Goal: Check status: Check status

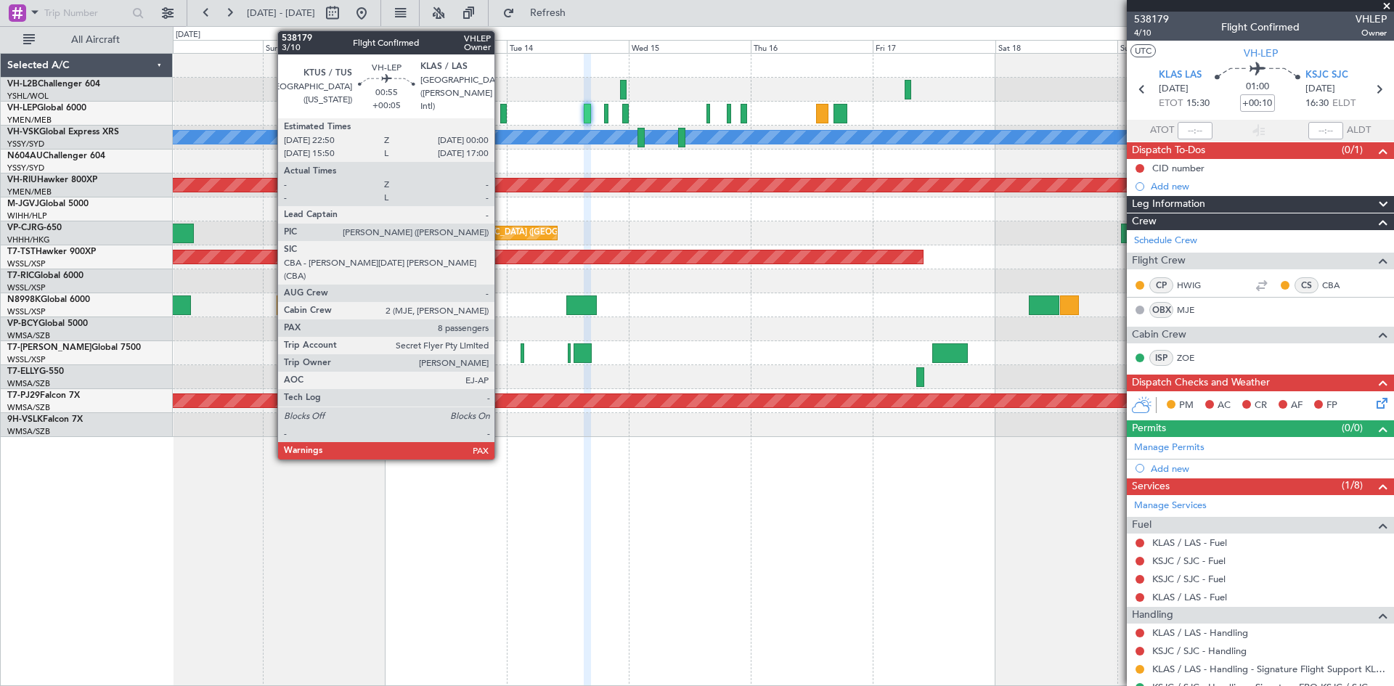
click at [501, 118] on div at bounding box center [503, 114] width 7 height 20
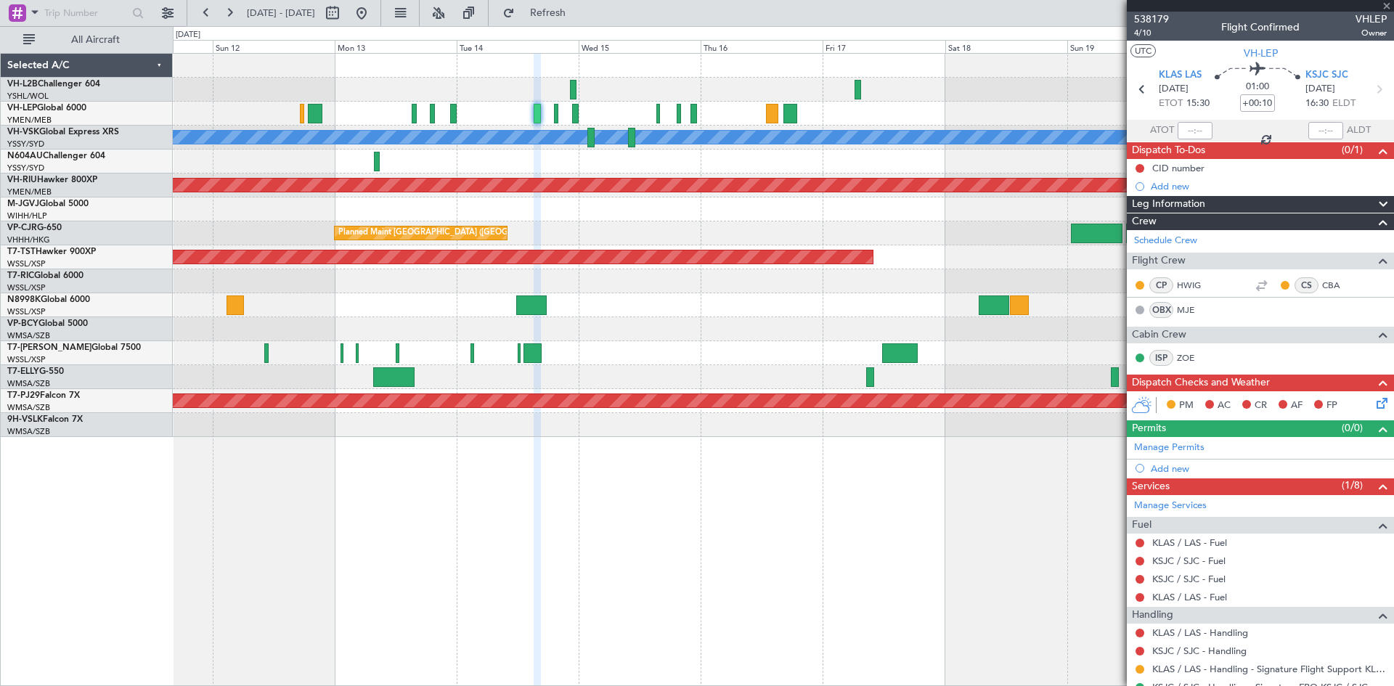
click at [878, 234] on div "Planned Maint [GEOGRAPHIC_DATA] ([GEOGRAPHIC_DATA] Intl)" at bounding box center [783, 233] width 1220 height 24
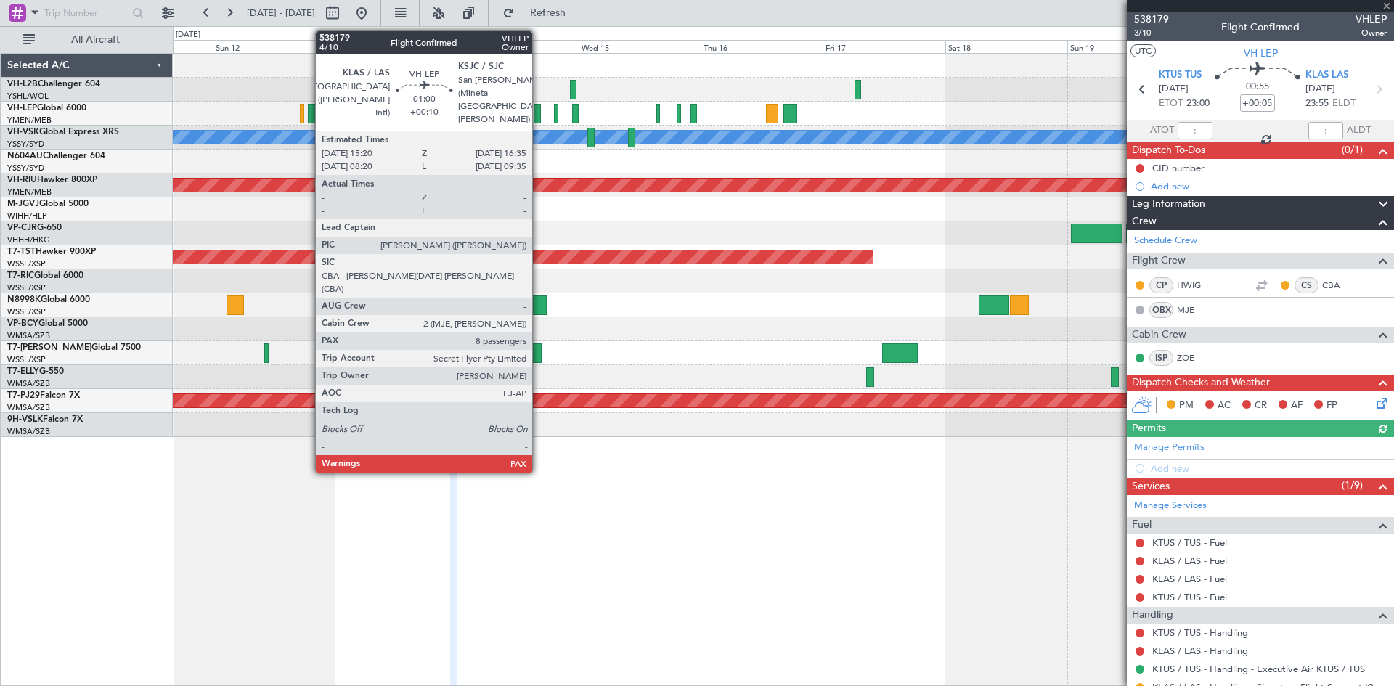
click at [539, 118] on div at bounding box center [537, 114] width 7 height 20
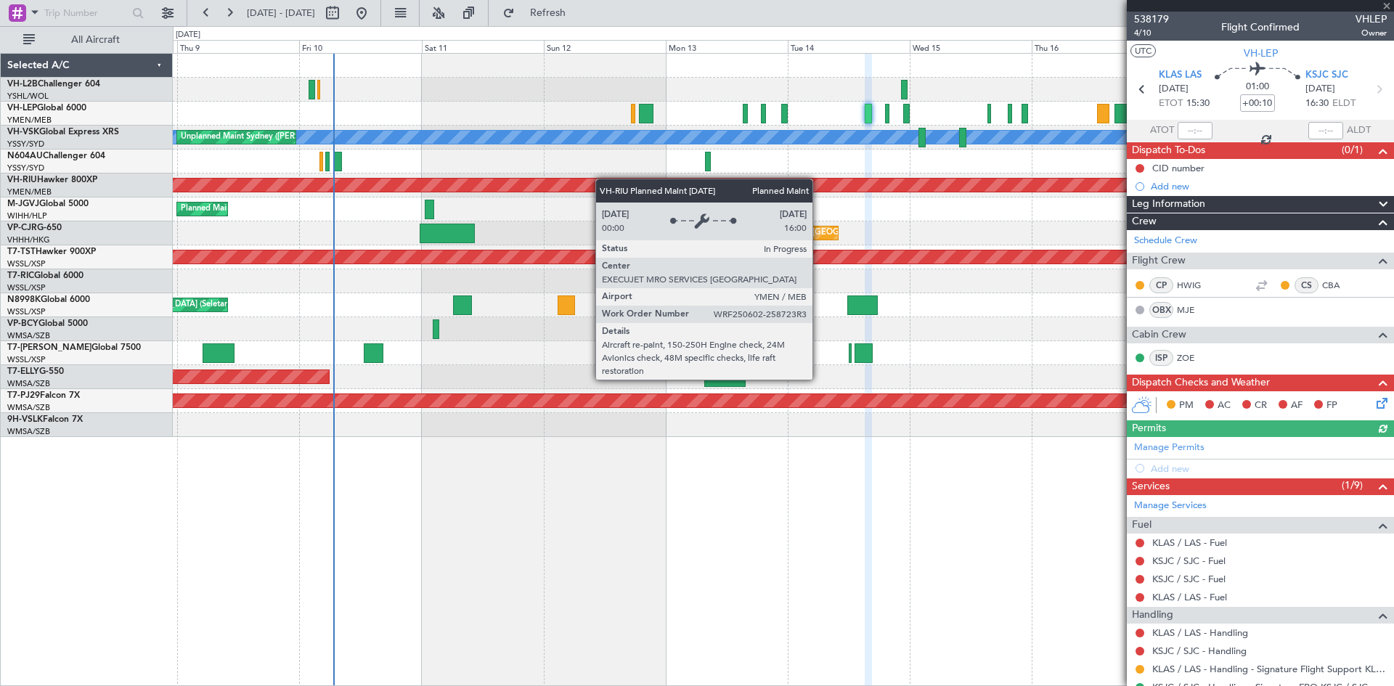
click at [814, 187] on div "Planned Maint [GEOGRAPHIC_DATA] ([GEOGRAPHIC_DATA])" at bounding box center [783, 185] width 1220 height 24
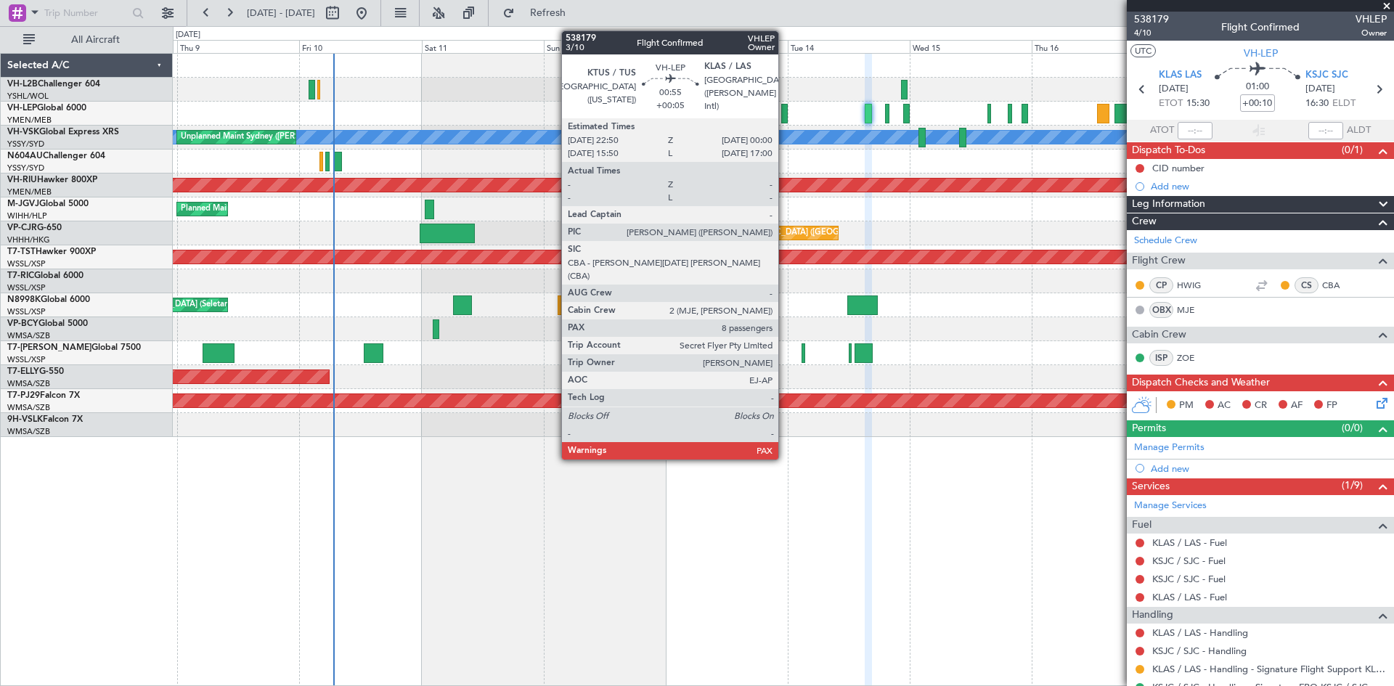
click at [785, 123] on div at bounding box center [784, 114] width 7 height 20
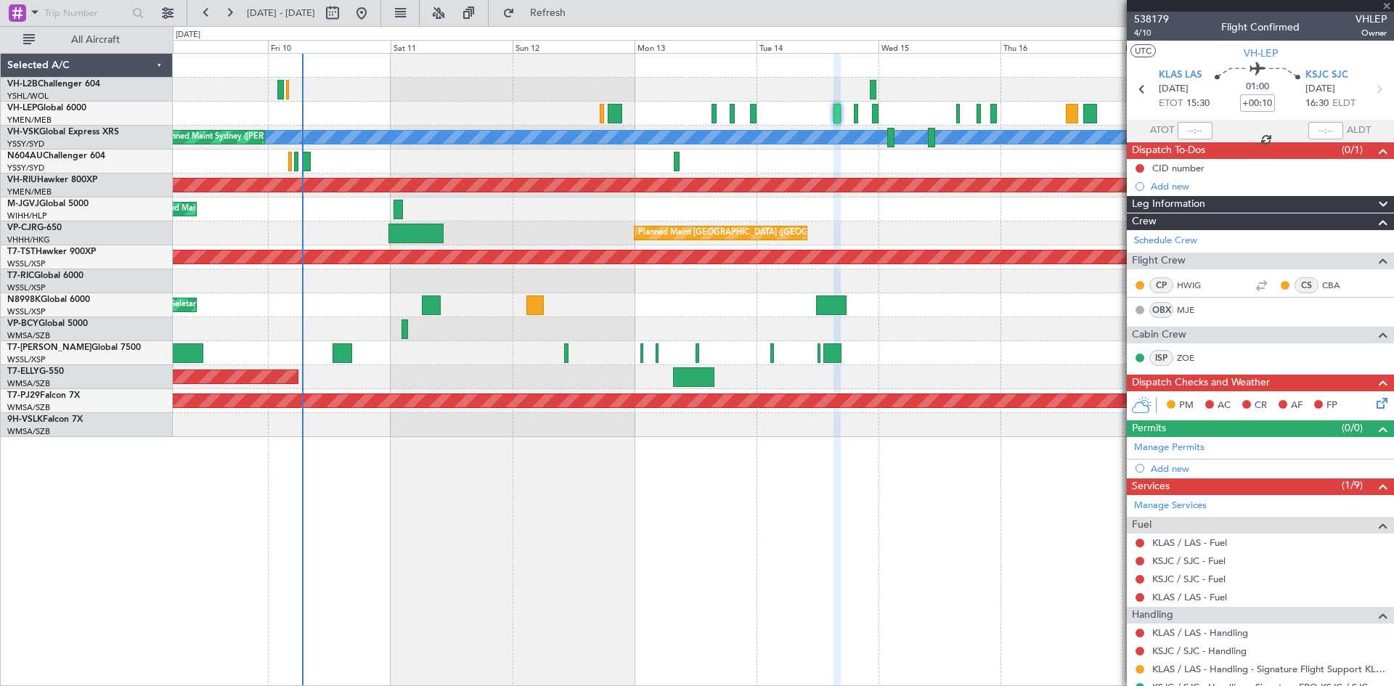
type input "+00:05"
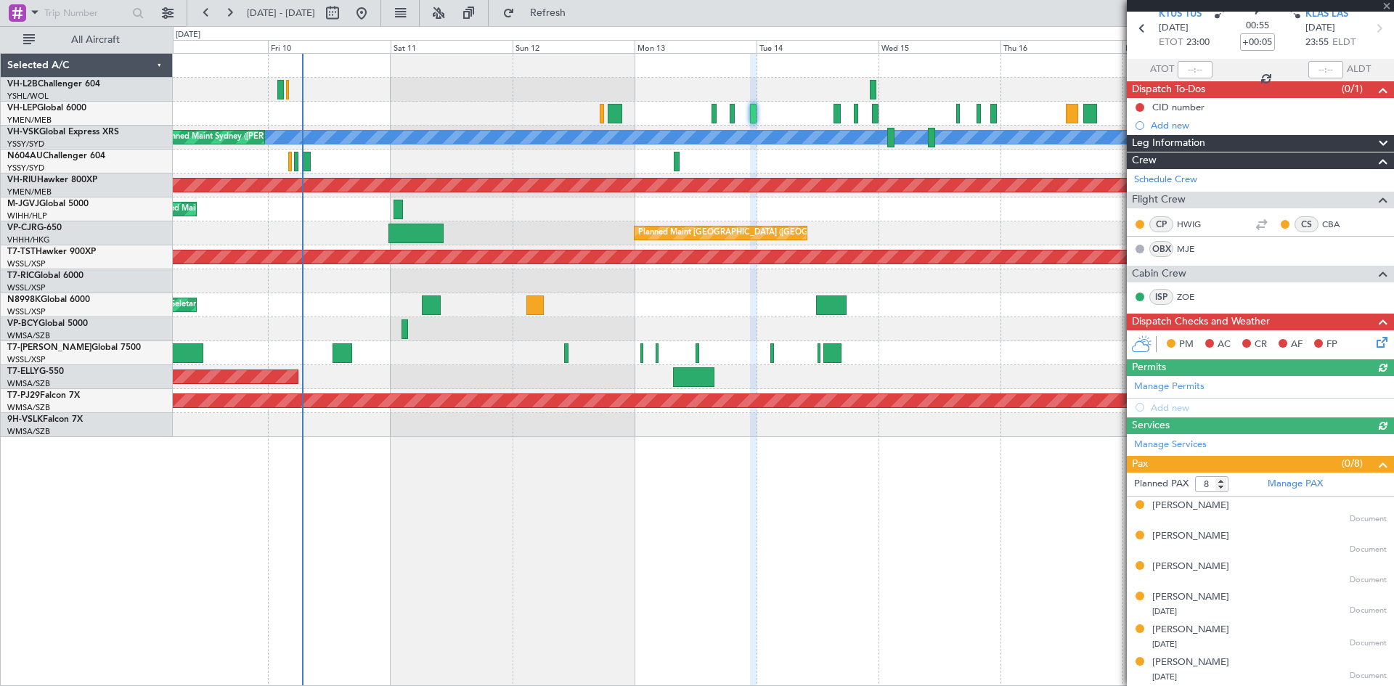
scroll to position [121, 0]
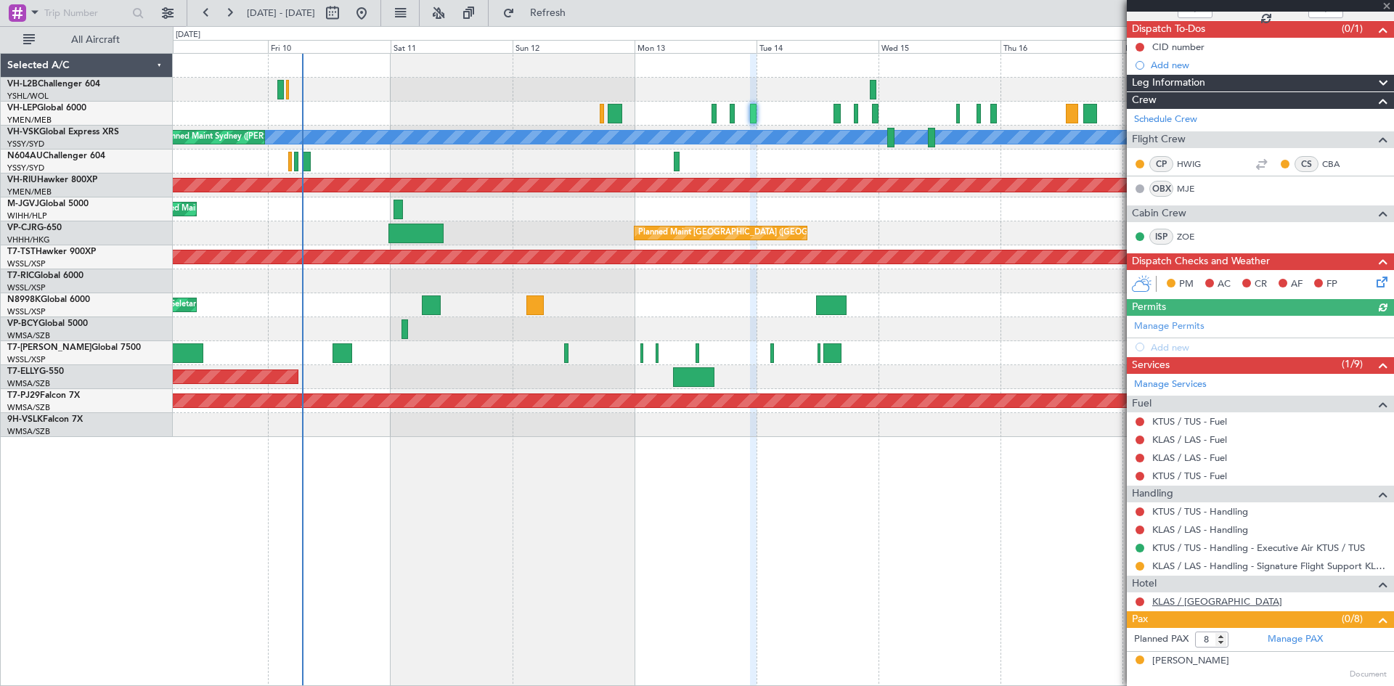
click at [1192, 600] on link "KLAS / [GEOGRAPHIC_DATA]" at bounding box center [1217, 601] width 130 height 12
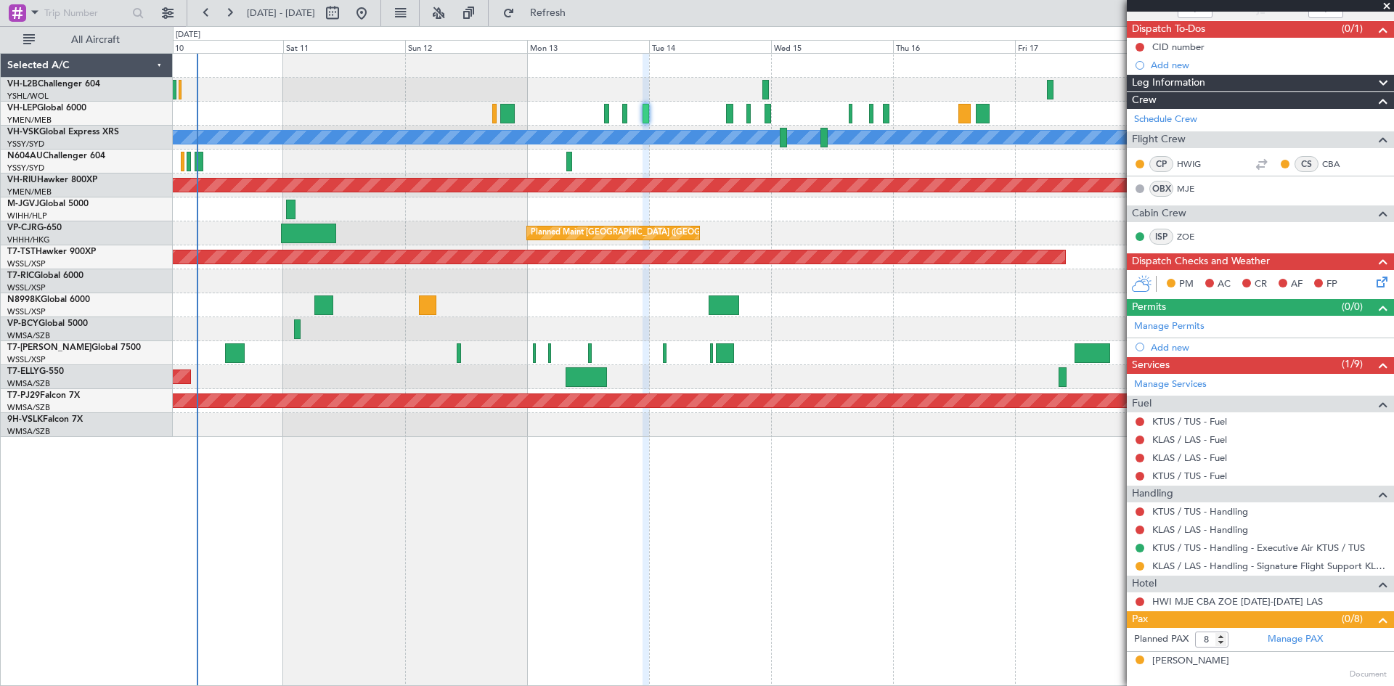
click at [827, 528] on div "[PERSON_NAME] Unplanned Maint Sydney ([PERSON_NAME] Intl) Planned Maint [GEOGRA…" at bounding box center [783, 369] width 1221 height 633
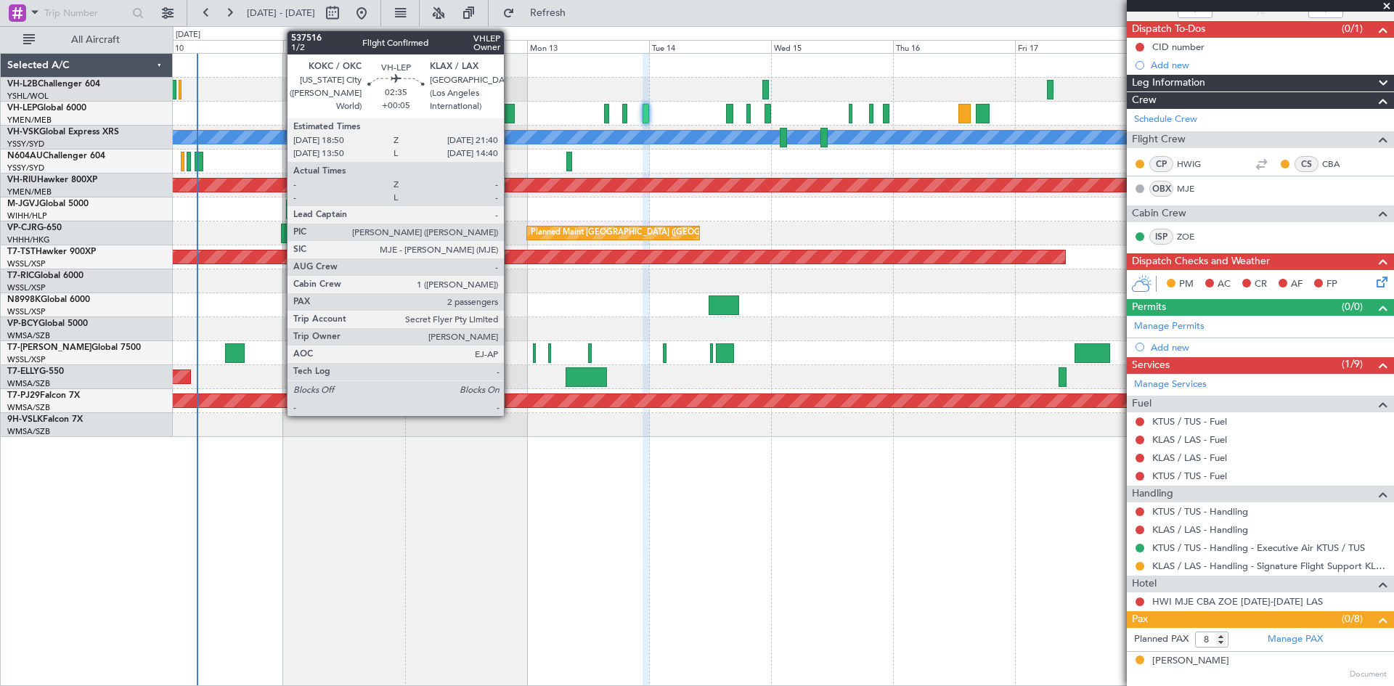
click at [510, 115] on div at bounding box center [507, 114] width 15 height 20
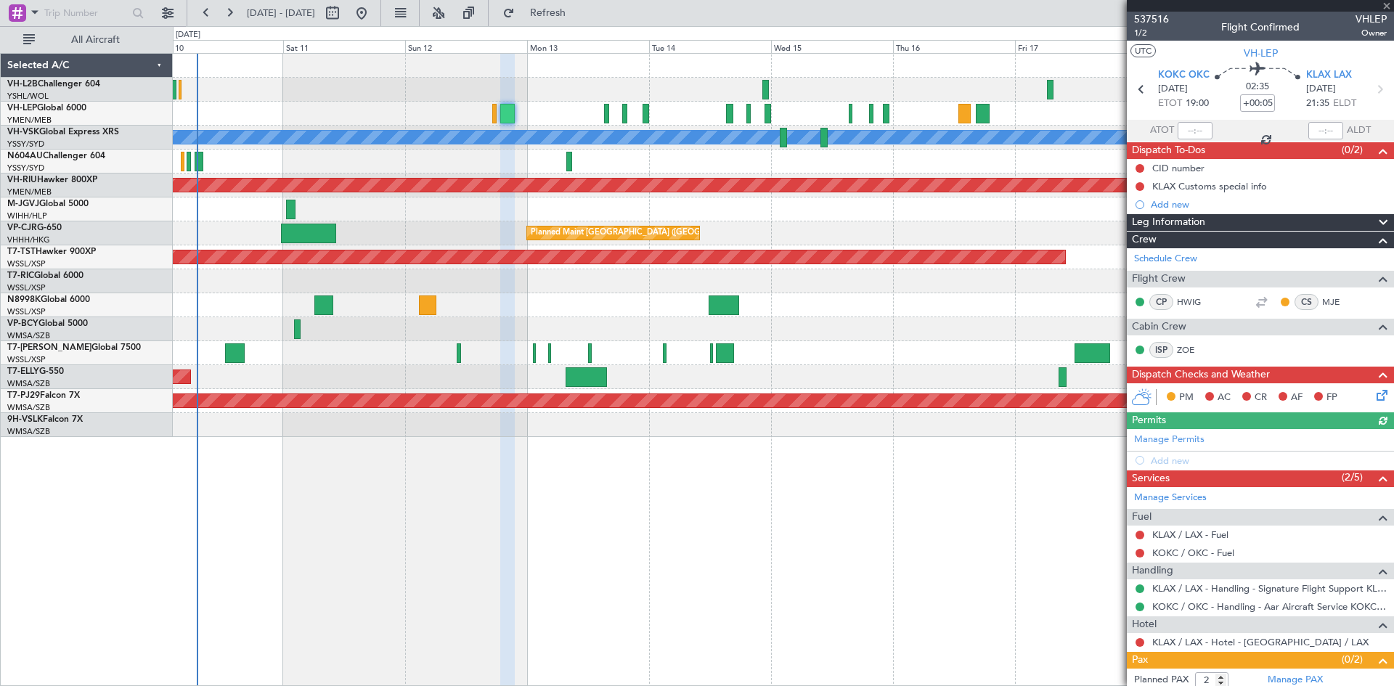
scroll to position [67, 0]
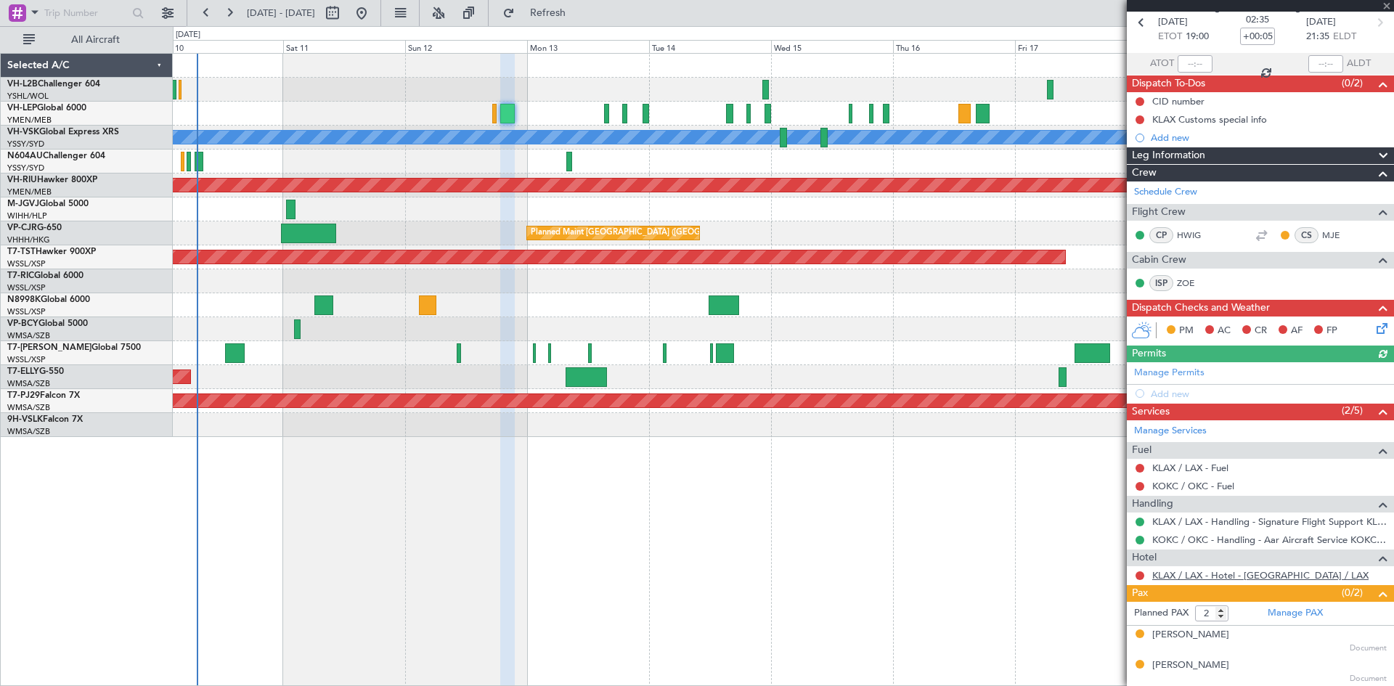
click at [1248, 579] on link "KLAX / LAX - Hotel - [GEOGRAPHIC_DATA] / LAX" at bounding box center [1260, 575] width 216 height 12
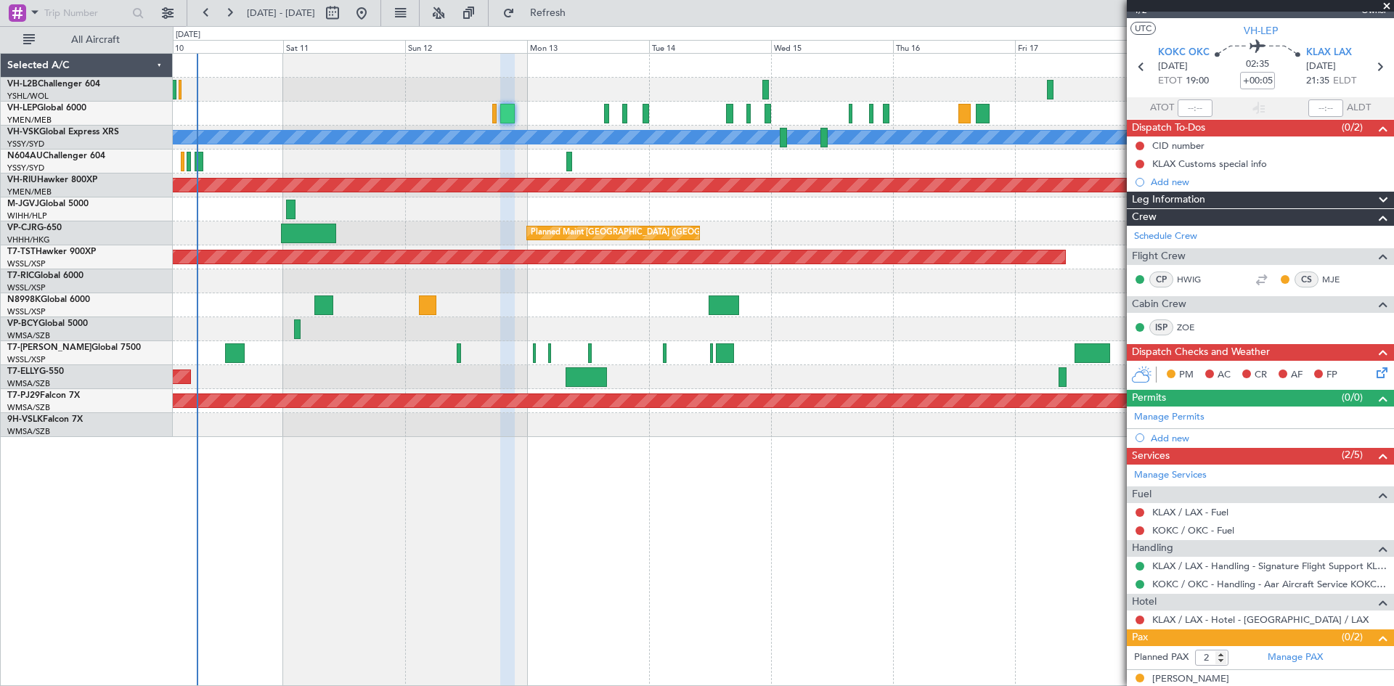
scroll to position [0, 0]
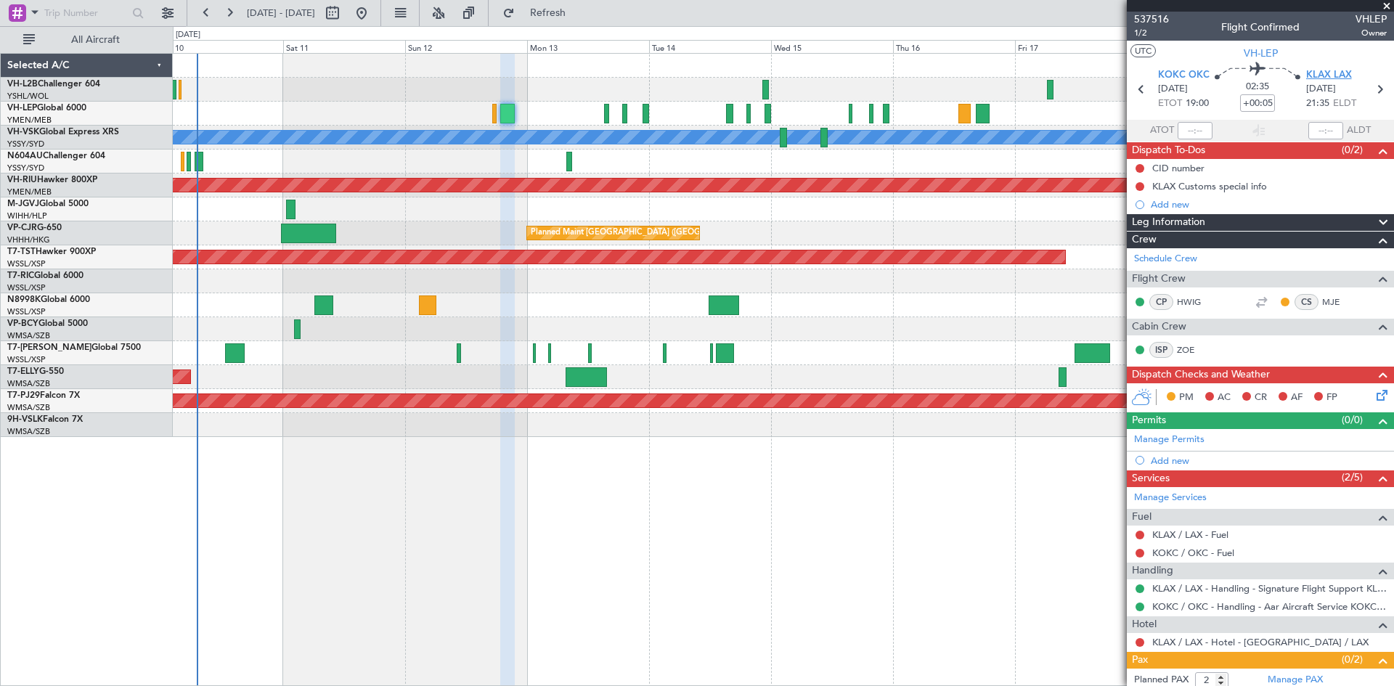
click at [1319, 75] on span "KLAX LAX" at bounding box center [1329, 75] width 46 height 15
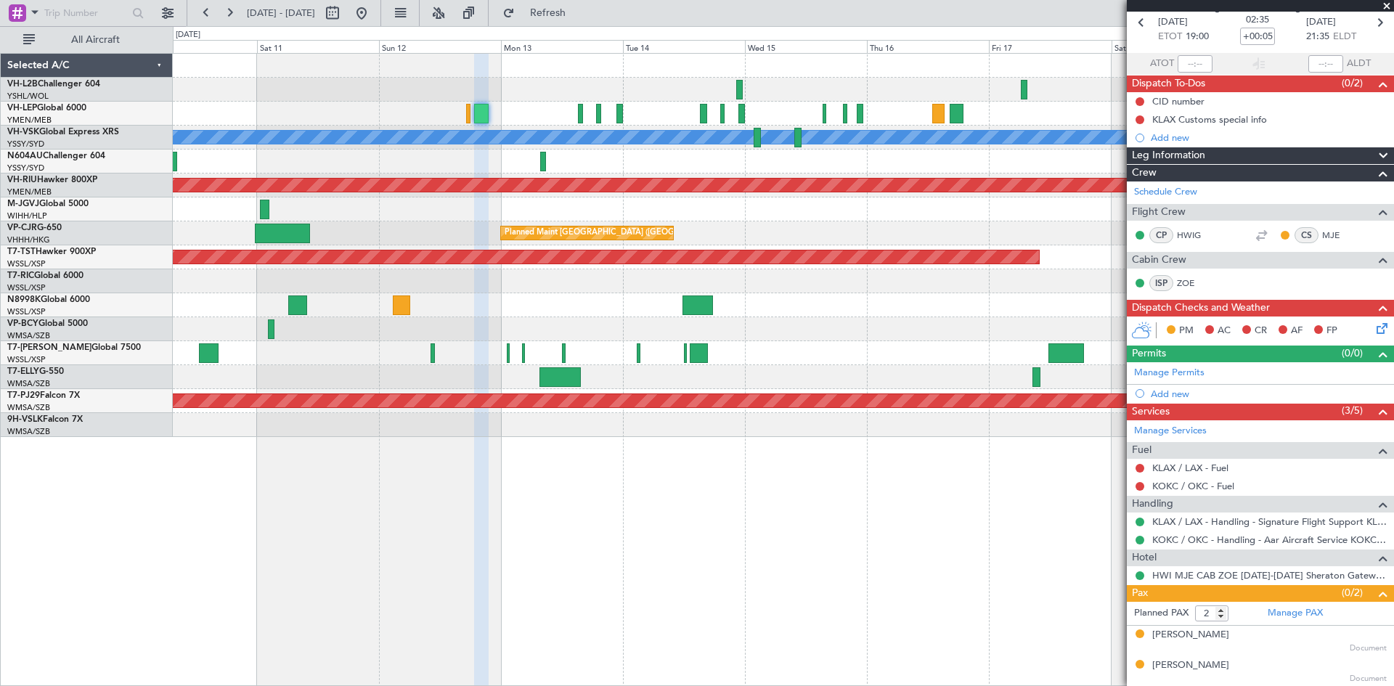
click at [992, 581] on div "[PERSON_NAME] Unplanned Maint Sydney ([PERSON_NAME] Intl) Planned Maint [GEOGRA…" at bounding box center [783, 369] width 1221 height 633
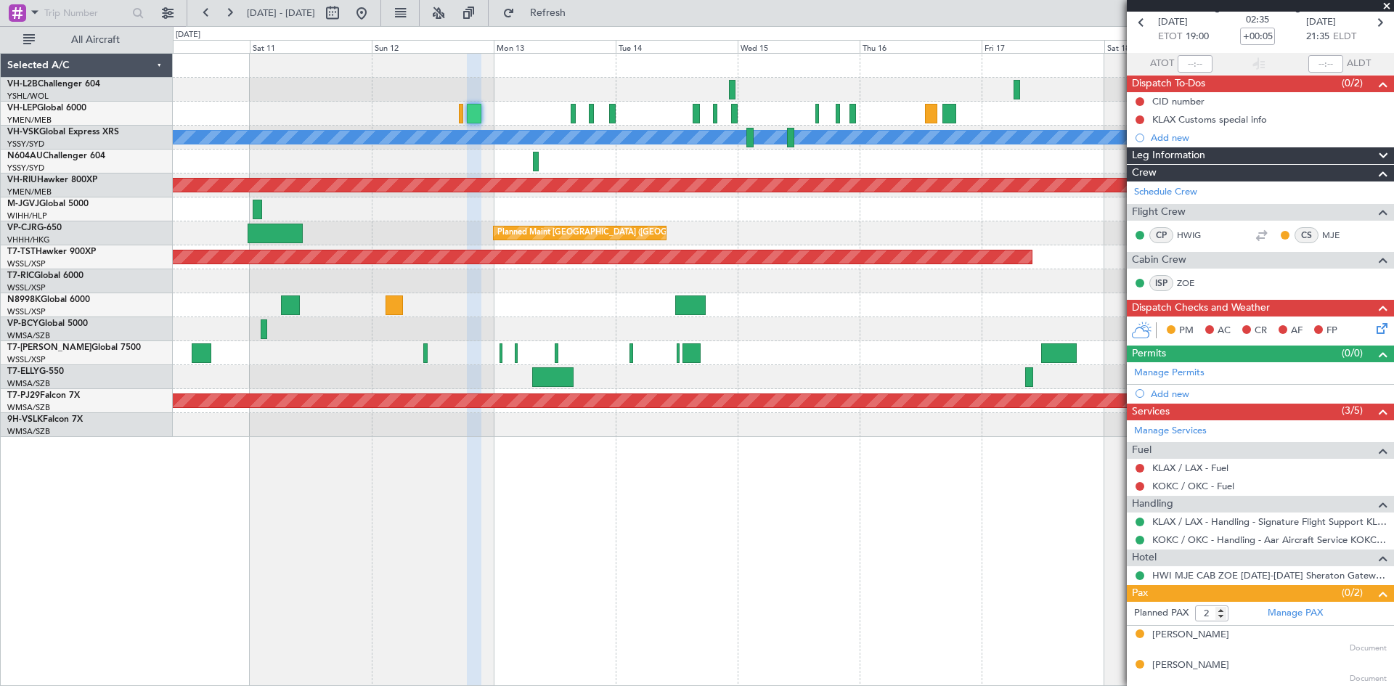
click at [856, 314] on div "Planned Maint [GEOGRAPHIC_DATA] (Seletar)" at bounding box center [783, 305] width 1220 height 24
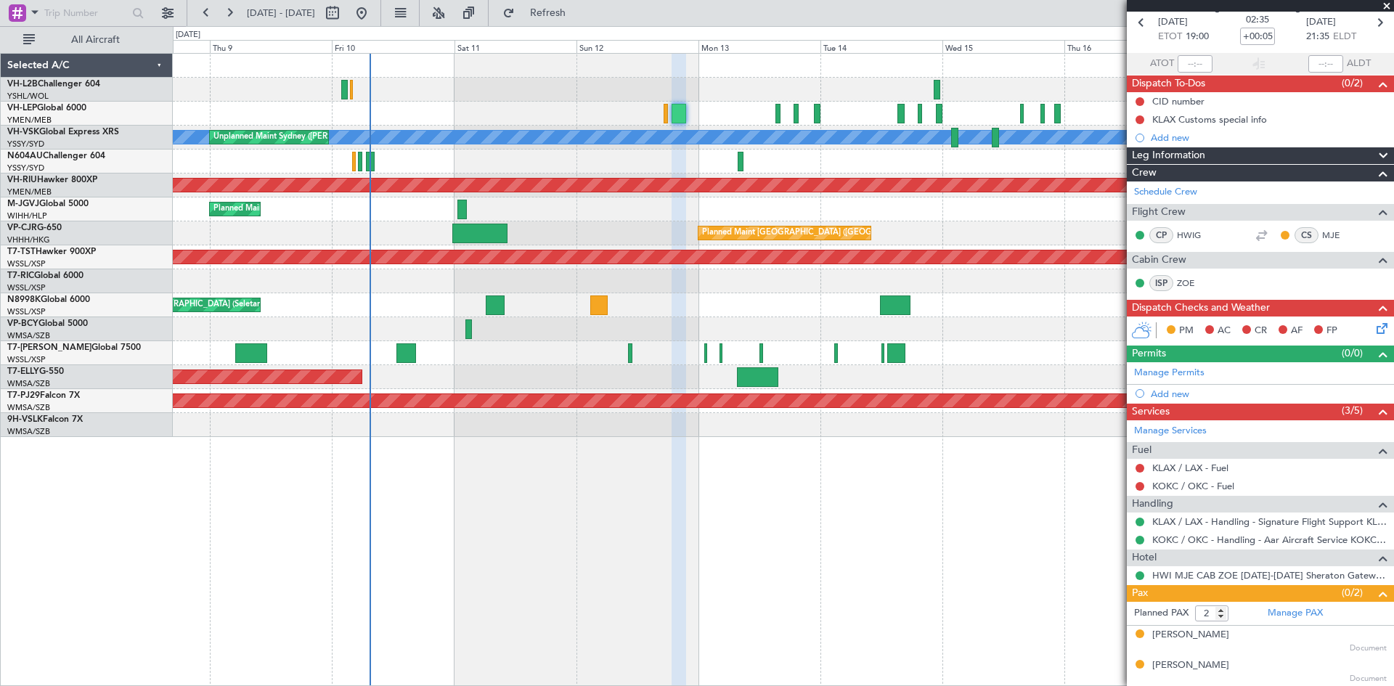
click at [785, 362] on div "Planned Maint [GEOGRAPHIC_DATA] (Seletar)" at bounding box center [783, 353] width 1220 height 24
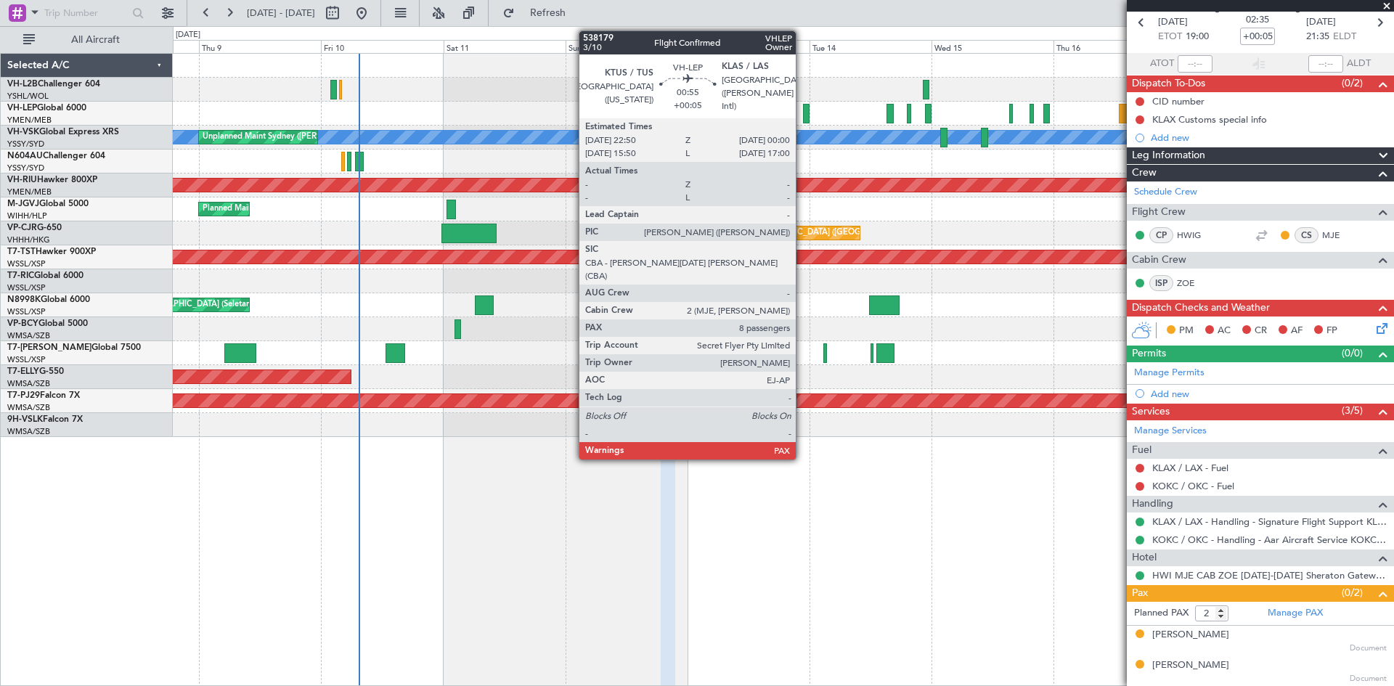
click at [803, 115] on div at bounding box center [806, 114] width 7 height 20
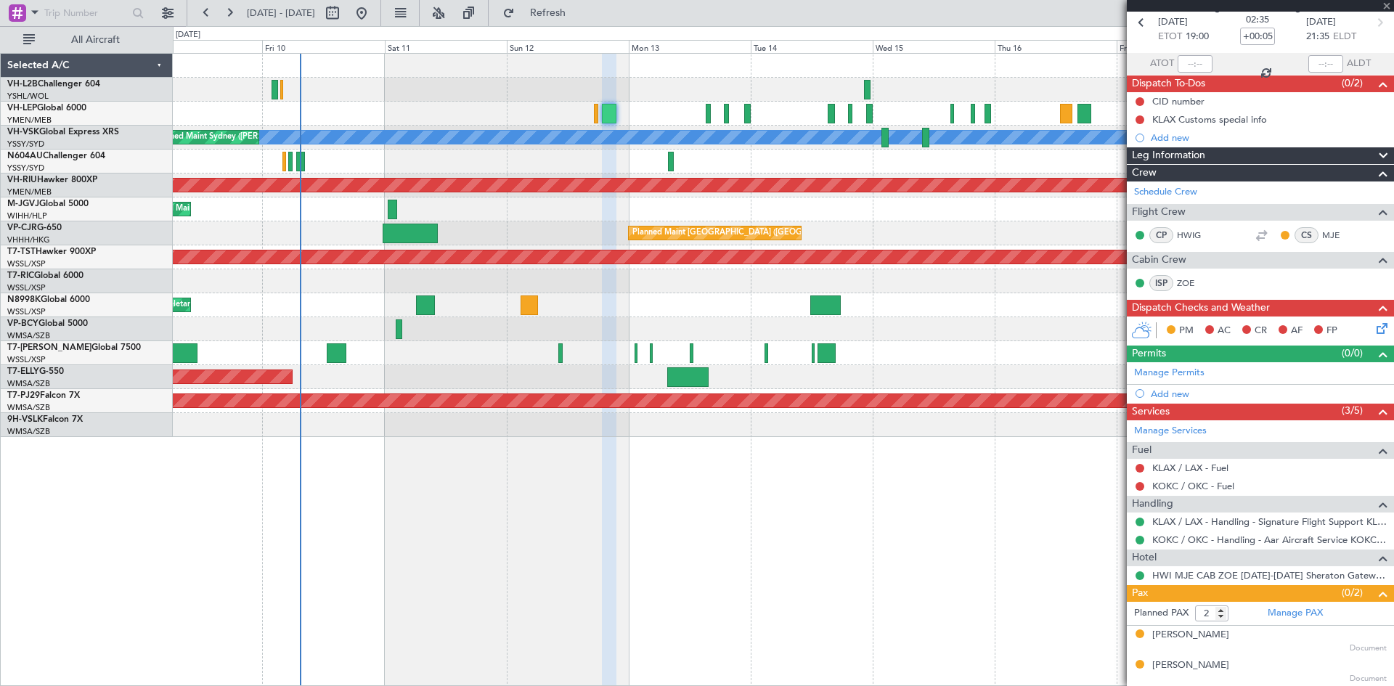
click at [907, 507] on div "[PERSON_NAME] Unplanned Maint Sydney ([PERSON_NAME] Intl) Planned Maint Sydney …" at bounding box center [783, 369] width 1221 height 633
type input "8"
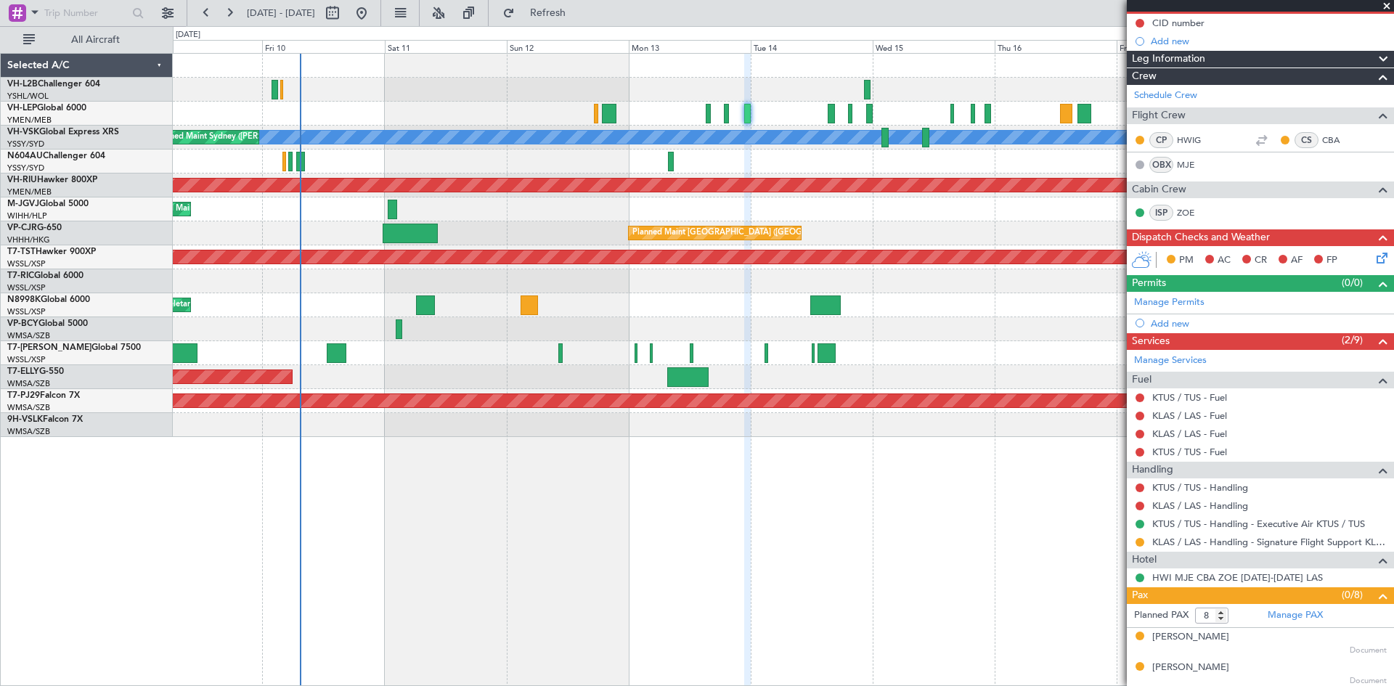
scroll to position [0, 0]
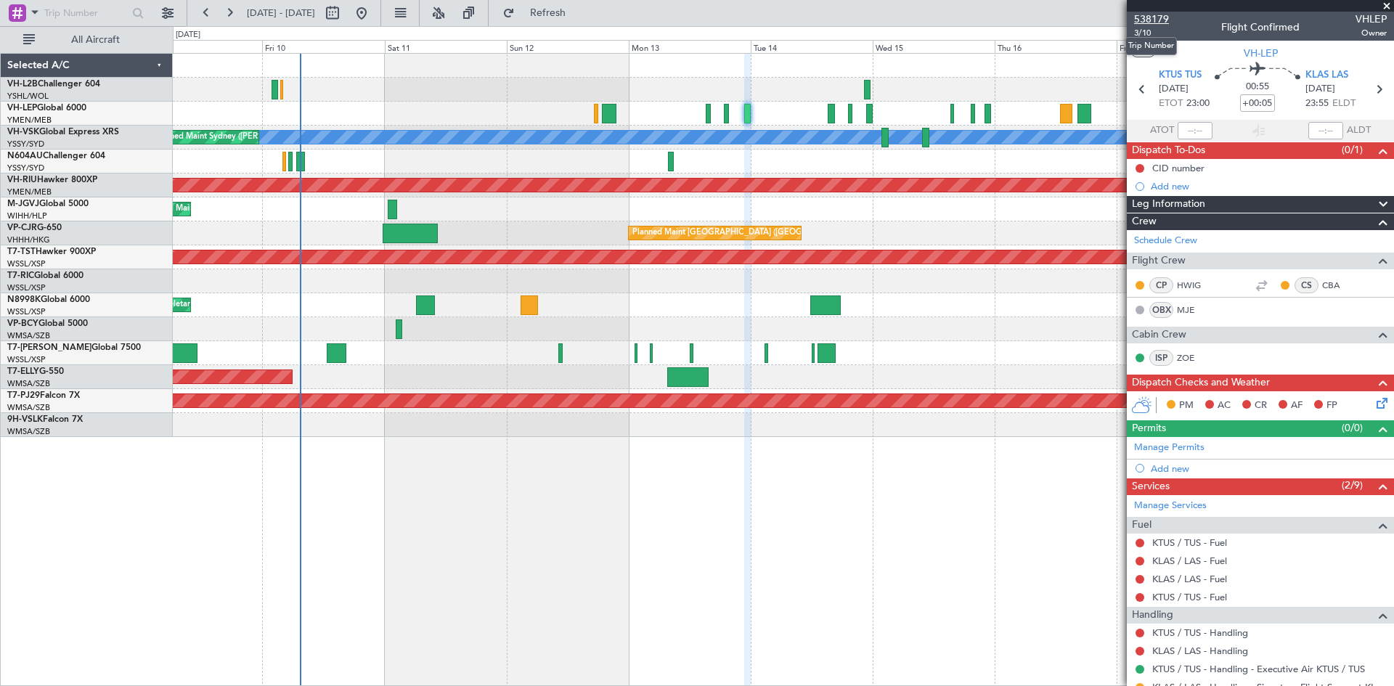
click at [1151, 20] on span "538179" at bounding box center [1151, 19] width 35 height 15
click at [1143, 36] on span "3/10" at bounding box center [1151, 33] width 35 height 12
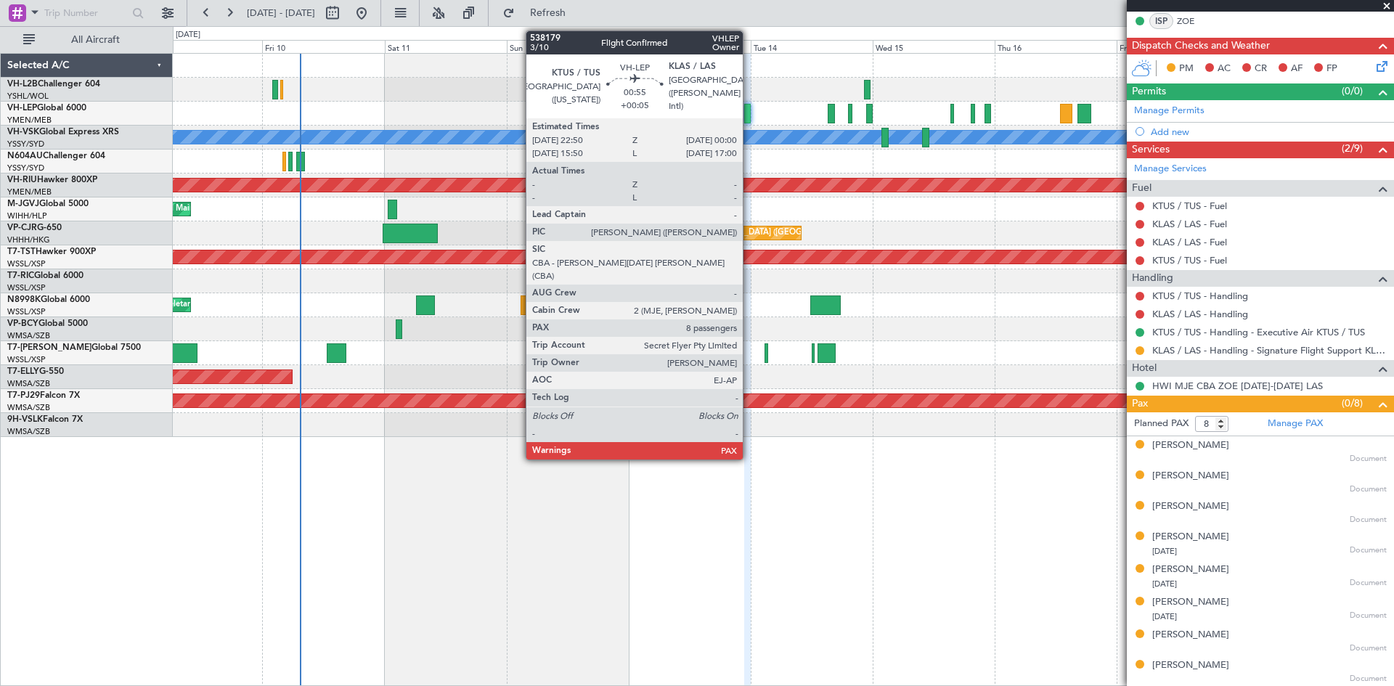
click at [749, 118] on div at bounding box center [747, 114] width 7 height 20
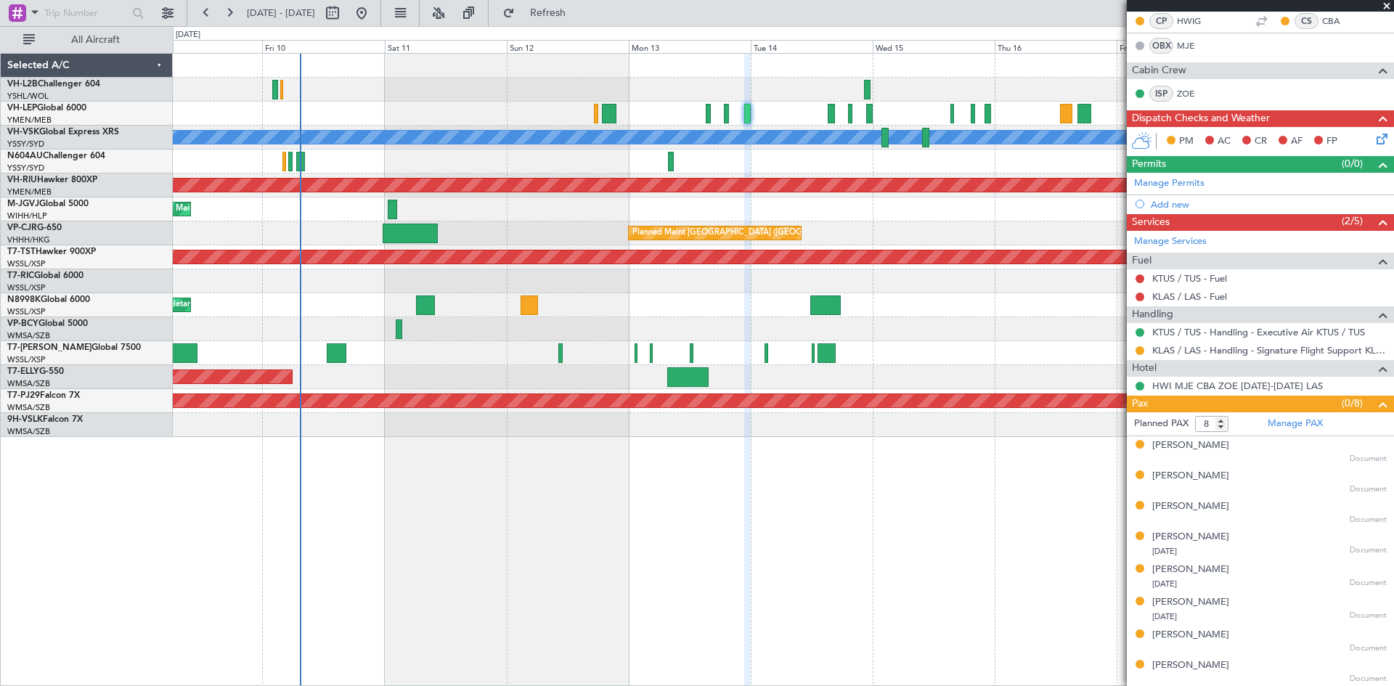
scroll to position [0, 0]
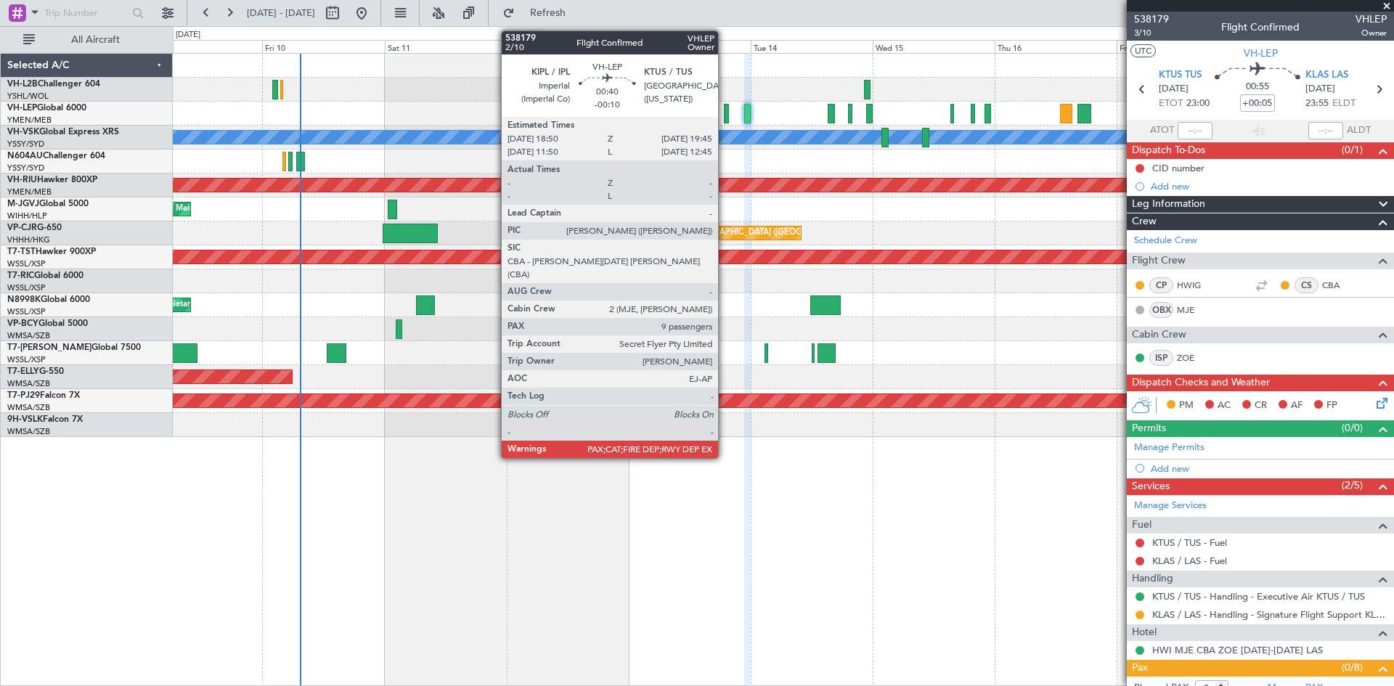
click at [724, 116] on div at bounding box center [726, 114] width 5 height 20
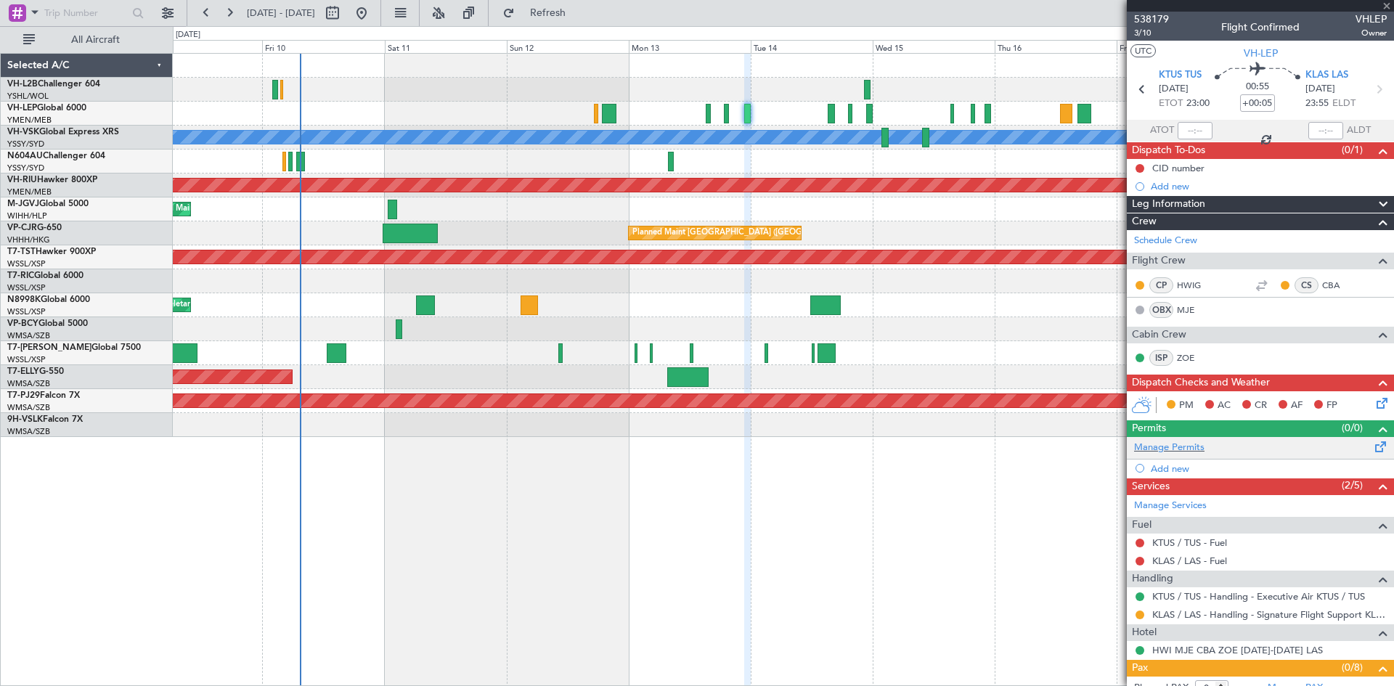
type input "-00:10"
type input "9"
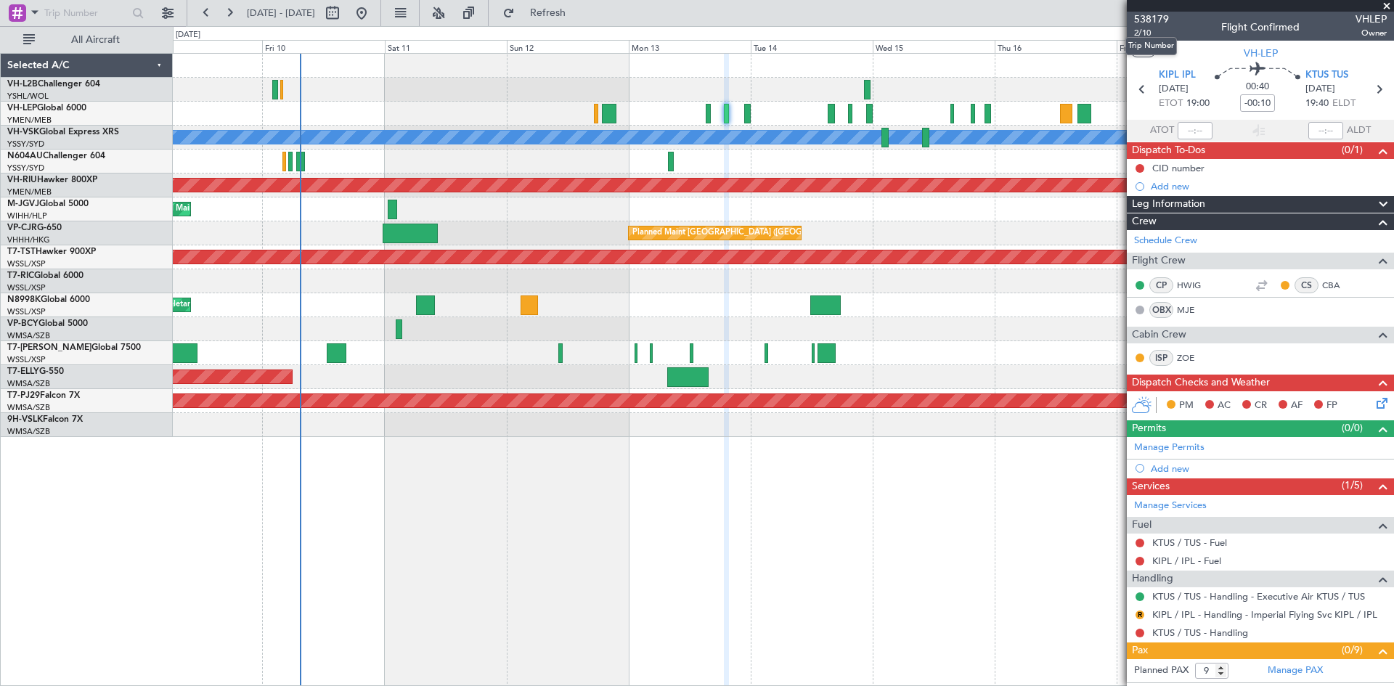
click at [1140, 33] on mat-tooltip-component "Trip Number" at bounding box center [1151, 46] width 72 height 38
click at [1151, 36] on span "2/10" at bounding box center [1151, 33] width 35 height 12
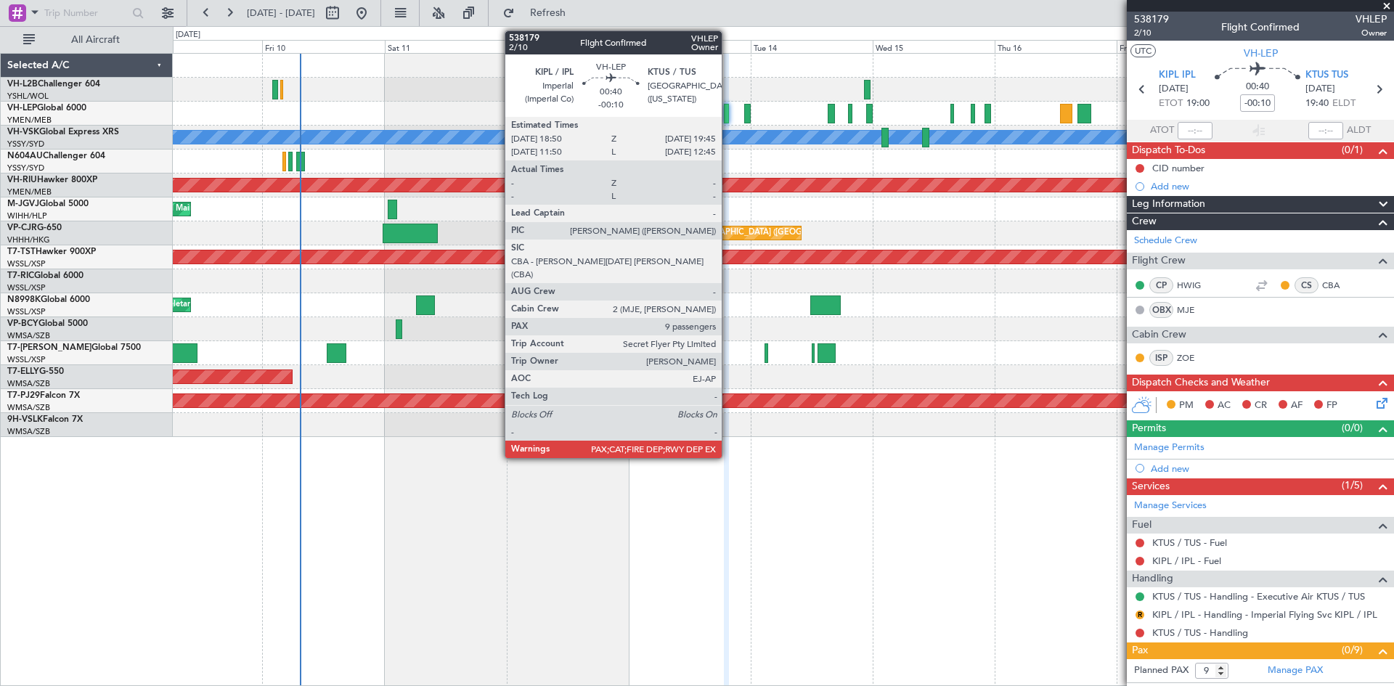
click at [728, 118] on div at bounding box center [726, 114] width 5 height 20
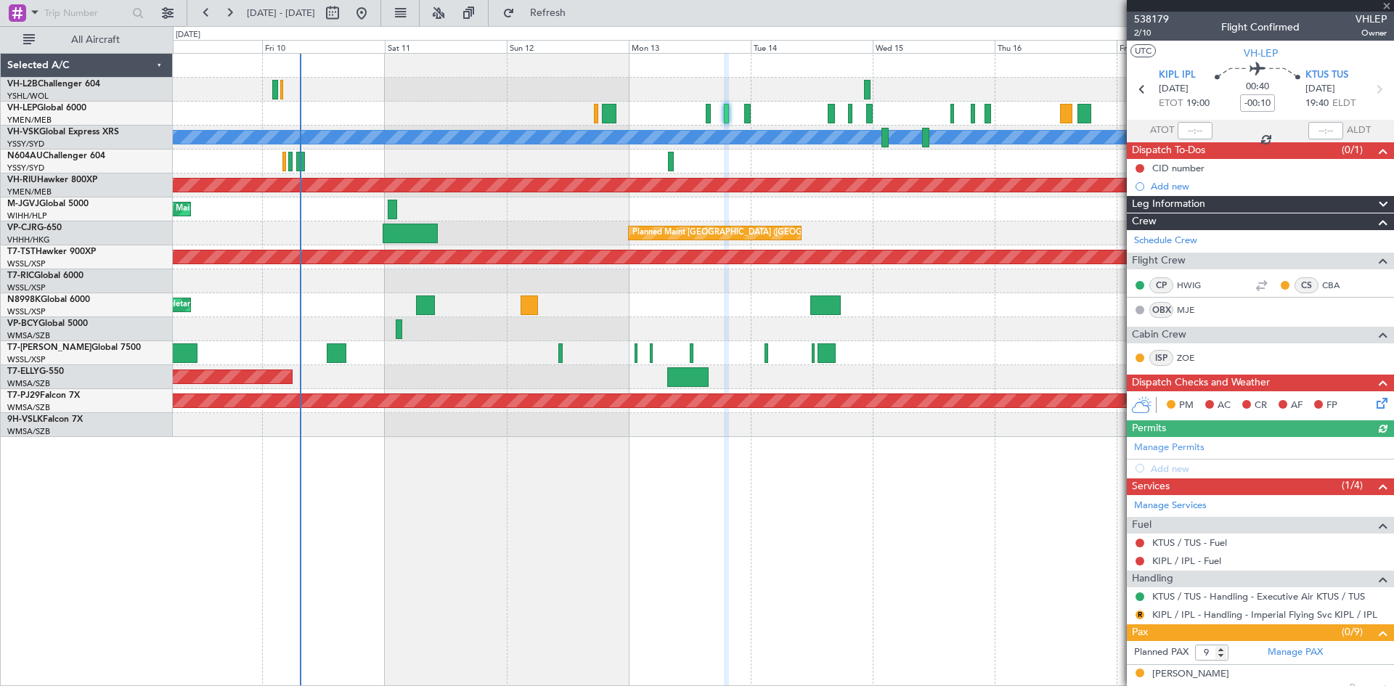
click at [705, 114] on div at bounding box center [783, 114] width 1220 height 24
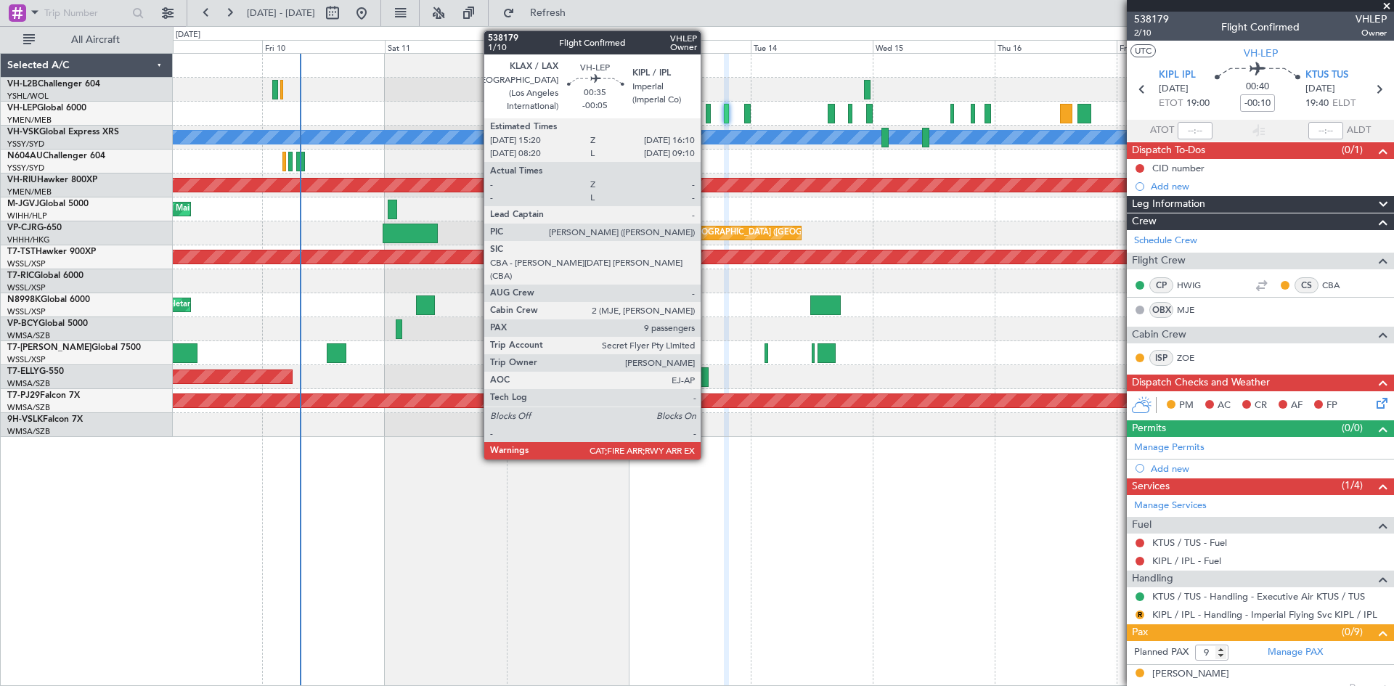
click at [707, 115] on div at bounding box center [708, 114] width 4 height 20
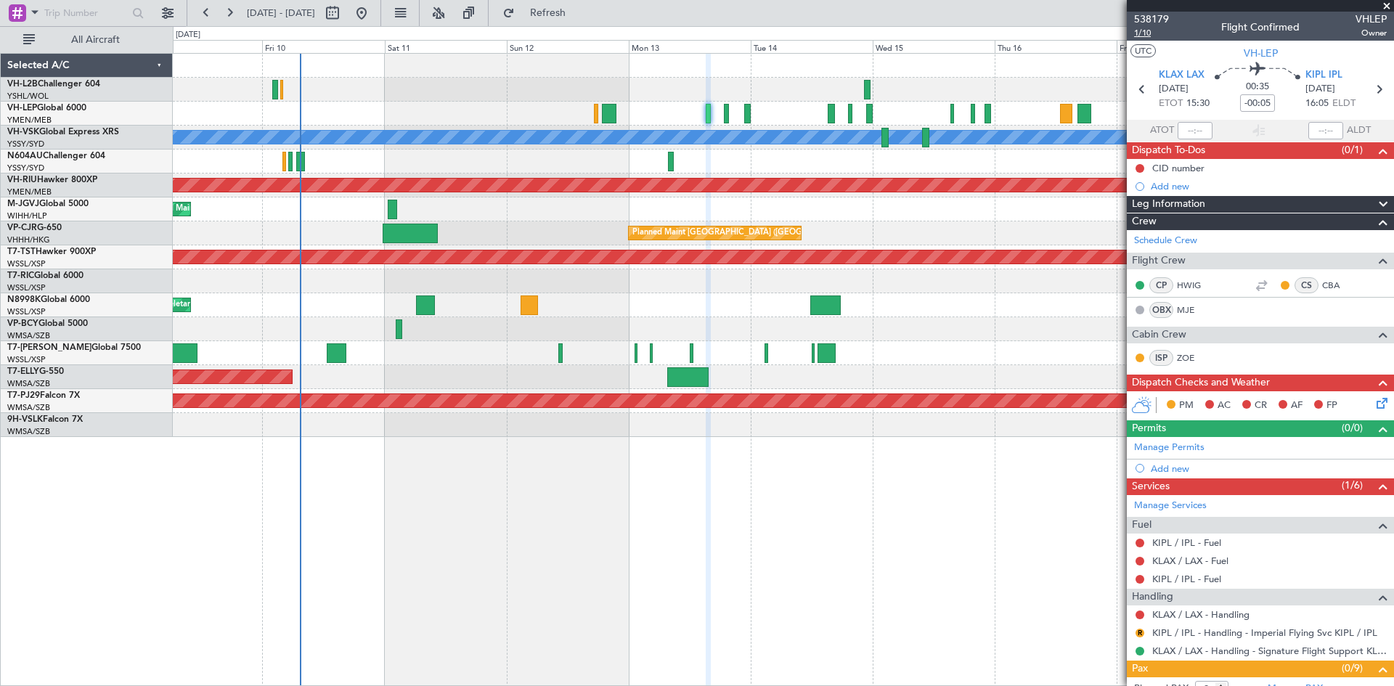
click at [1145, 36] on span "1/10" at bounding box center [1151, 33] width 35 height 12
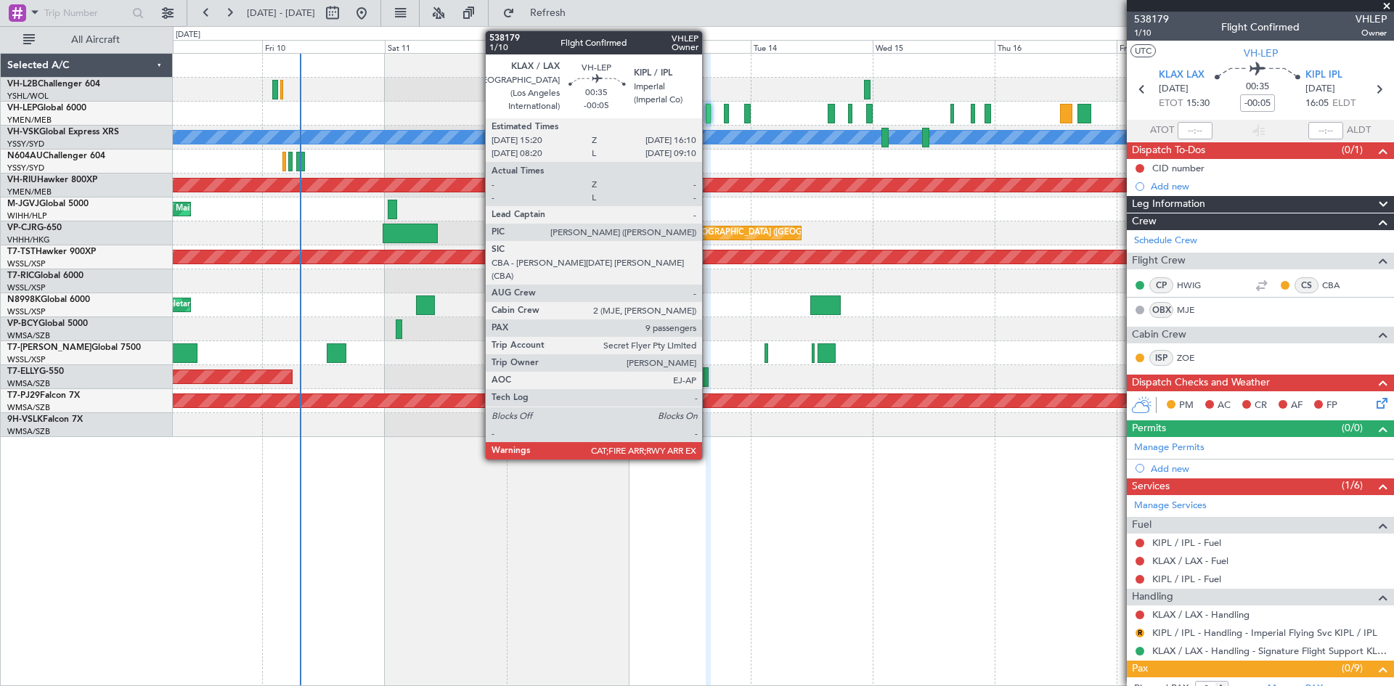
click at [708, 119] on div at bounding box center [708, 114] width 4 height 20
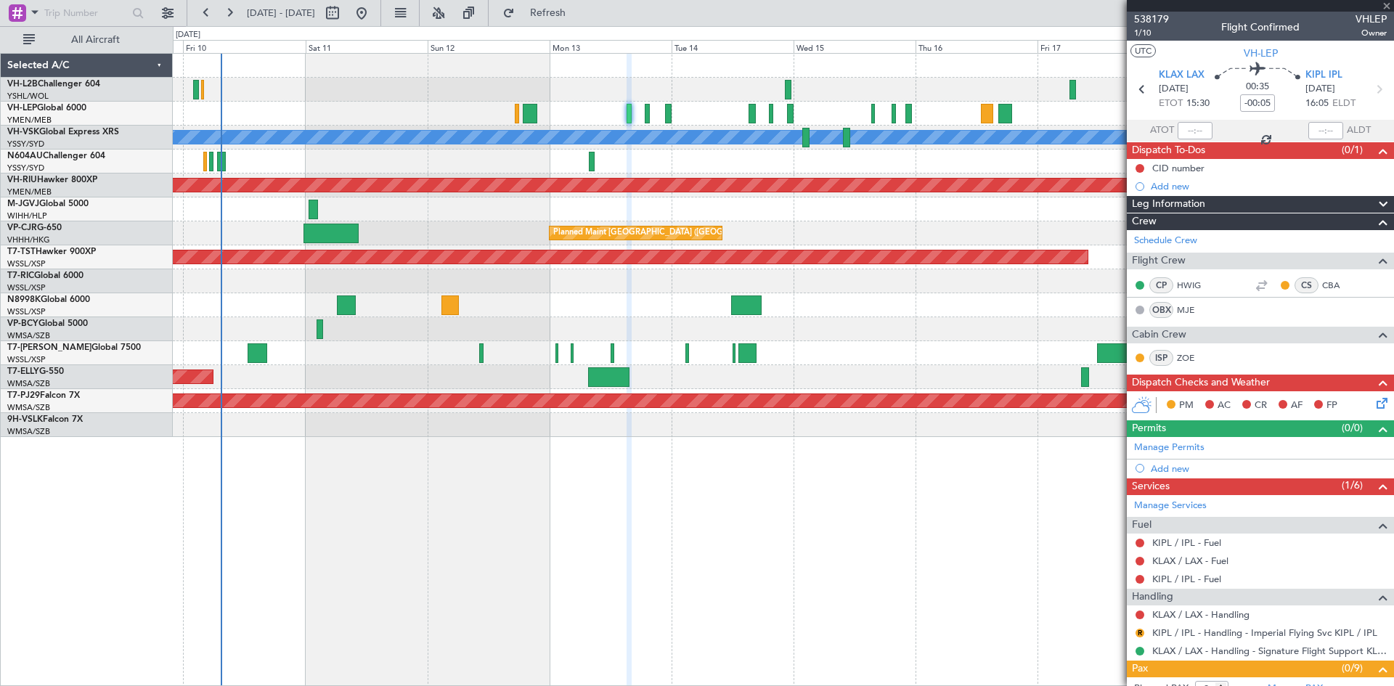
click at [790, 228] on div "Unplanned Maint Sydney ([PERSON_NAME] Intl) [PERSON_NAME] Planned Maint Sydney …" at bounding box center [783, 245] width 1220 height 383
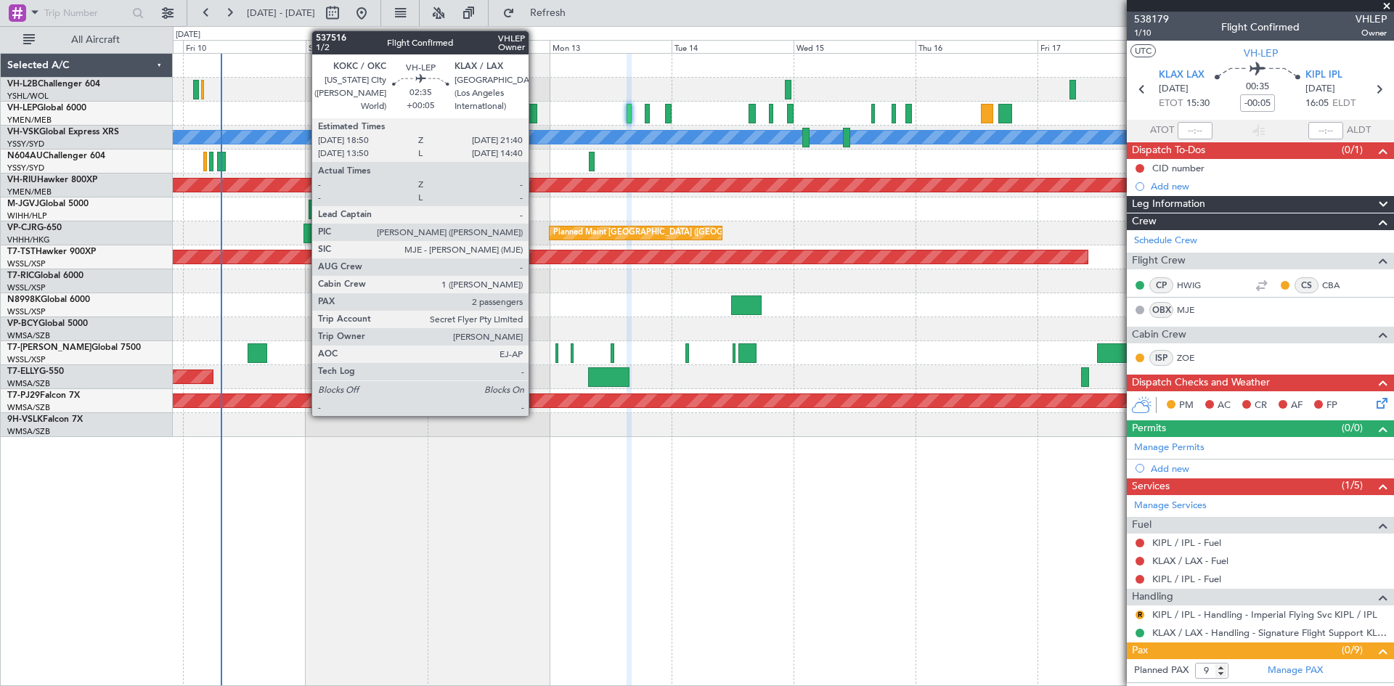
click at [535, 110] on div at bounding box center [530, 114] width 15 height 20
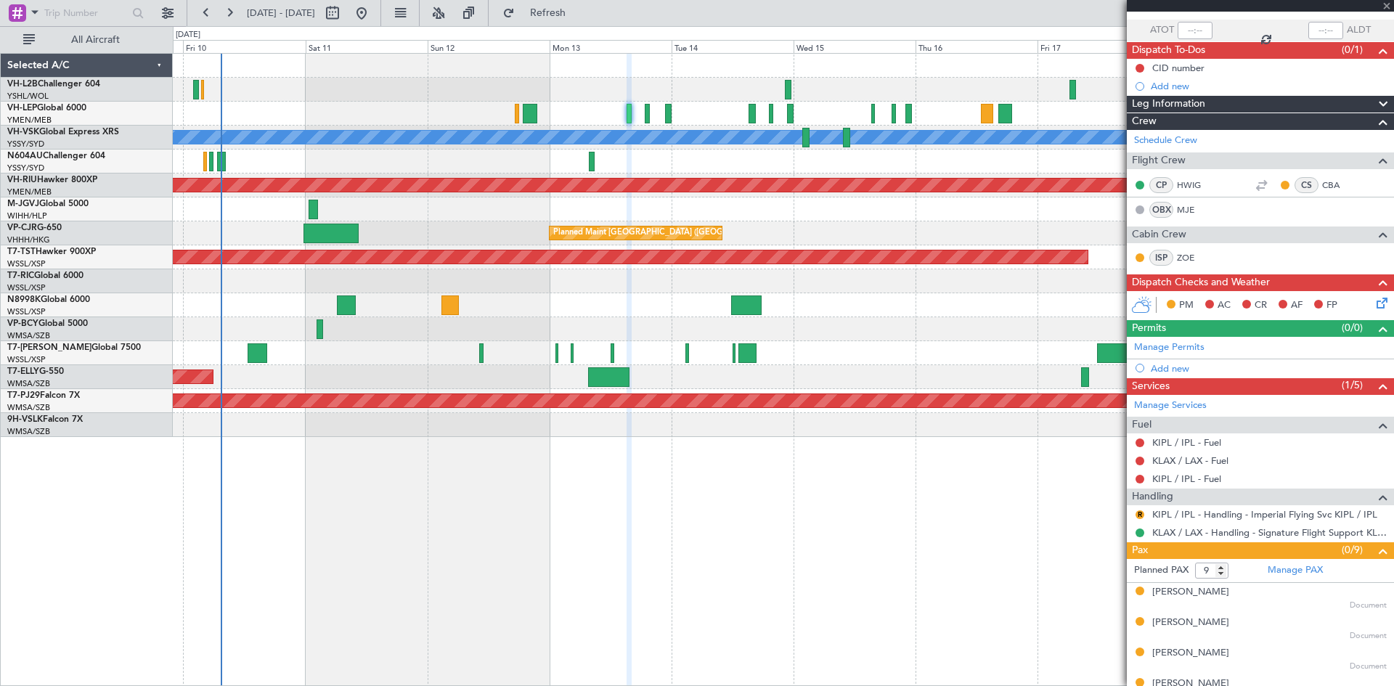
scroll to position [145, 0]
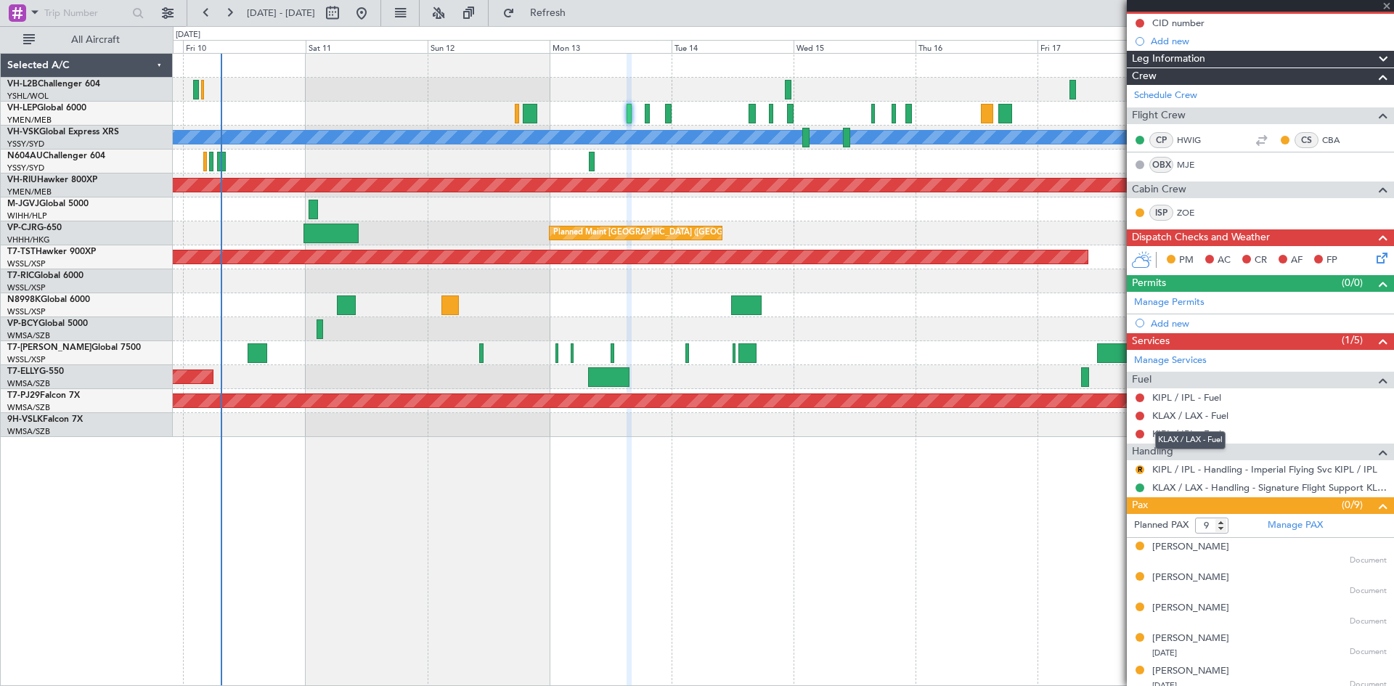
type input "+00:05"
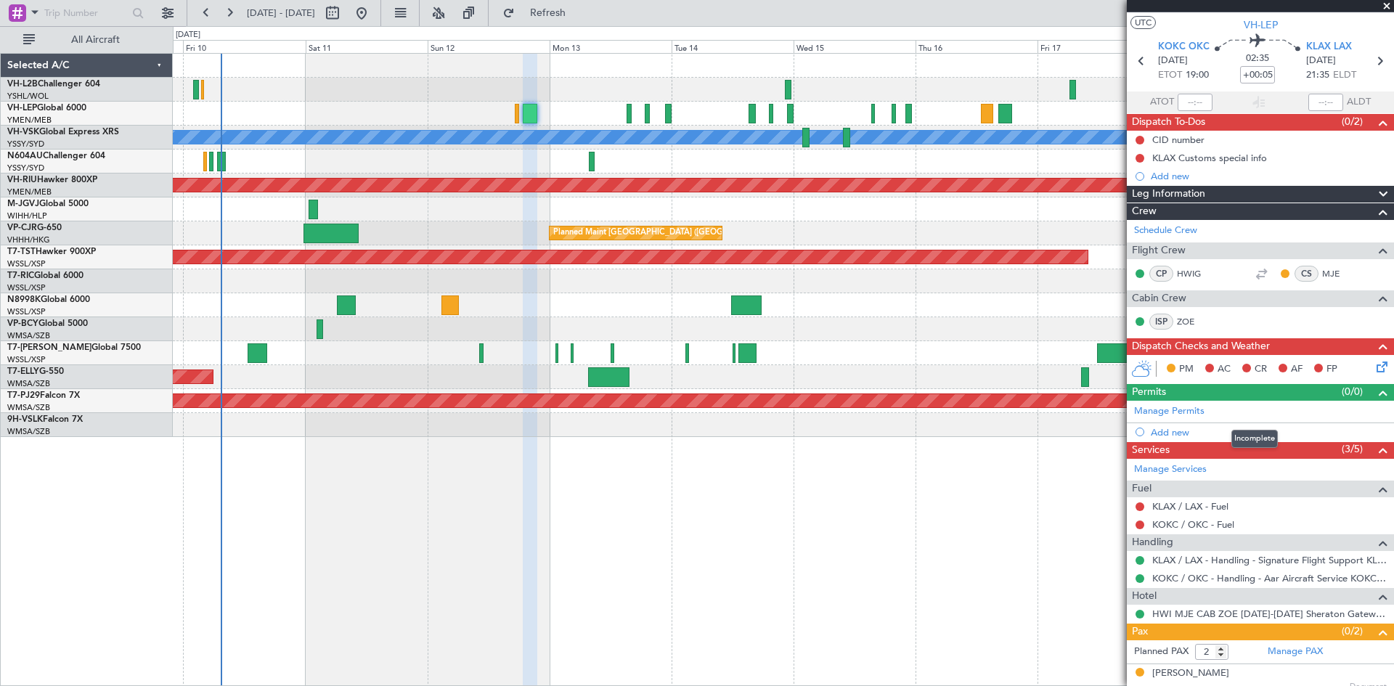
scroll to position [0, 0]
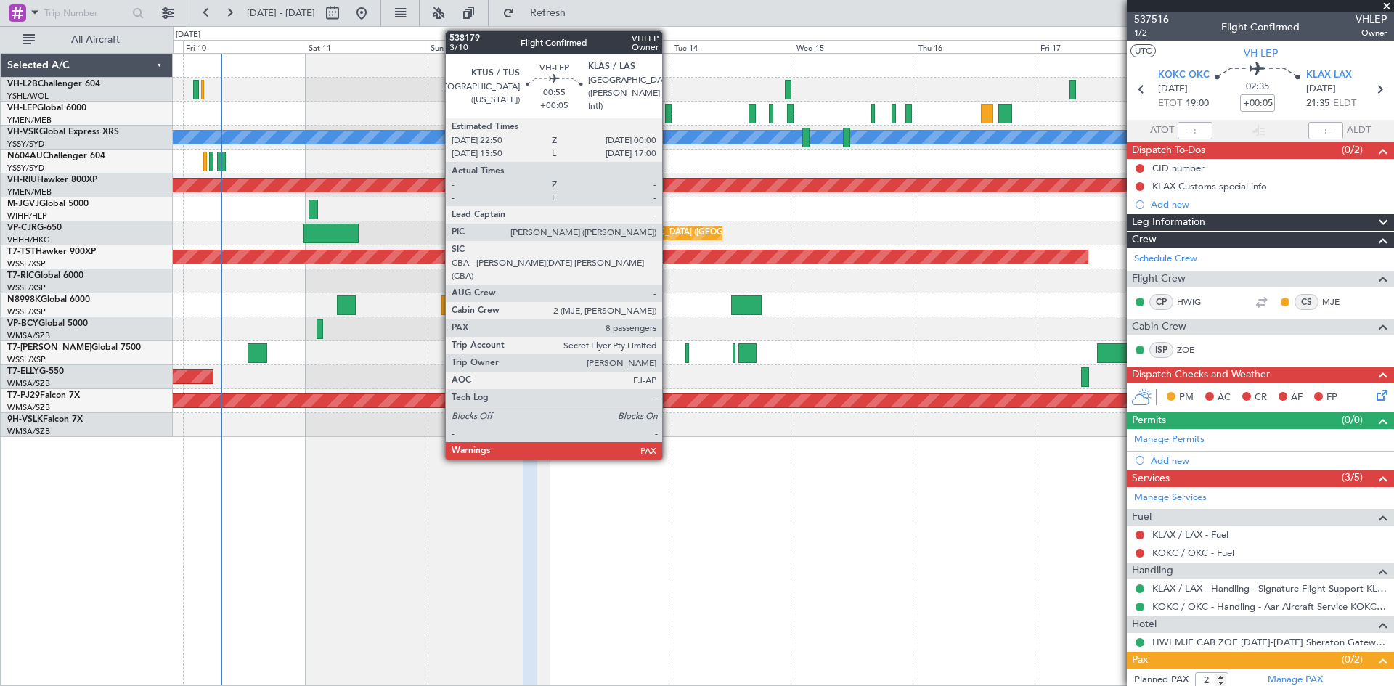
click at [669, 116] on div at bounding box center [668, 114] width 7 height 20
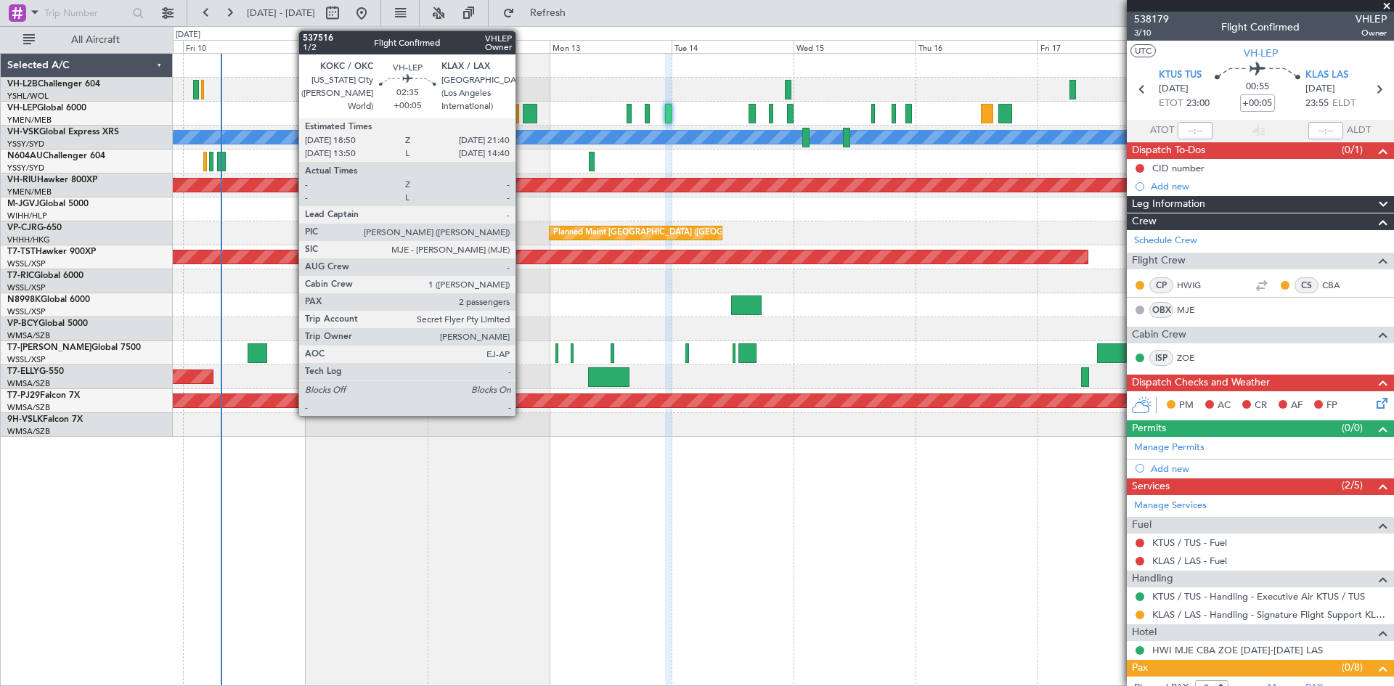
click at [523, 117] on div at bounding box center [530, 114] width 15 height 20
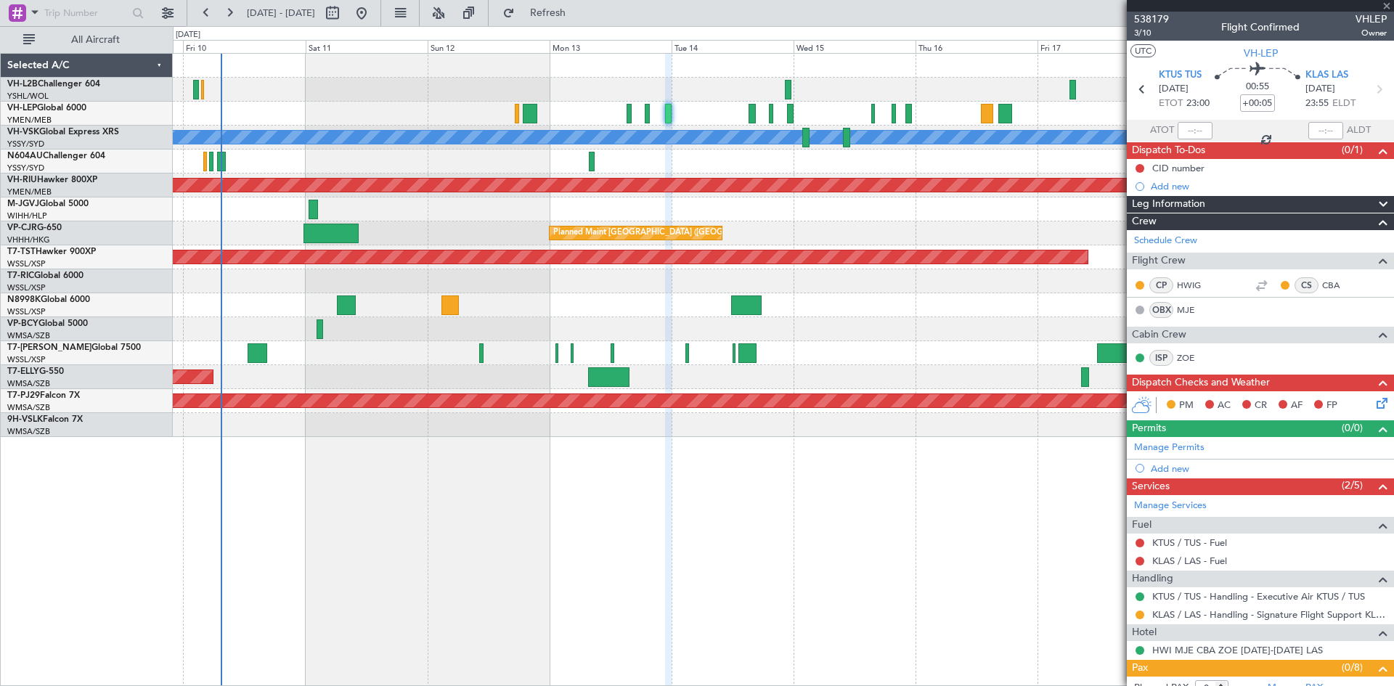
type input "2"
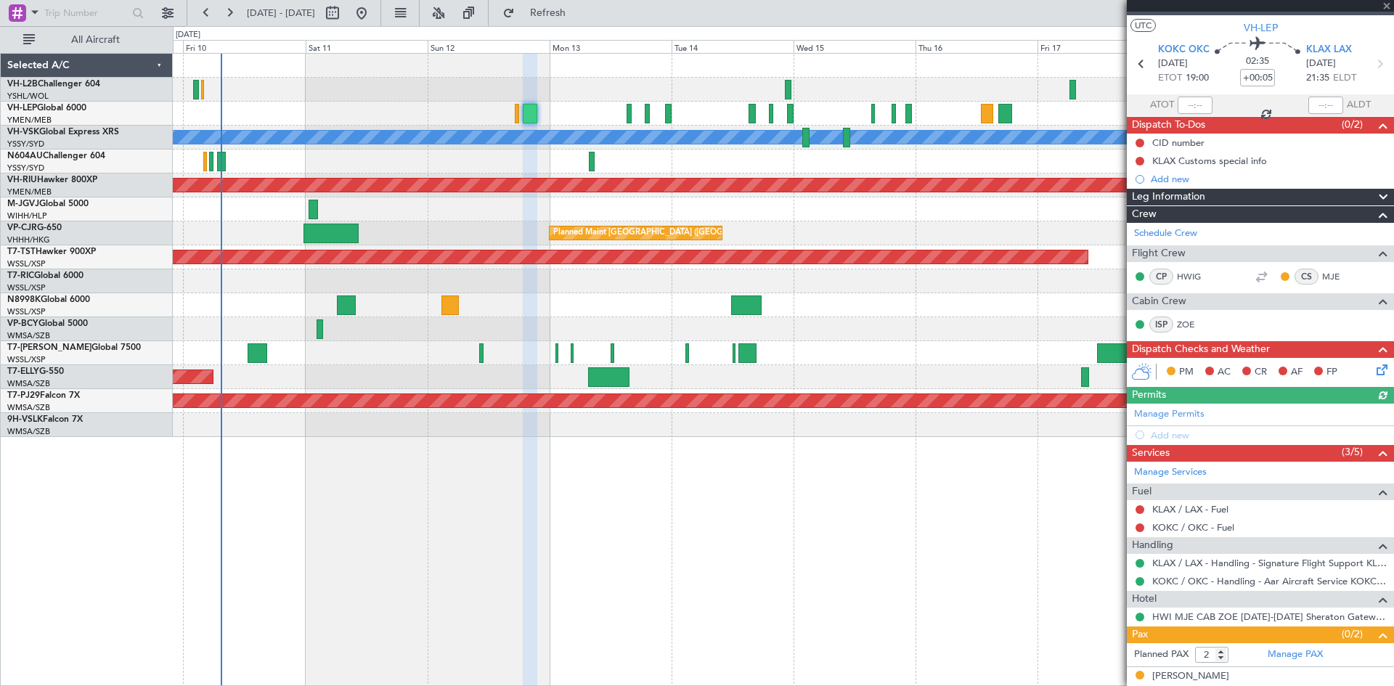
scroll to position [67, 0]
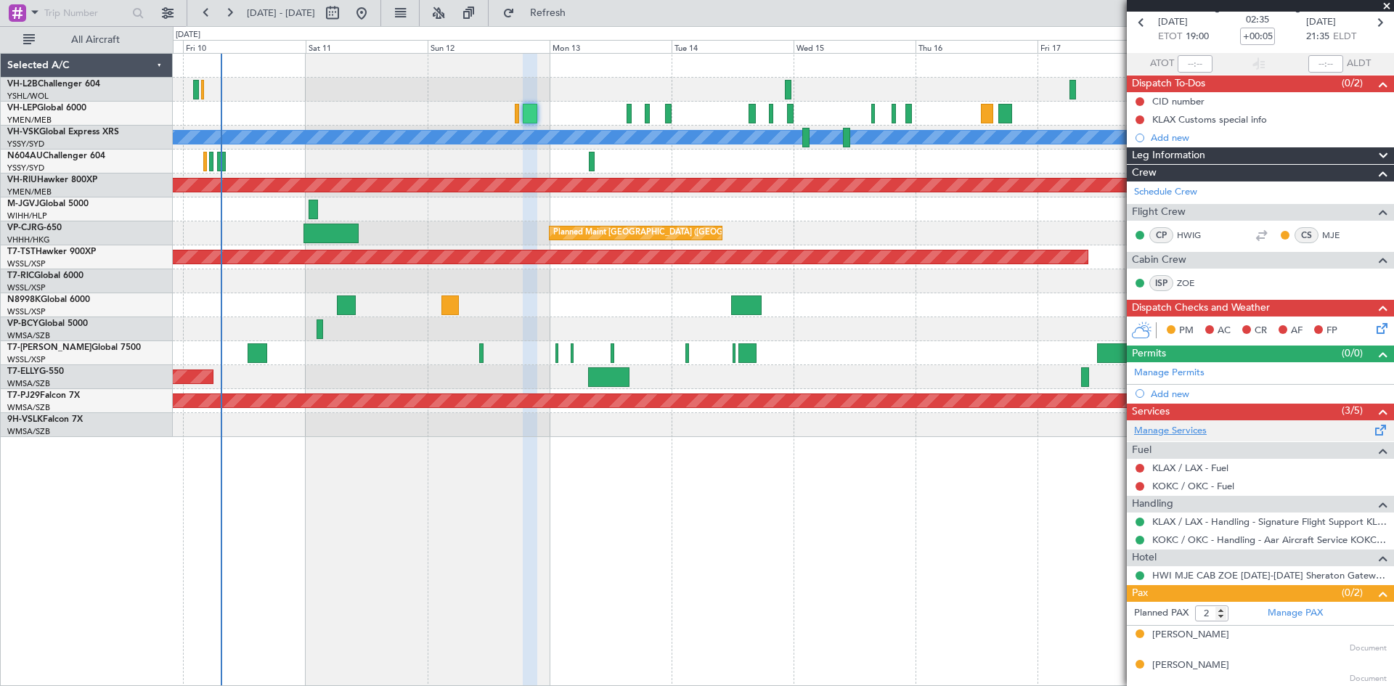
click at [1199, 435] on link "Manage Services" at bounding box center [1170, 431] width 73 height 15
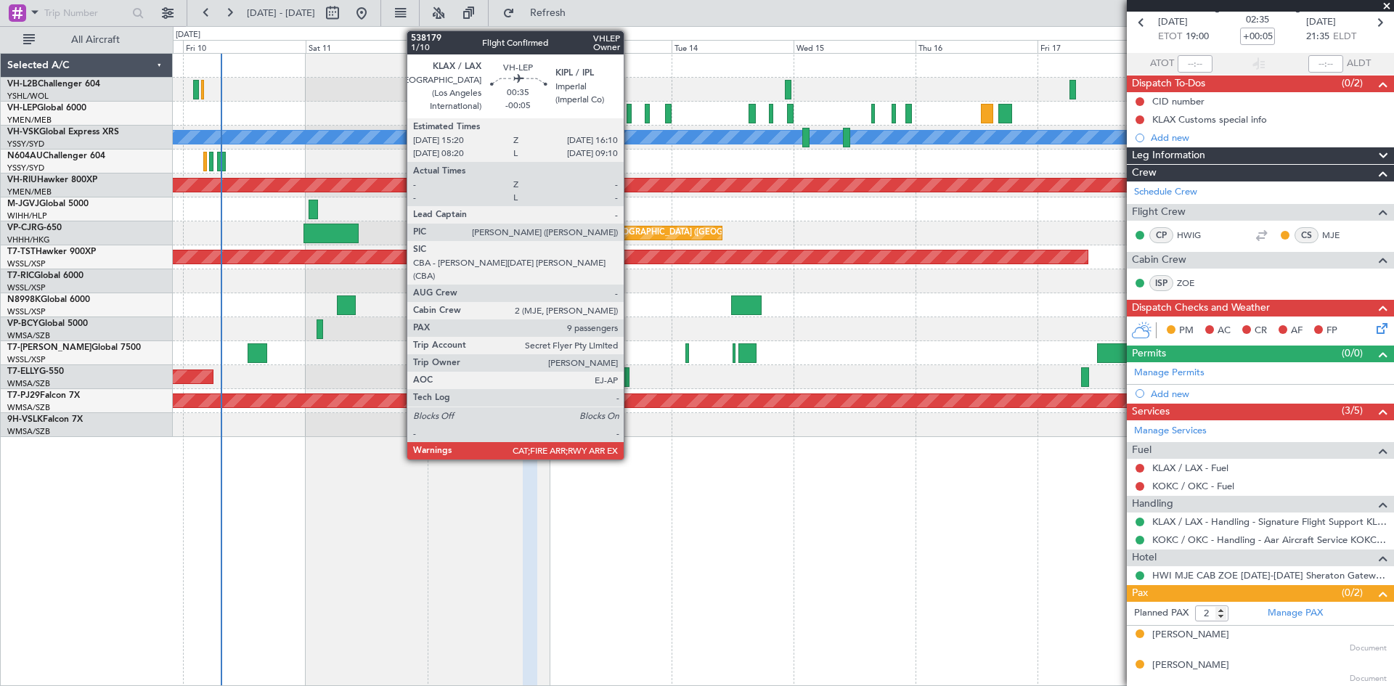
click at [630, 120] on div at bounding box center [628, 114] width 4 height 20
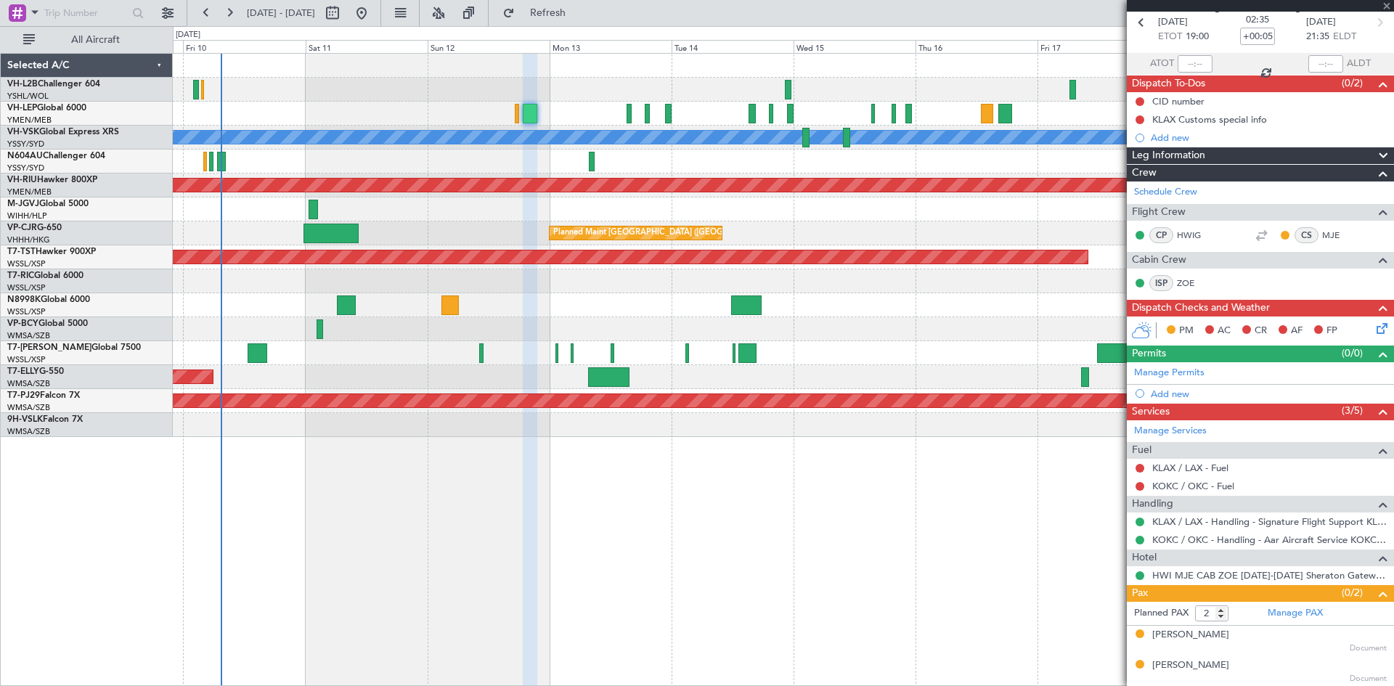
type input "-00:05"
type input "9"
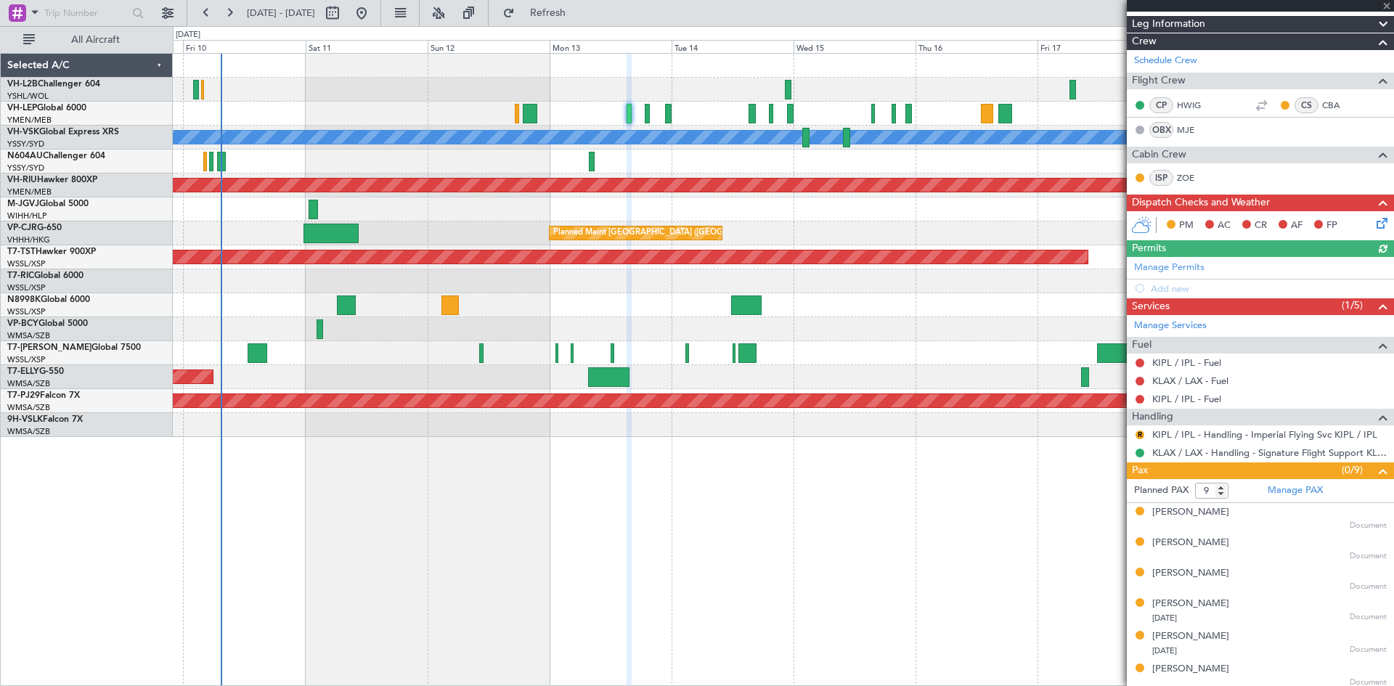
scroll to position [218, 0]
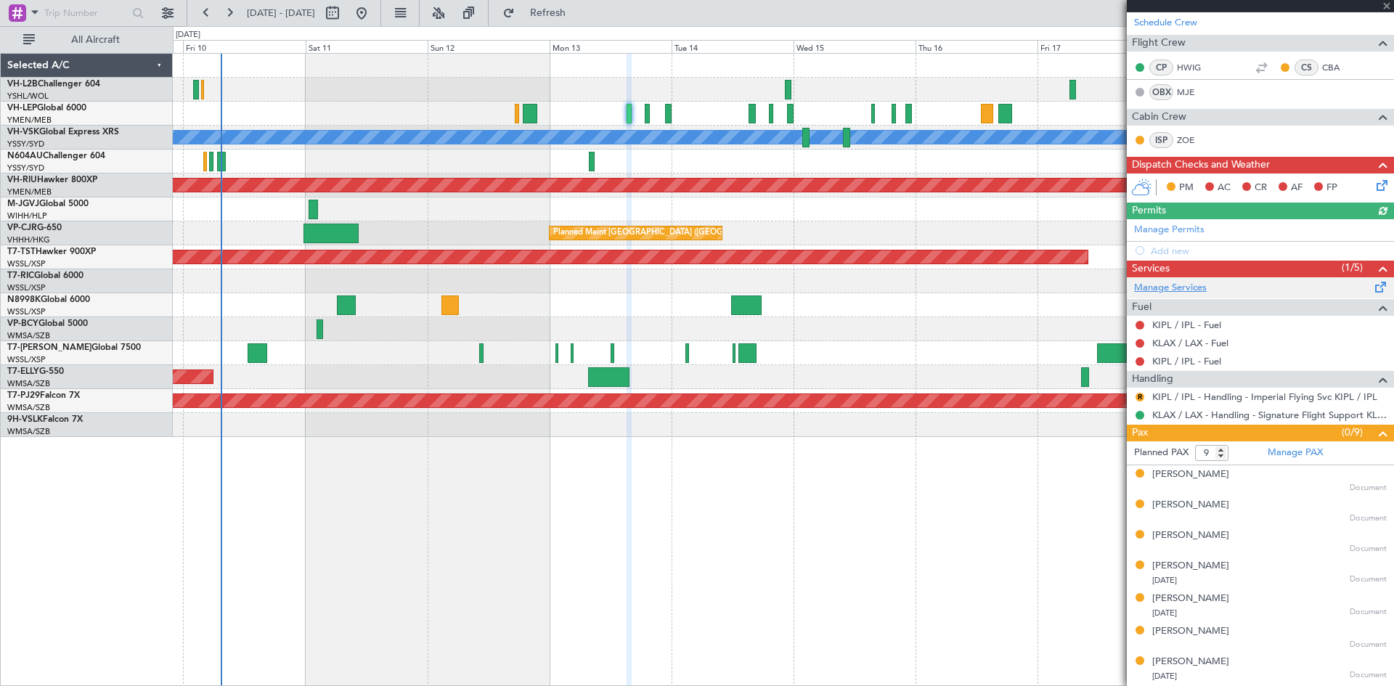
click at [1173, 287] on link "Manage Services" at bounding box center [1170, 288] width 73 height 15
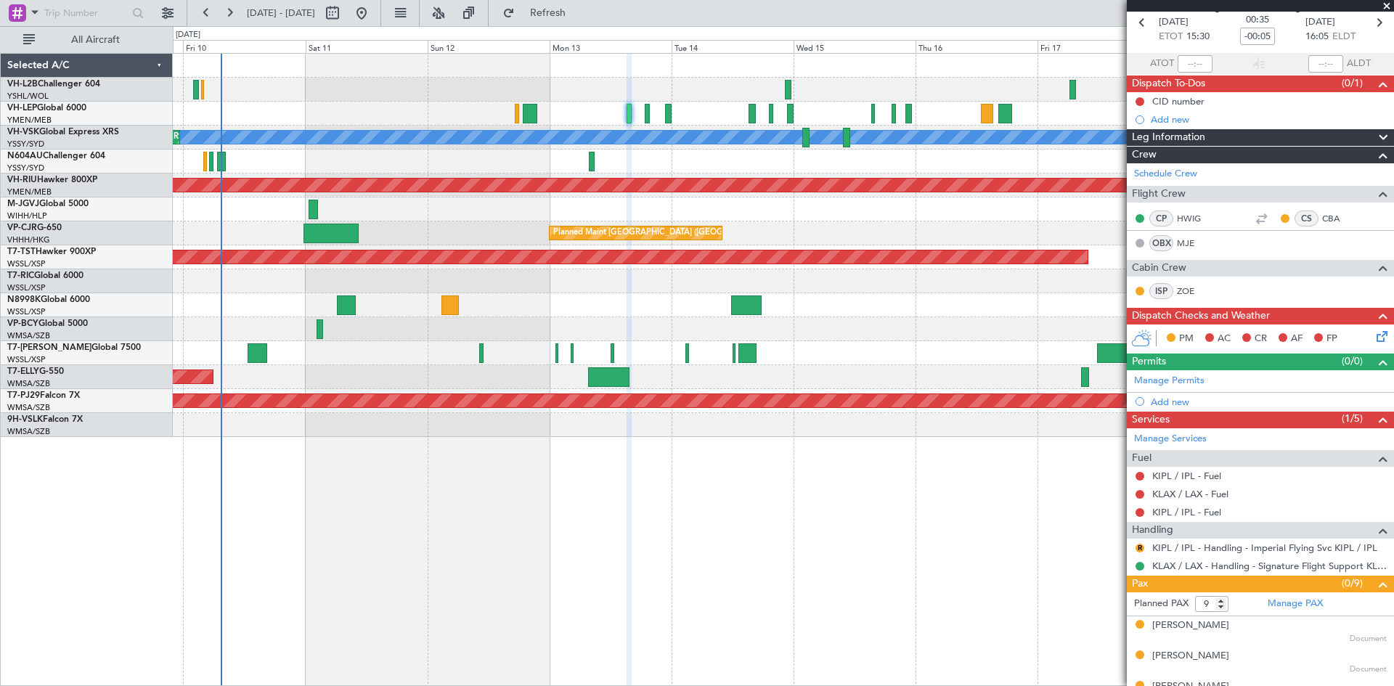
scroll to position [0, 0]
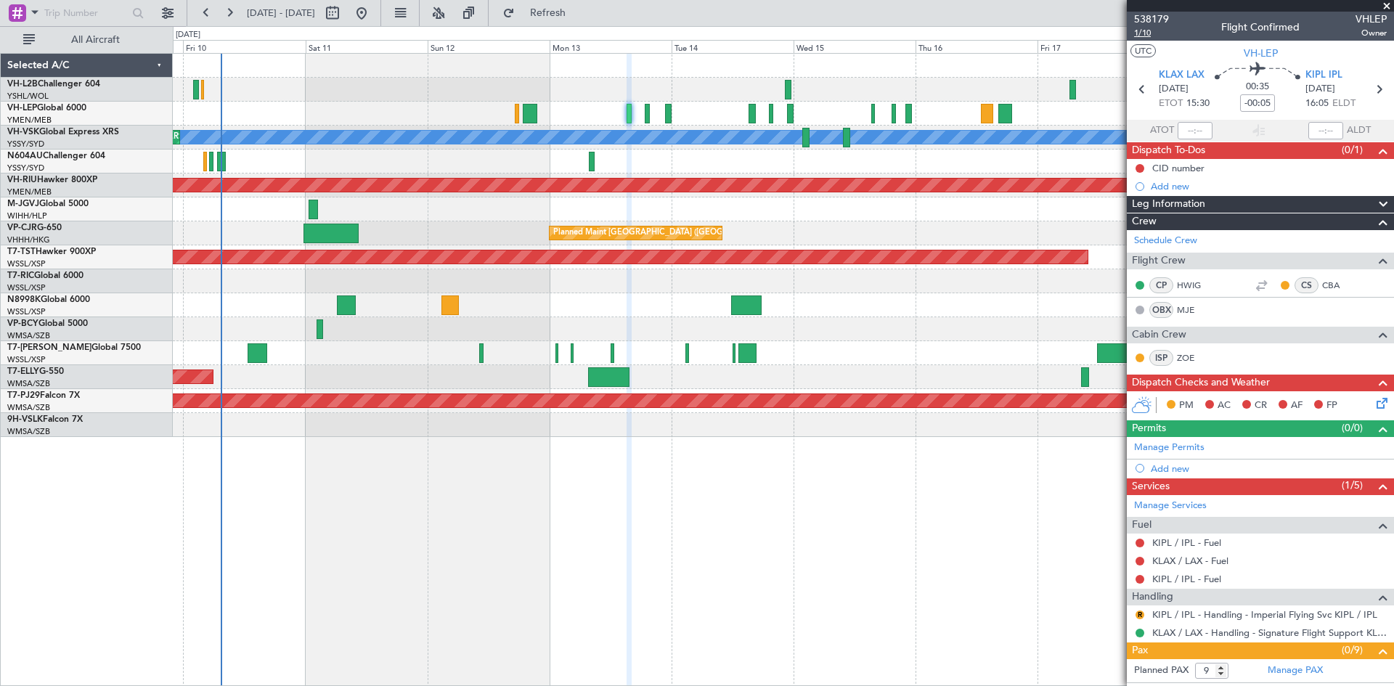
click at [1153, 34] on span "1/10" at bounding box center [1151, 33] width 35 height 12
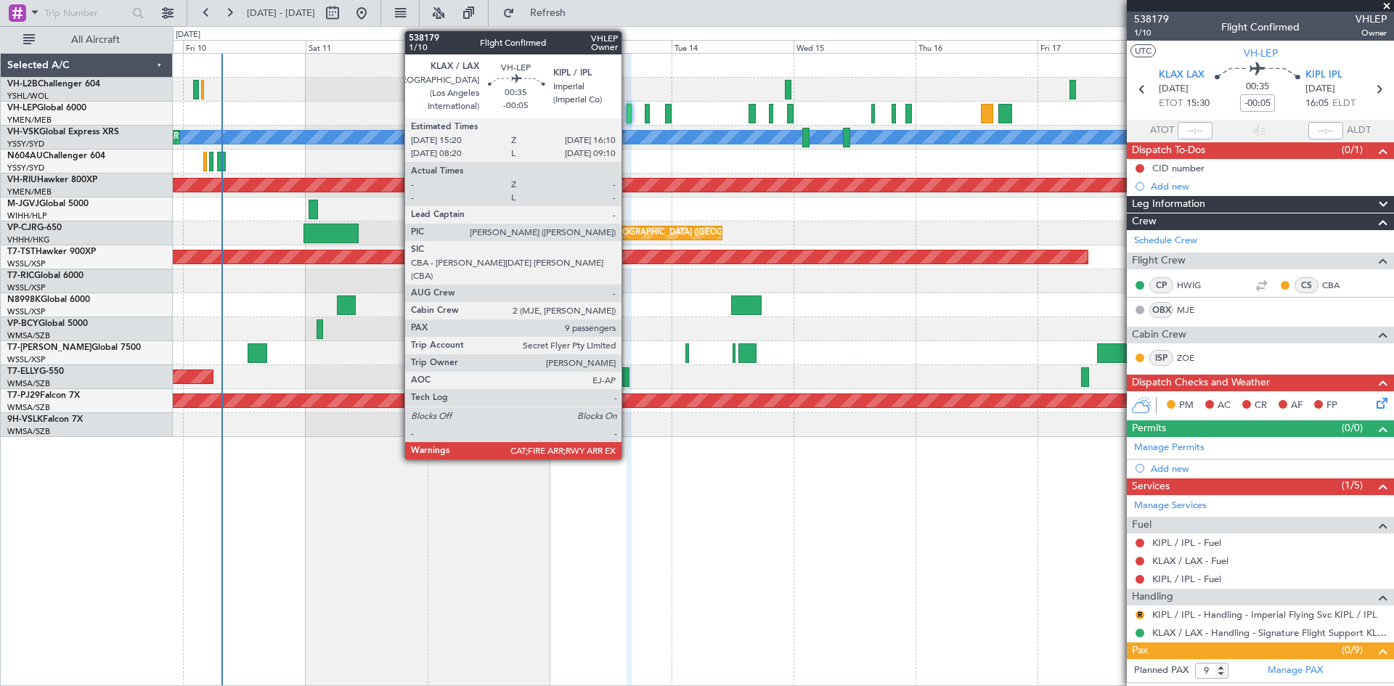
click at [628, 119] on div at bounding box center [628, 114] width 4 height 20
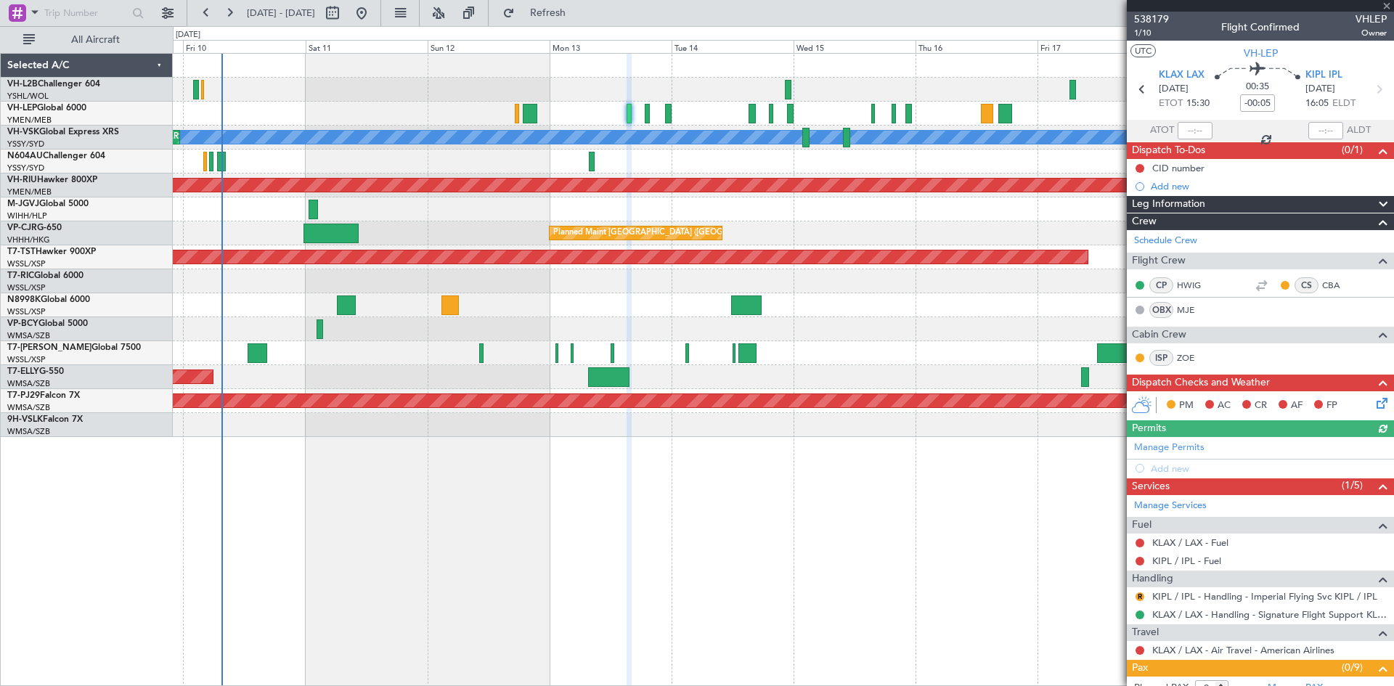
scroll to position [295, 0]
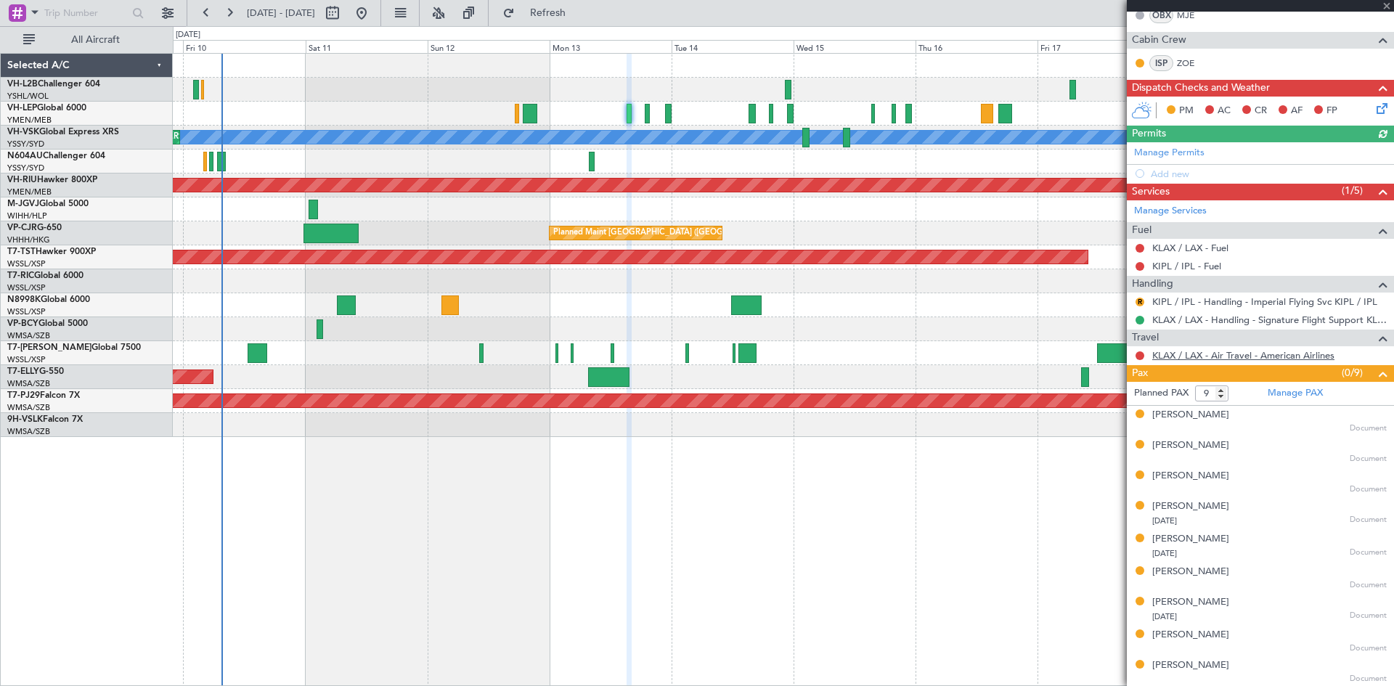
click at [1227, 355] on link "KLAX / LAX - Air Travel - American Airlines" at bounding box center [1243, 355] width 182 height 12
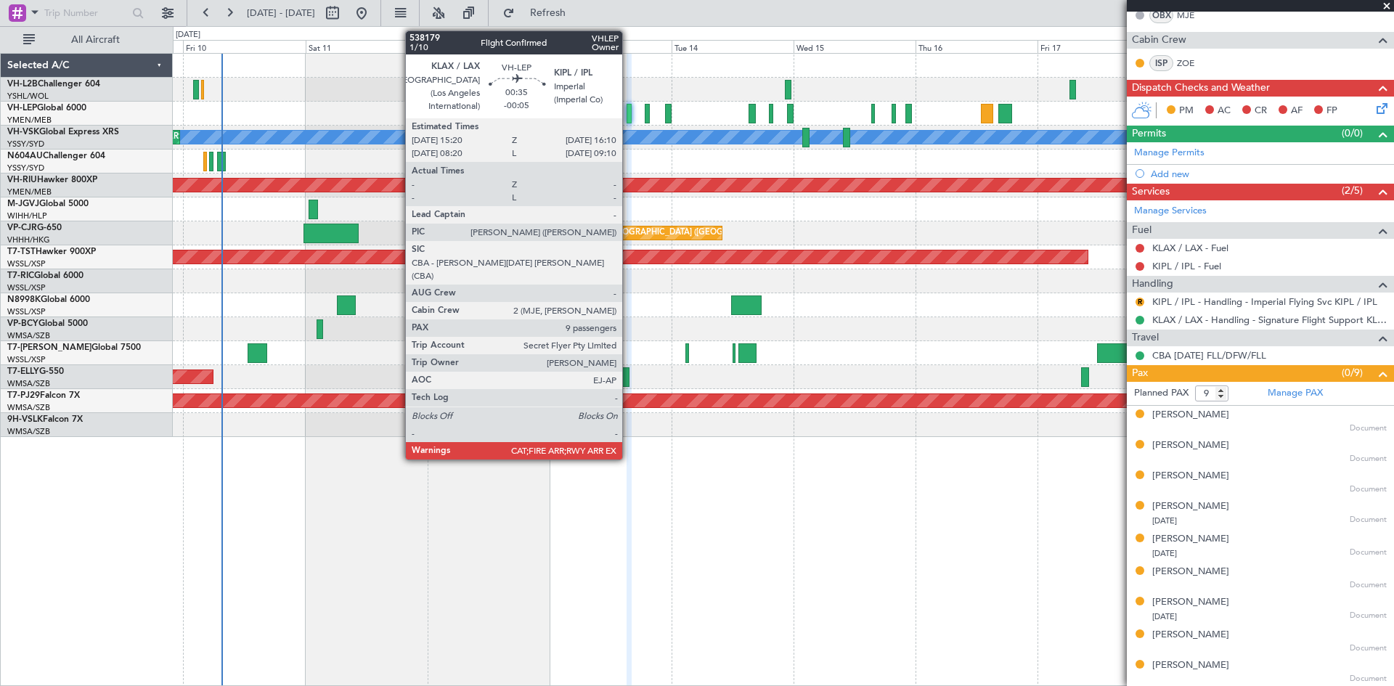
click at [629, 120] on div at bounding box center [628, 114] width 4 height 20
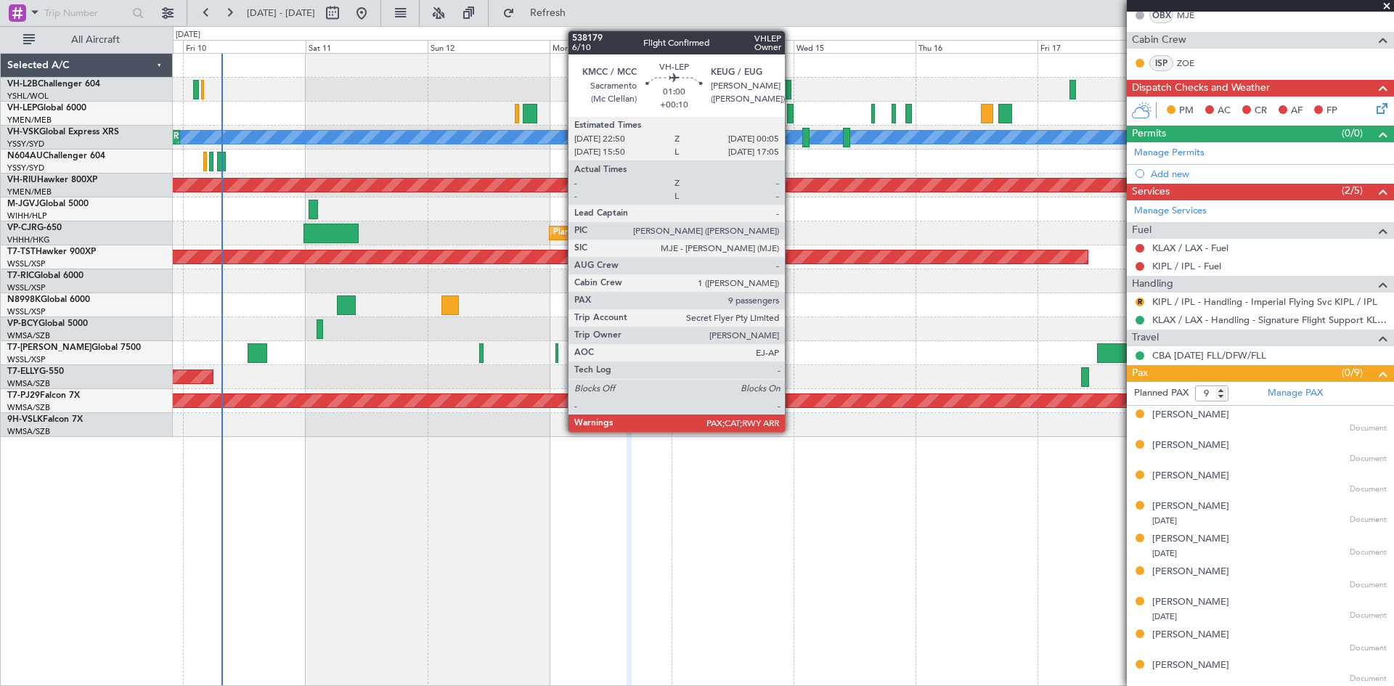
click at [791, 115] on div at bounding box center [790, 114] width 7 height 20
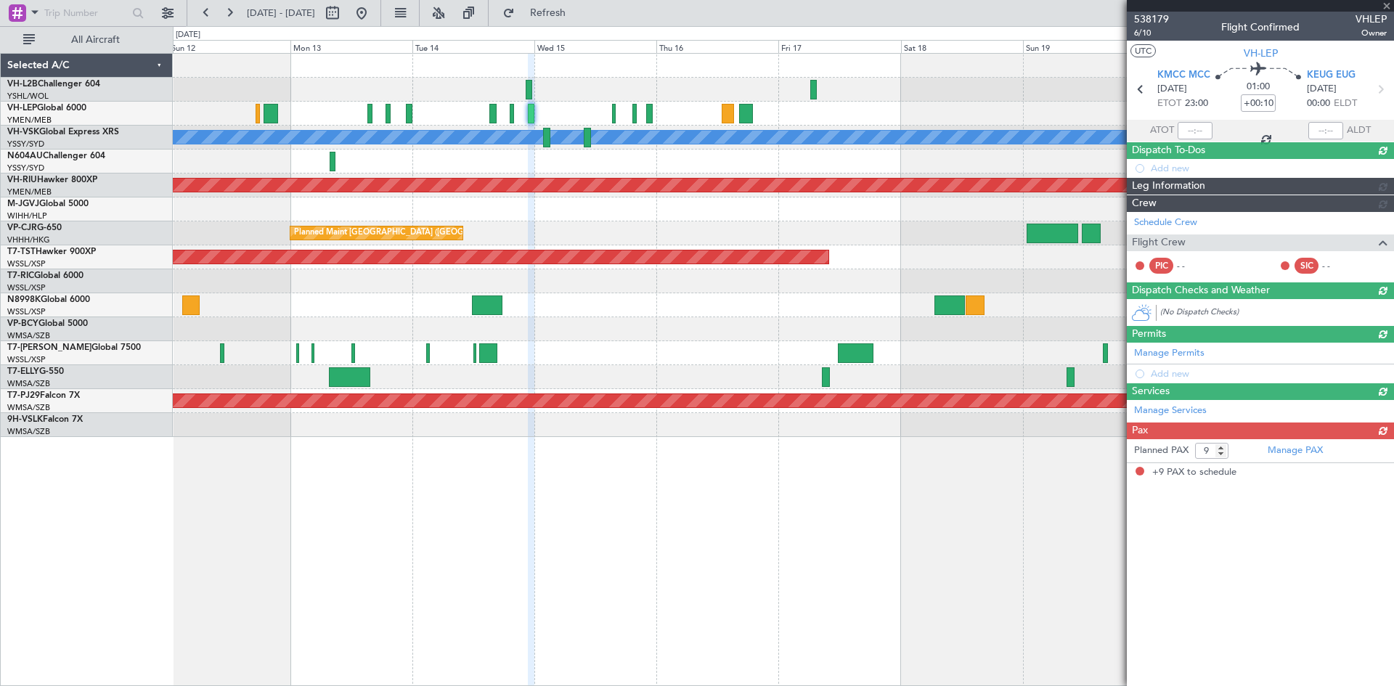
scroll to position [0, 0]
click at [624, 231] on div "[PERSON_NAME] Unplanned Maint Sydney ([PERSON_NAME] Intl) Planned Maint [GEOGRA…" at bounding box center [783, 245] width 1220 height 383
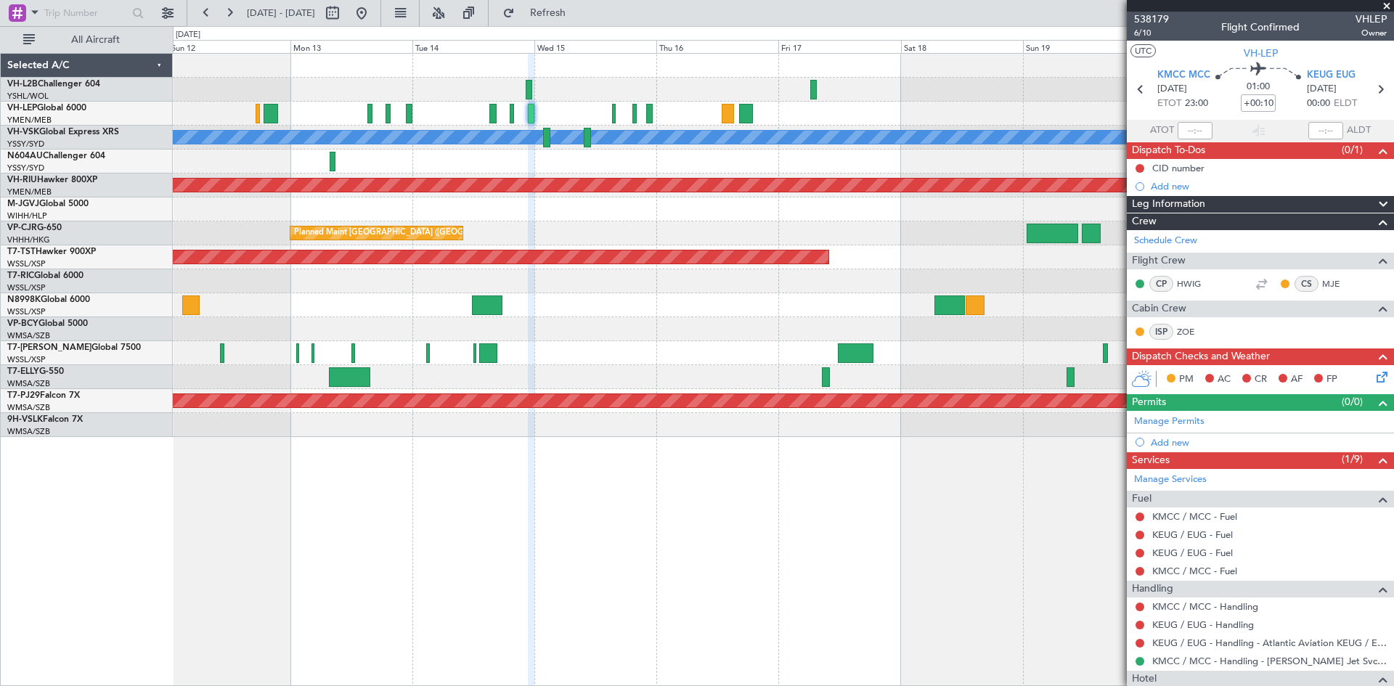
click at [1141, 34] on mat-tooltip-component "Trip Number" at bounding box center [1151, 46] width 72 height 38
click at [1177, 27] on mat-tooltip-component "Trip Number" at bounding box center [1151, 46] width 72 height 38
click at [1150, 32] on span "6/10" at bounding box center [1151, 33] width 35 height 12
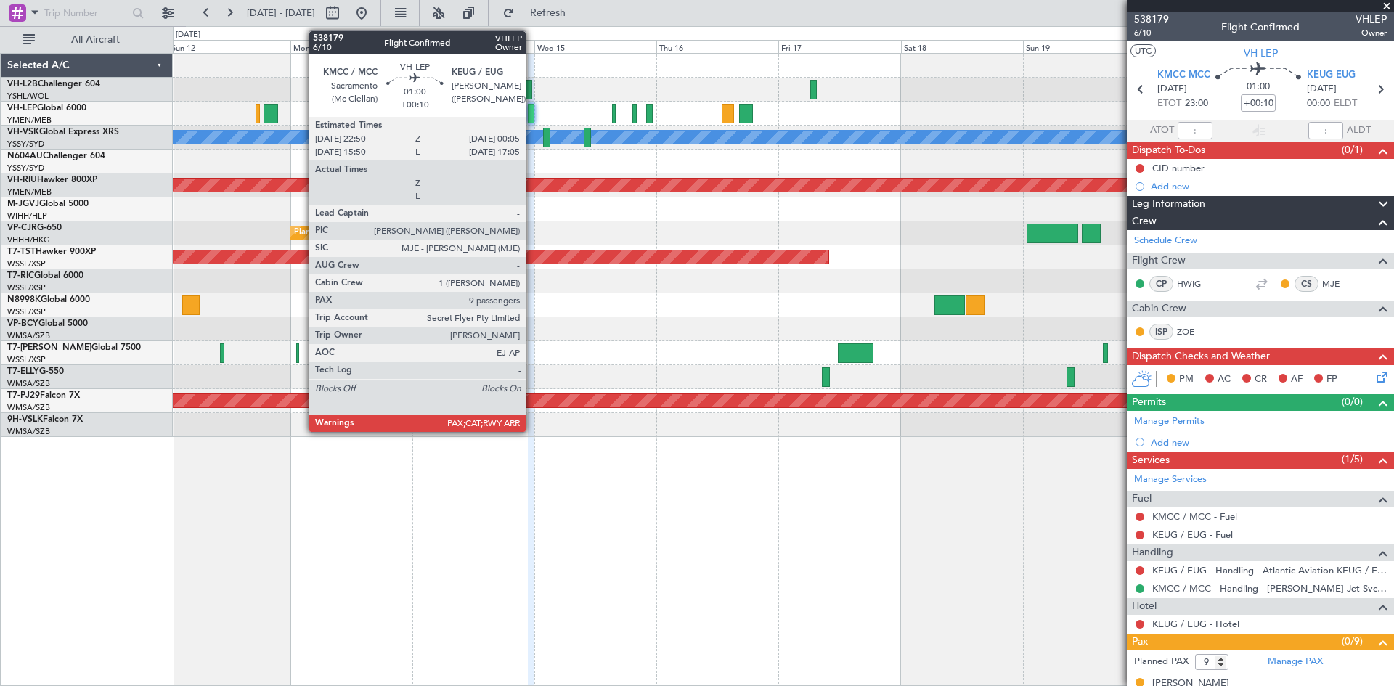
click at [532, 115] on div at bounding box center [531, 114] width 7 height 20
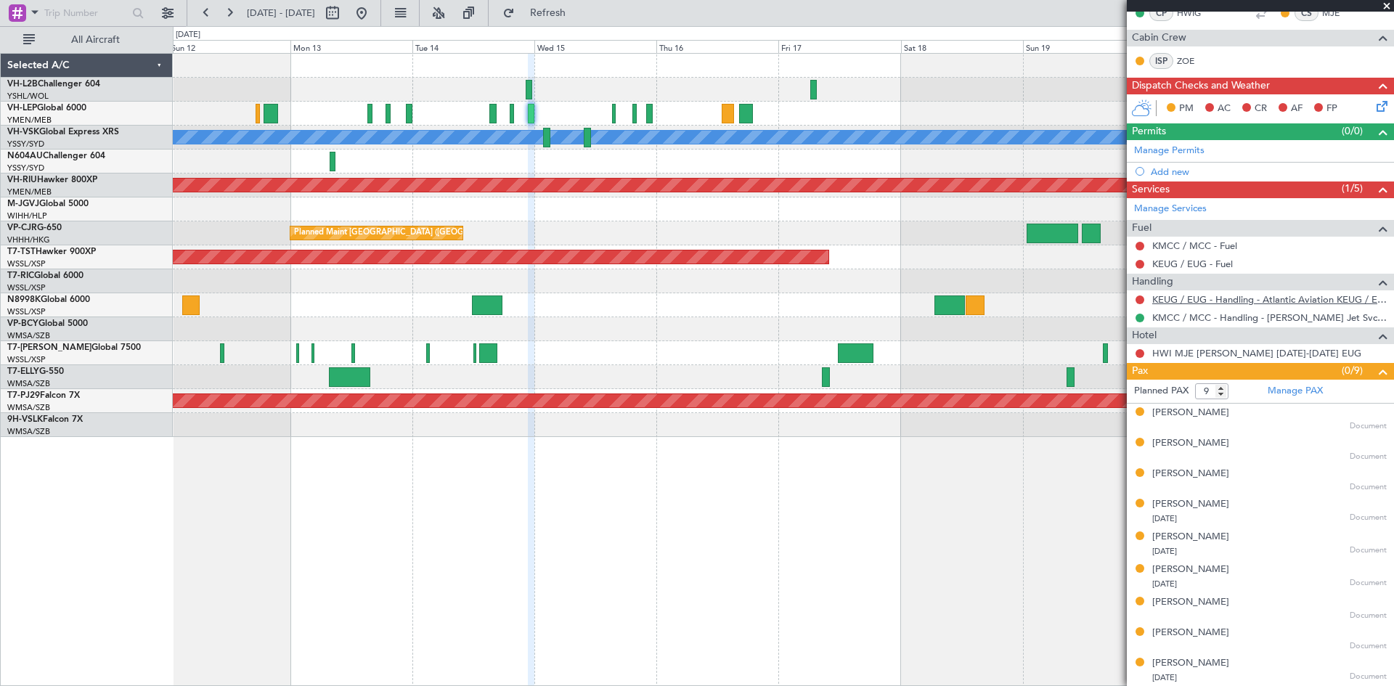
scroll to position [198, 0]
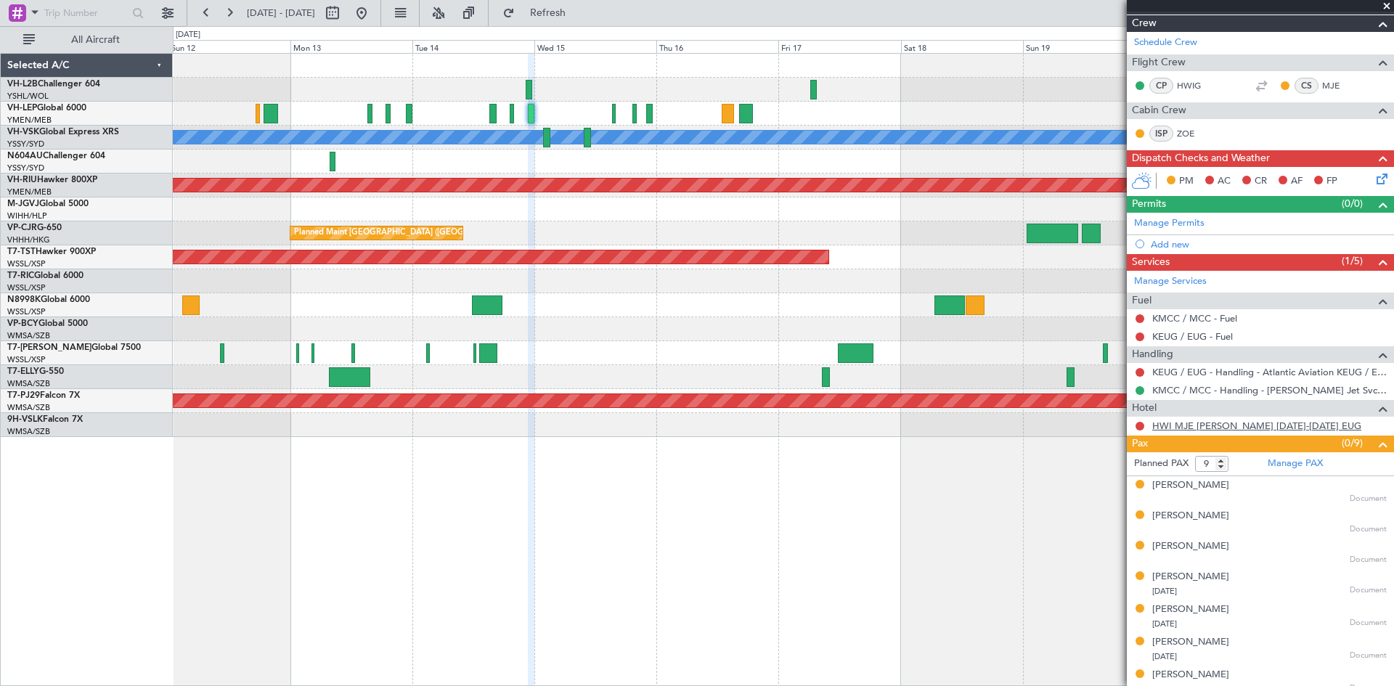
click at [1189, 427] on link "HWI MJE [PERSON_NAME] [DATE]-[DATE] EUG" at bounding box center [1256, 426] width 209 height 12
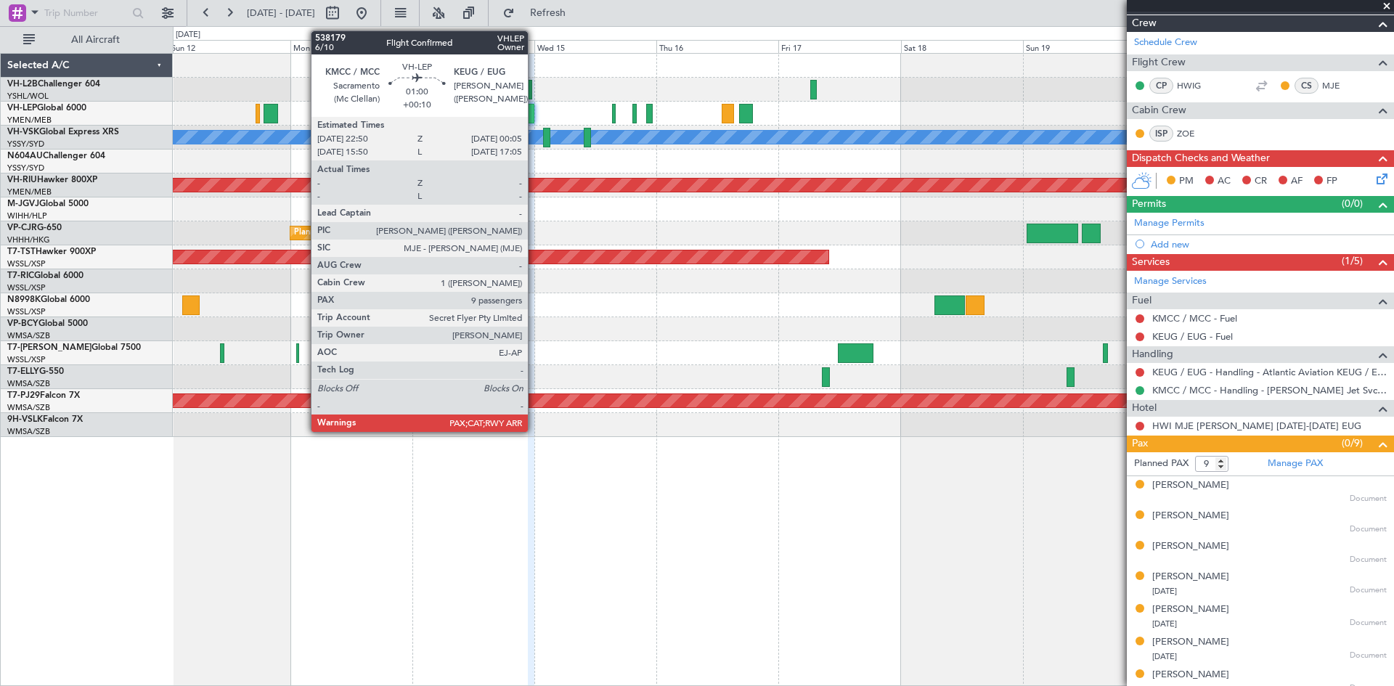
click at [534, 115] on div at bounding box center [531, 114] width 7 height 20
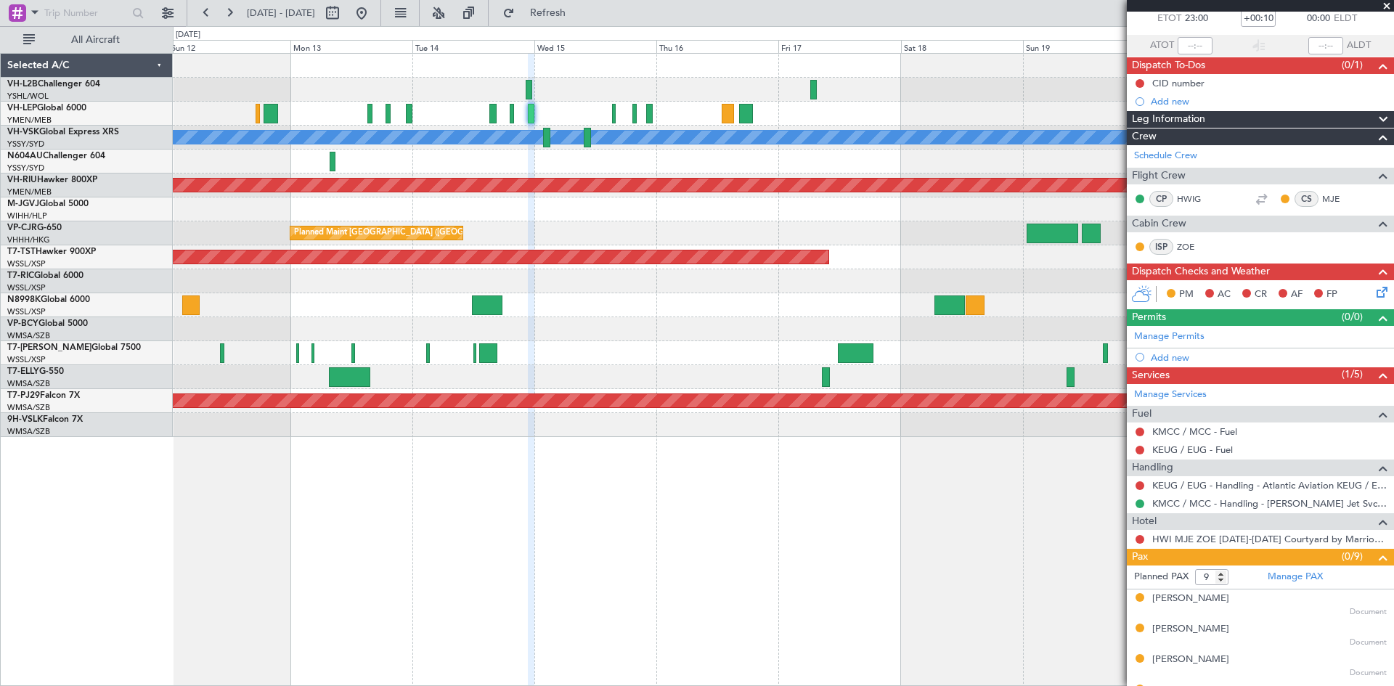
scroll to position [0, 0]
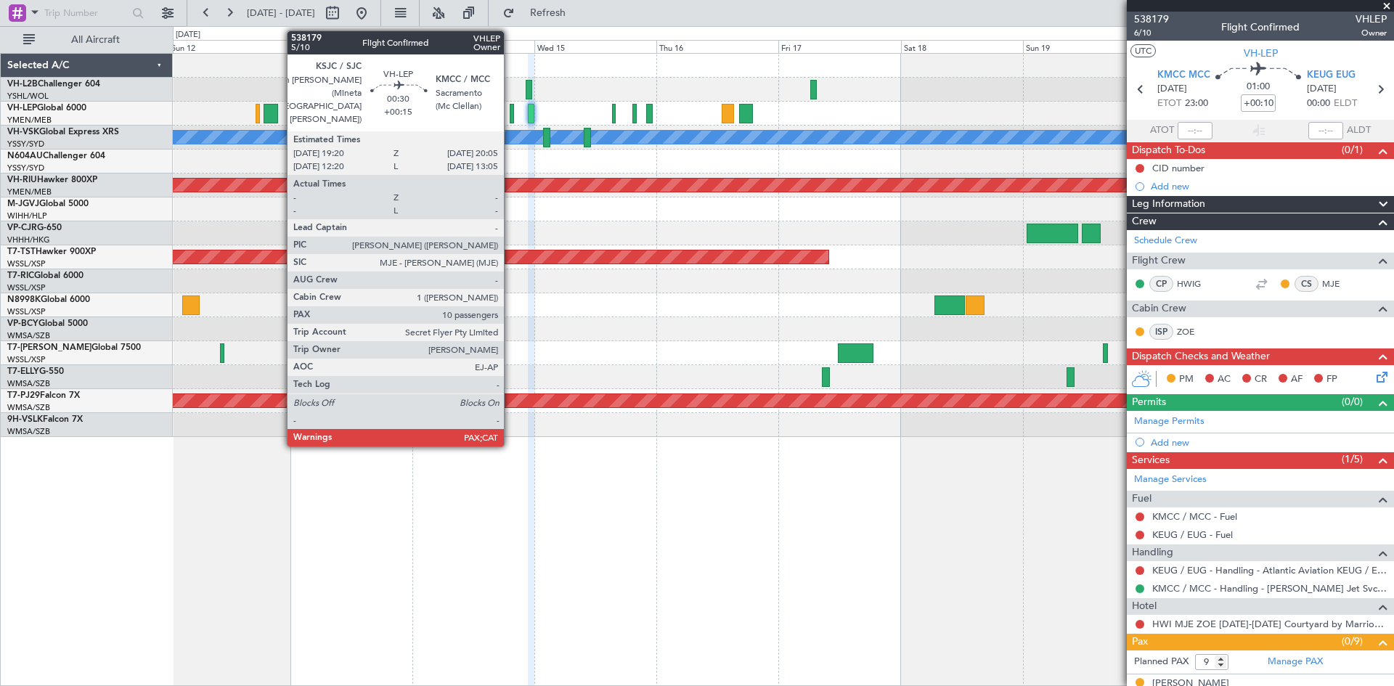
click at [510, 119] on div at bounding box center [512, 114] width 4 height 20
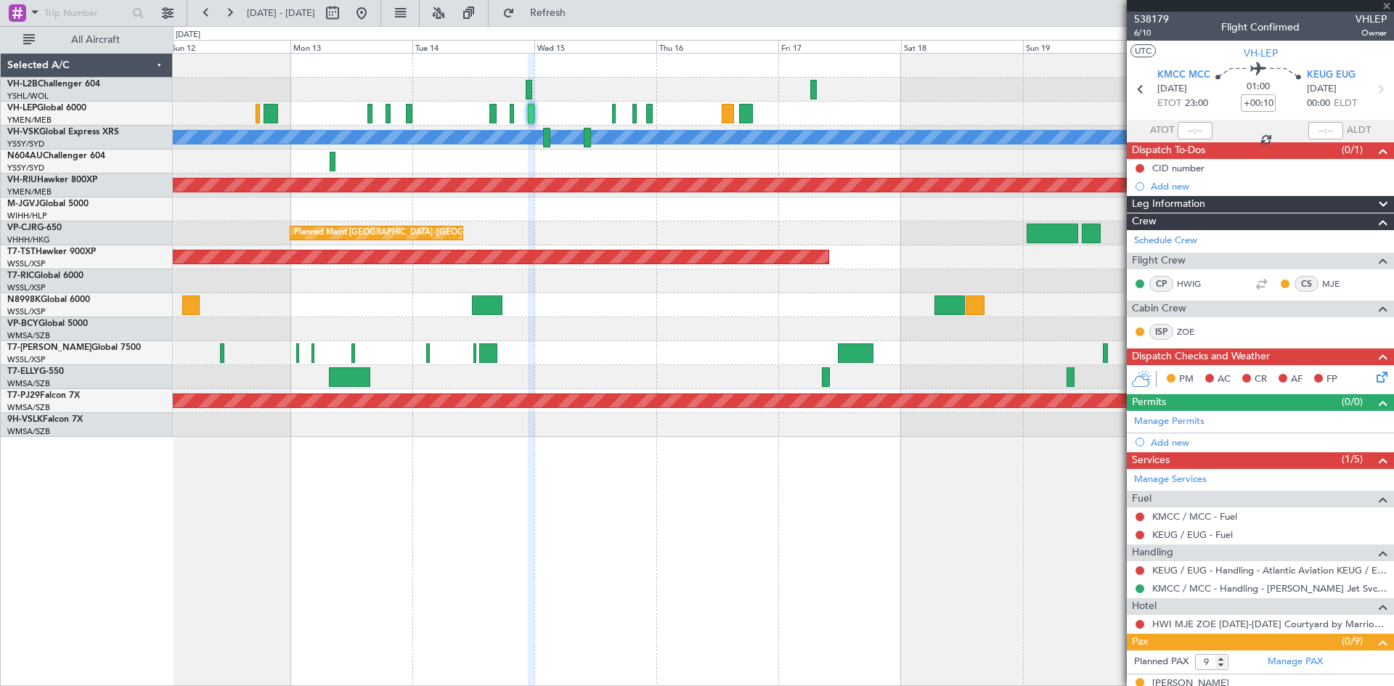
type input "+00:15"
type input "10"
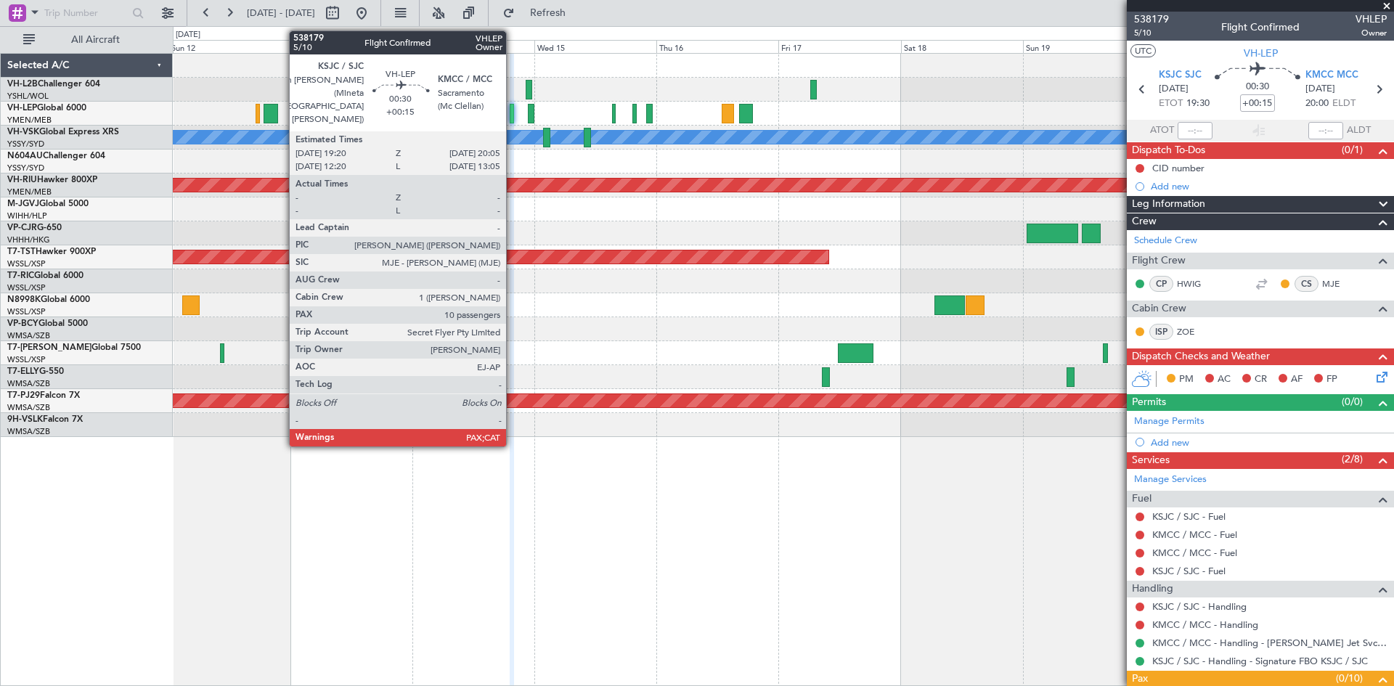
click at [512, 113] on div at bounding box center [512, 114] width 4 height 20
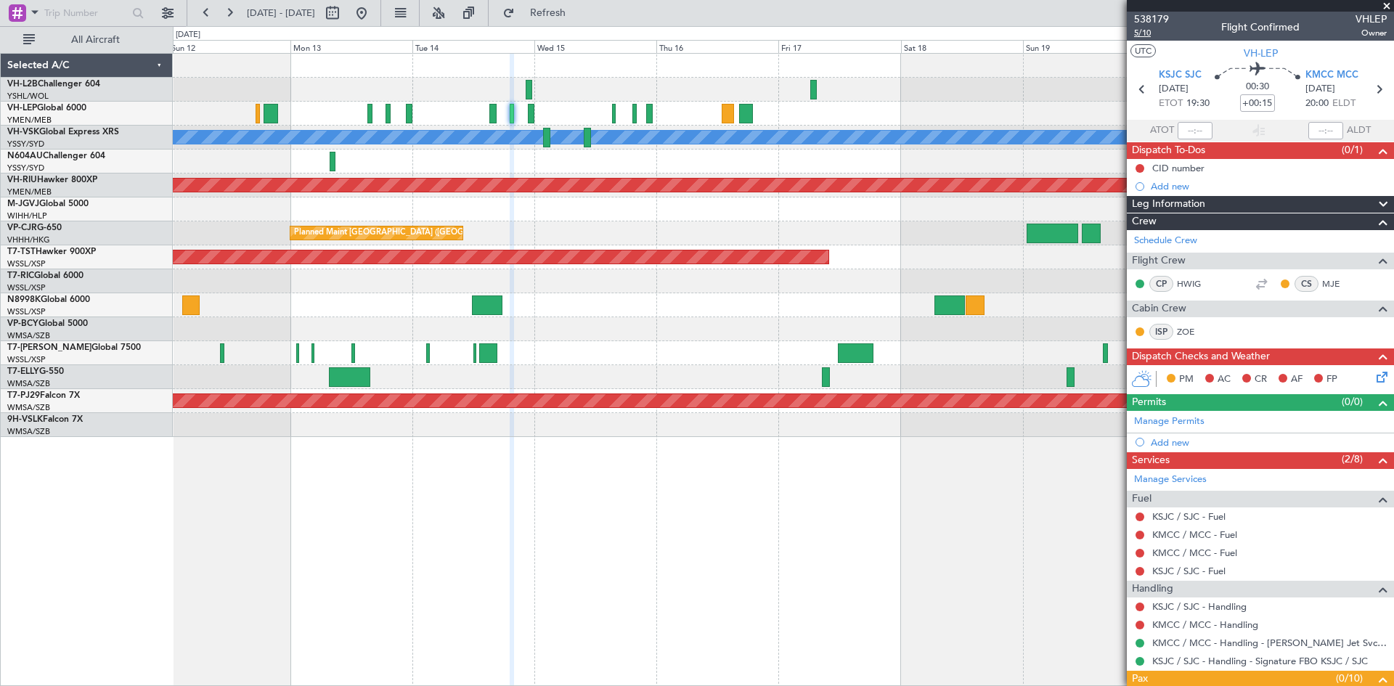
click at [1153, 32] on span "5/10" at bounding box center [1151, 33] width 35 height 12
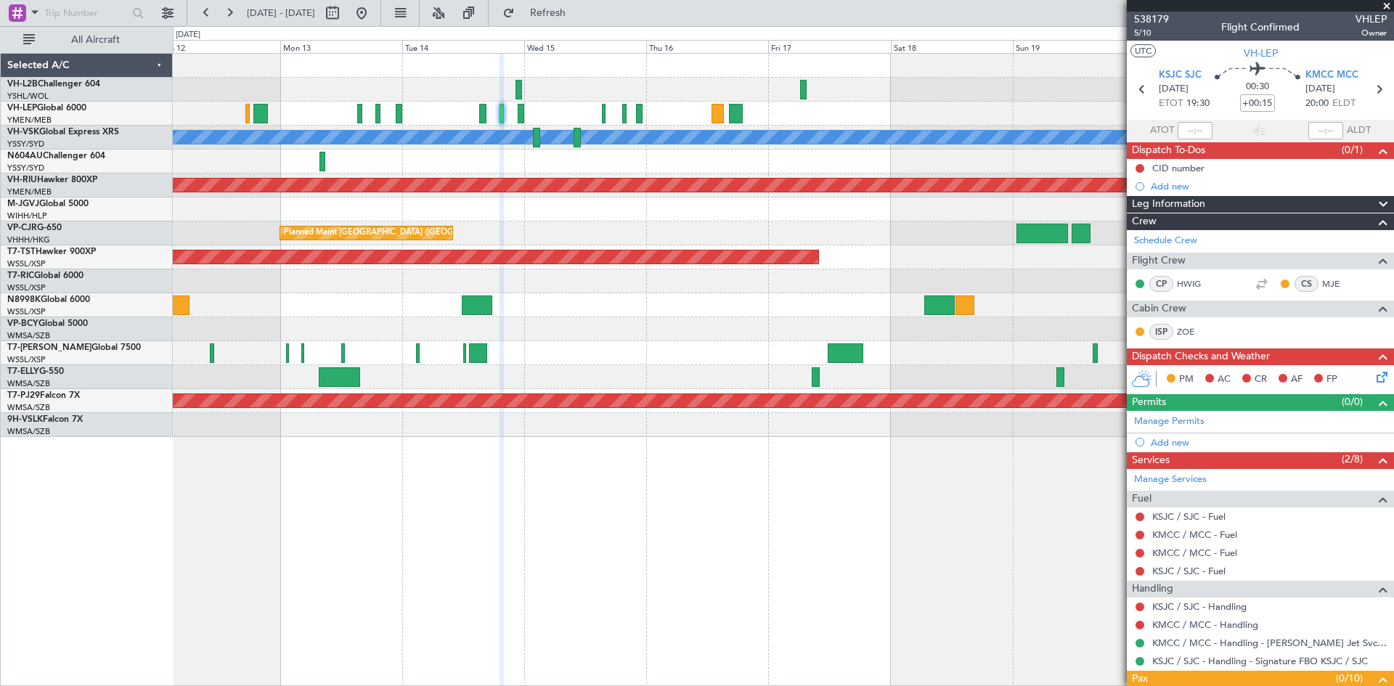
click at [956, 372] on div "Planned Maint [GEOGRAPHIC_DATA] ([GEOGRAPHIC_DATA] Intl)" at bounding box center [783, 377] width 1220 height 24
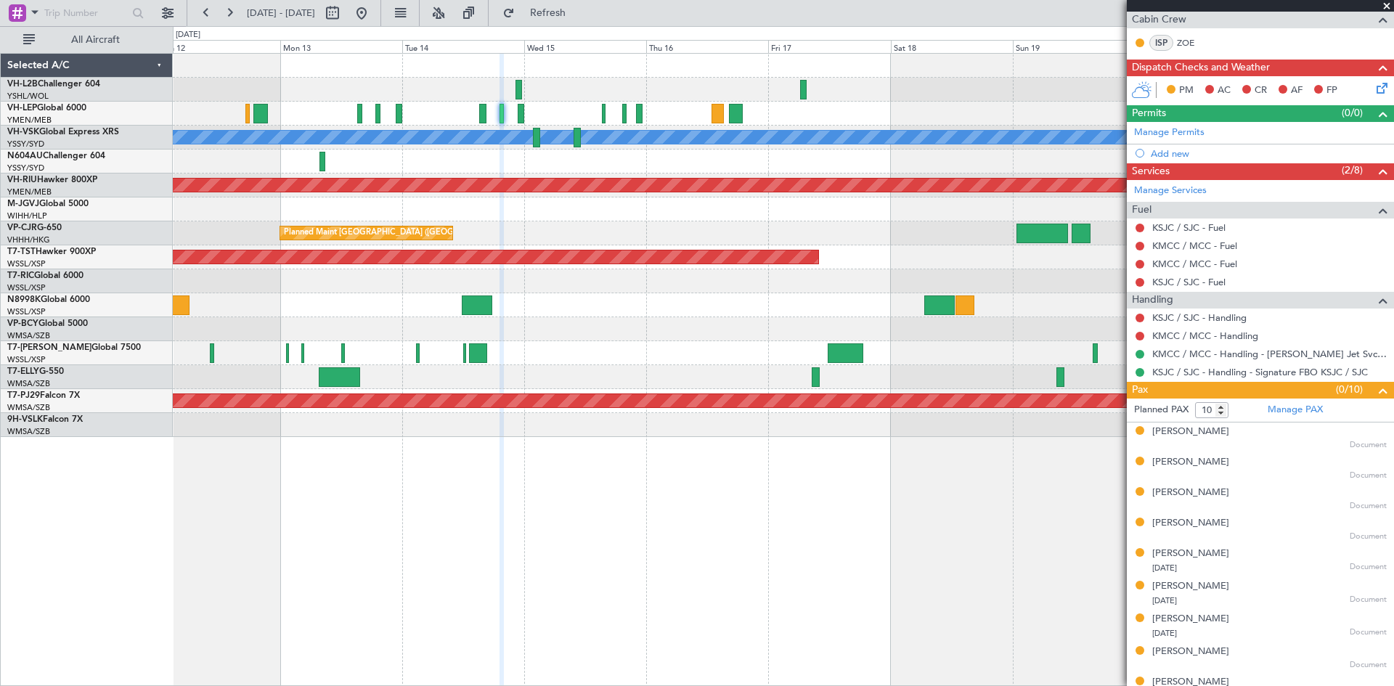
scroll to position [266, 0]
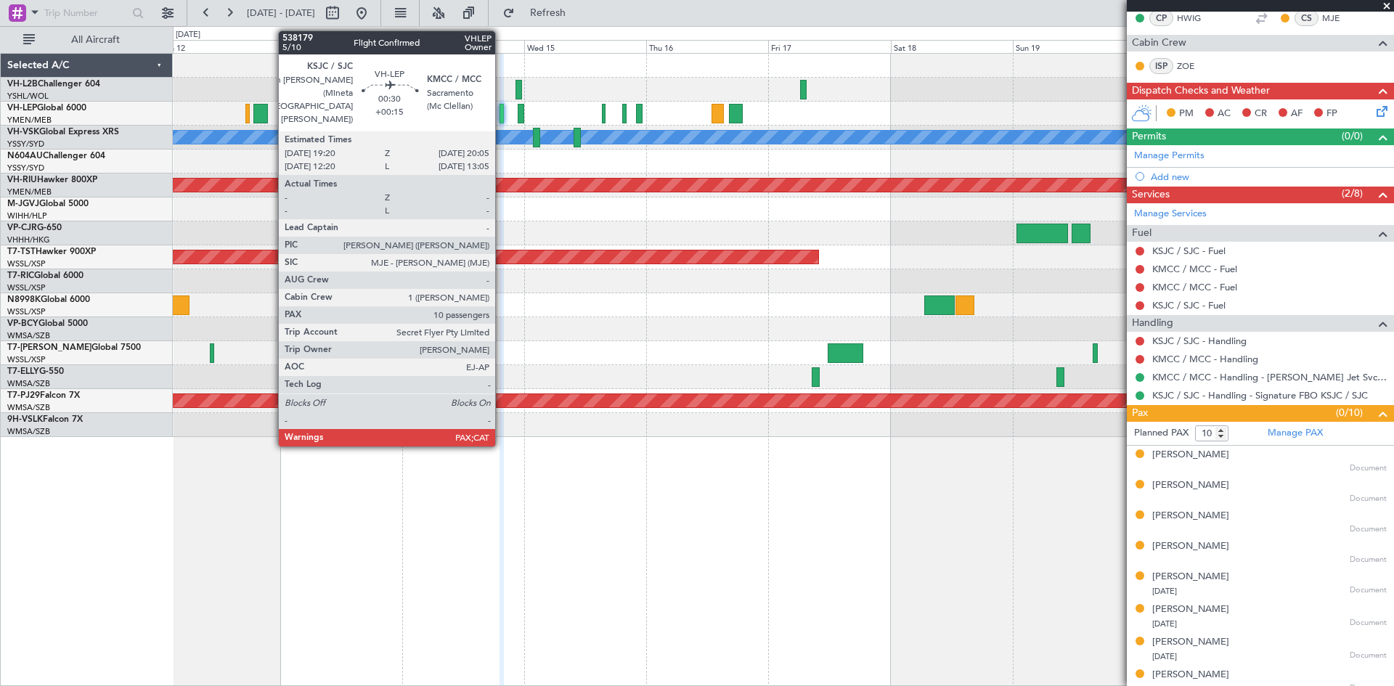
click at [502, 118] on div at bounding box center [501, 114] width 4 height 20
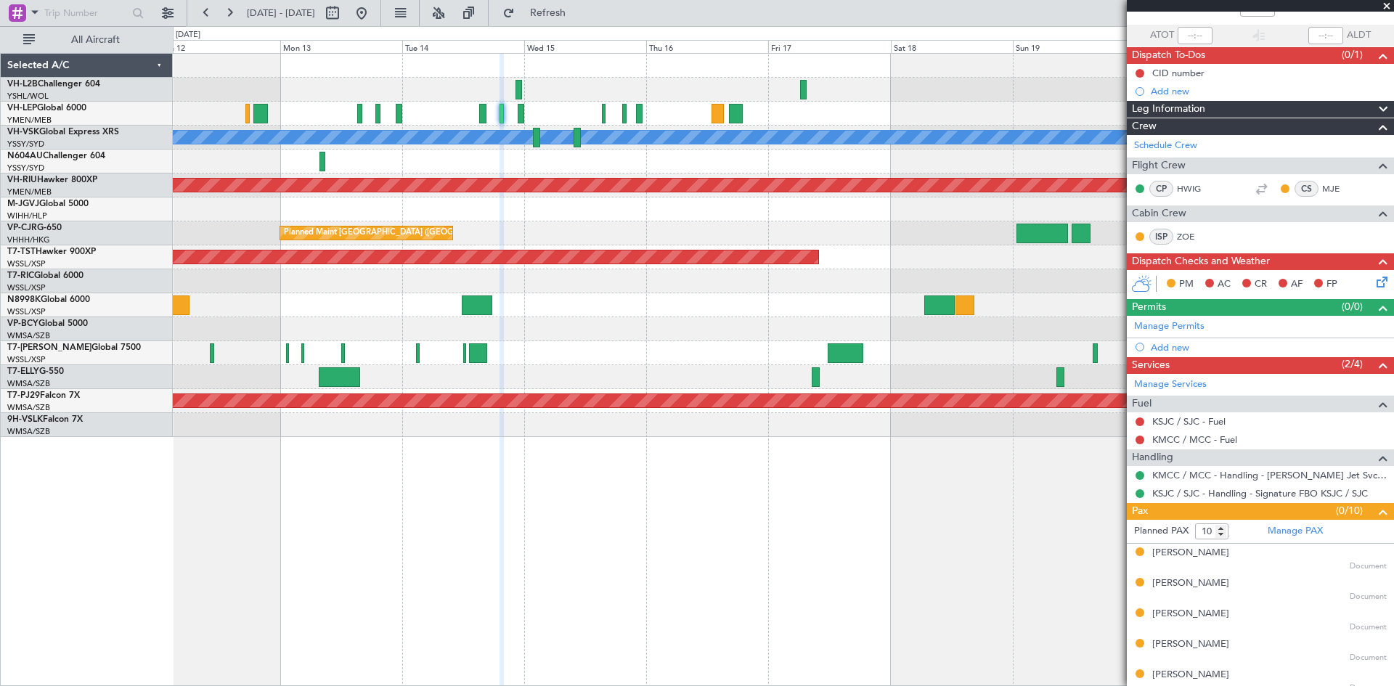
scroll to position [0, 0]
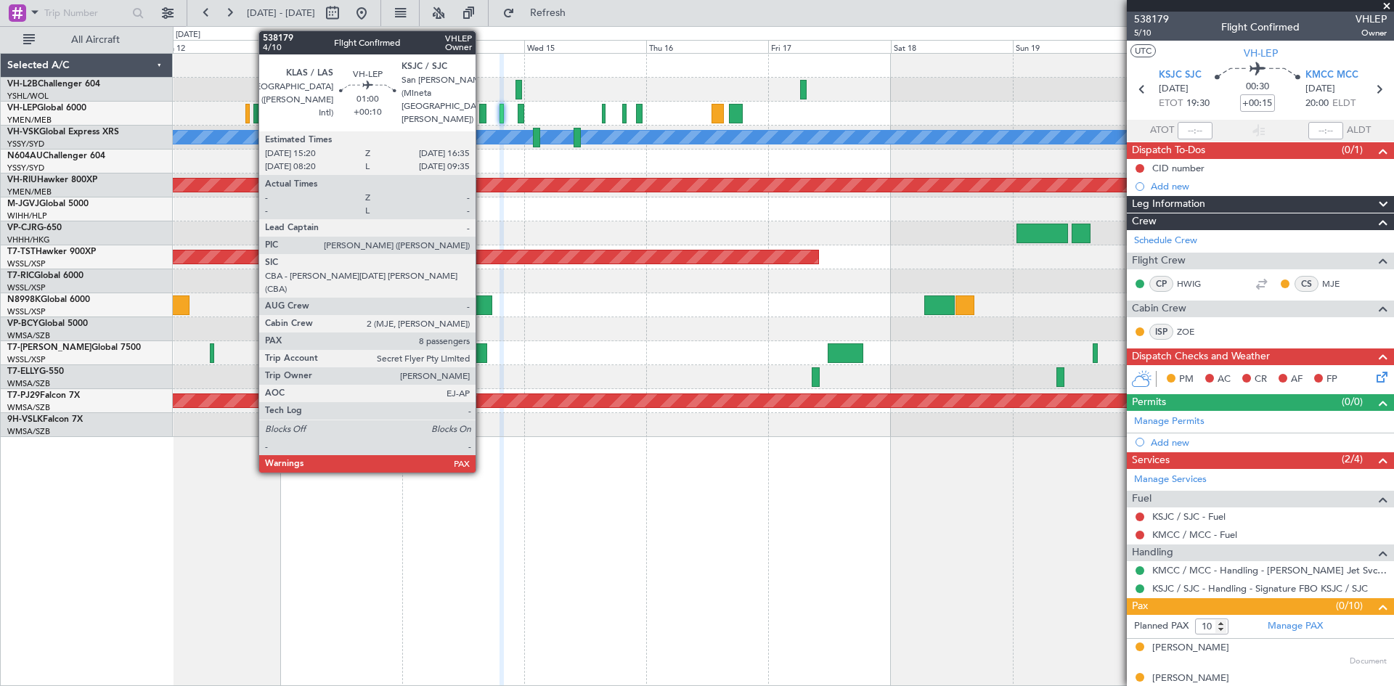
click at [483, 118] on div at bounding box center [482, 114] width 7 height 20
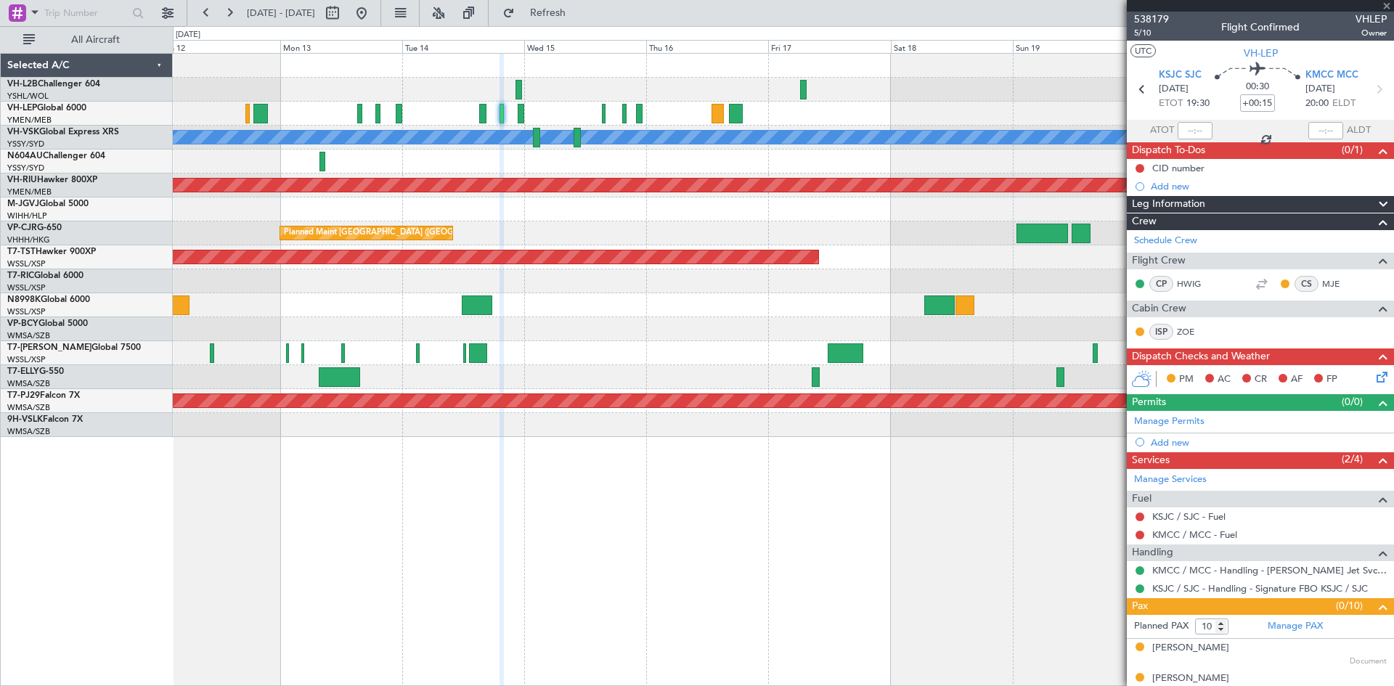
type input "+00:10"
type input "8"
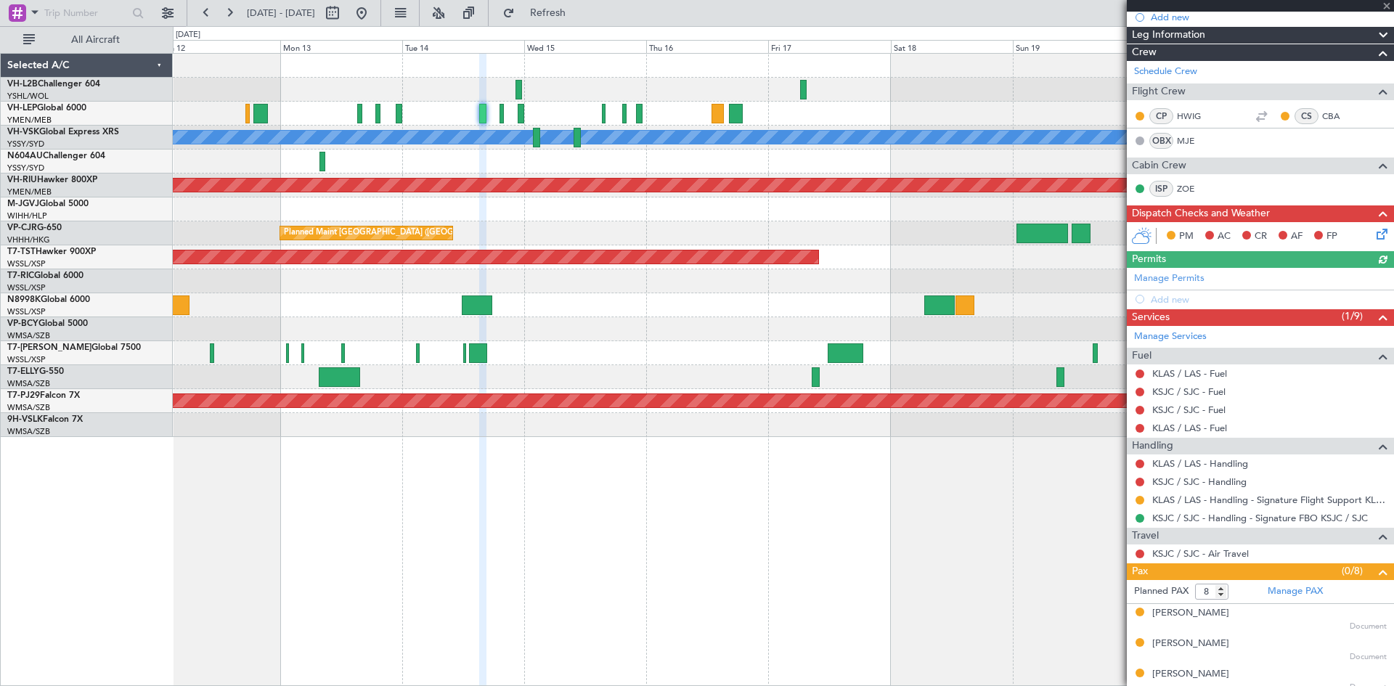
scroll to position [290, 0]
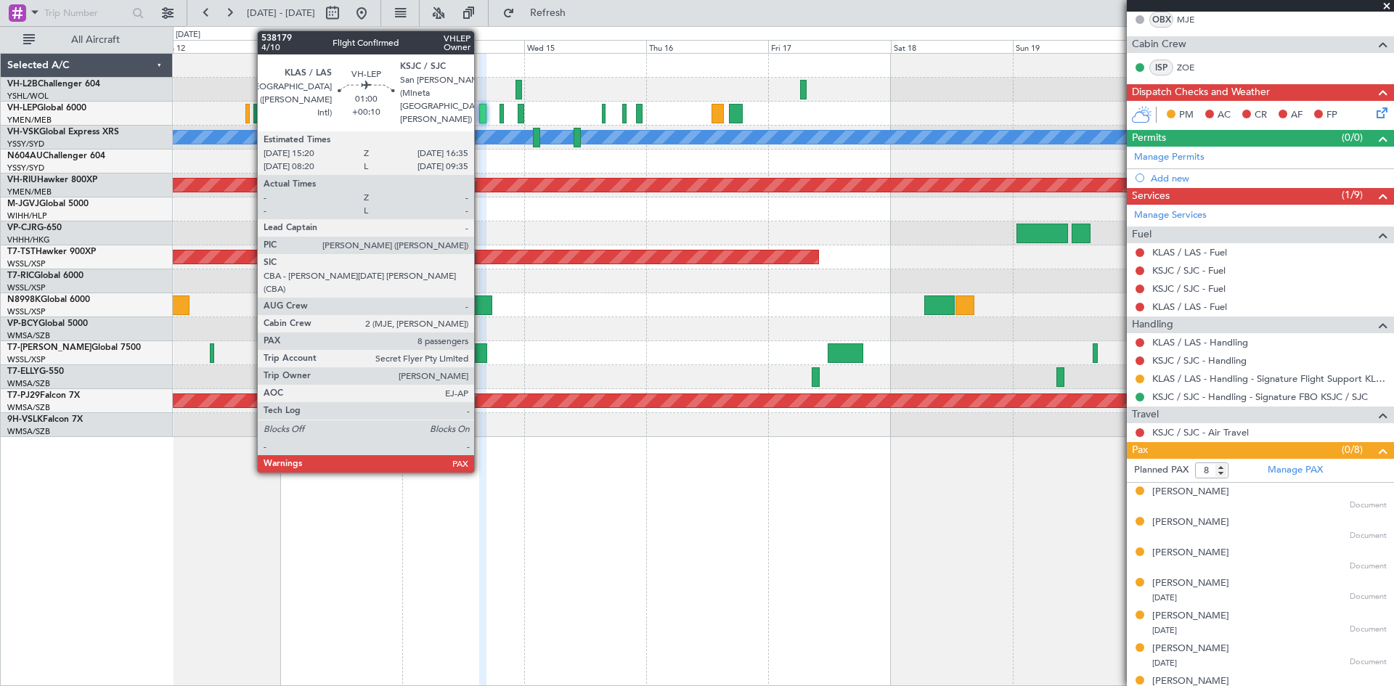
click at [481, 121] on div at bounding box center [482, 114] width 7 height 20
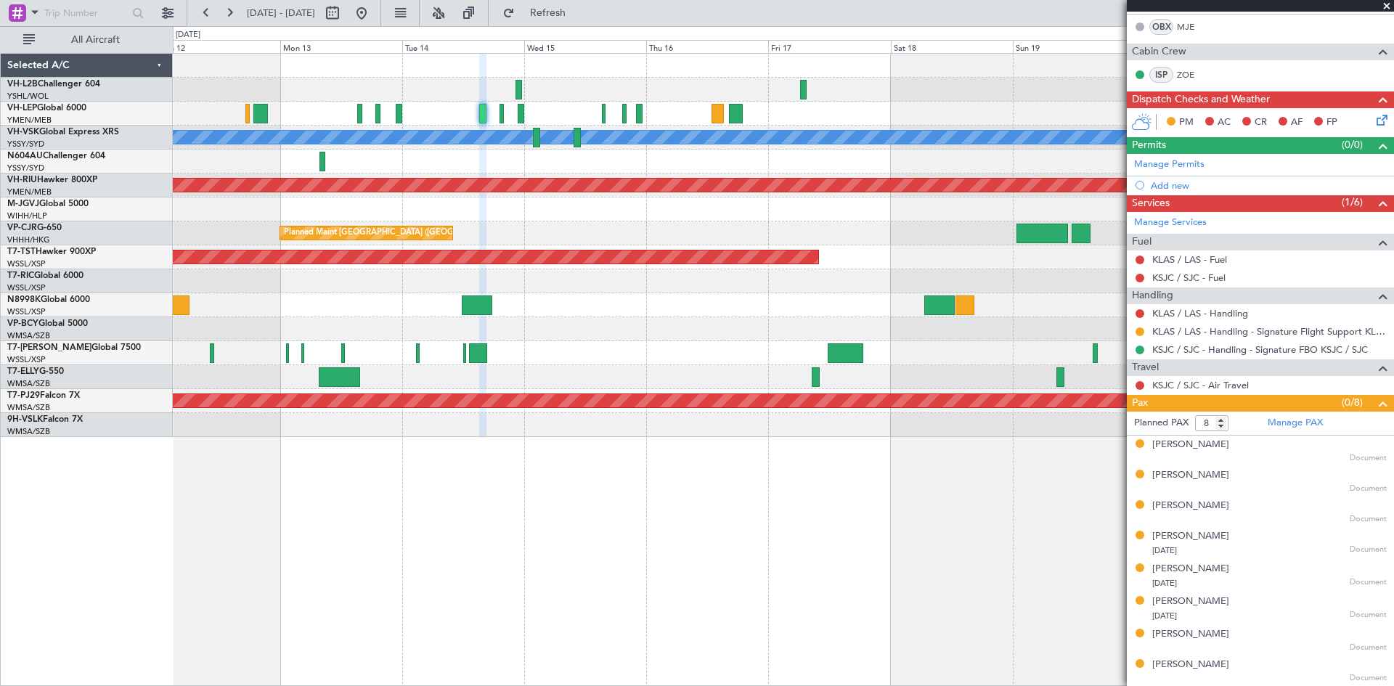
scroll to position [282, 0]
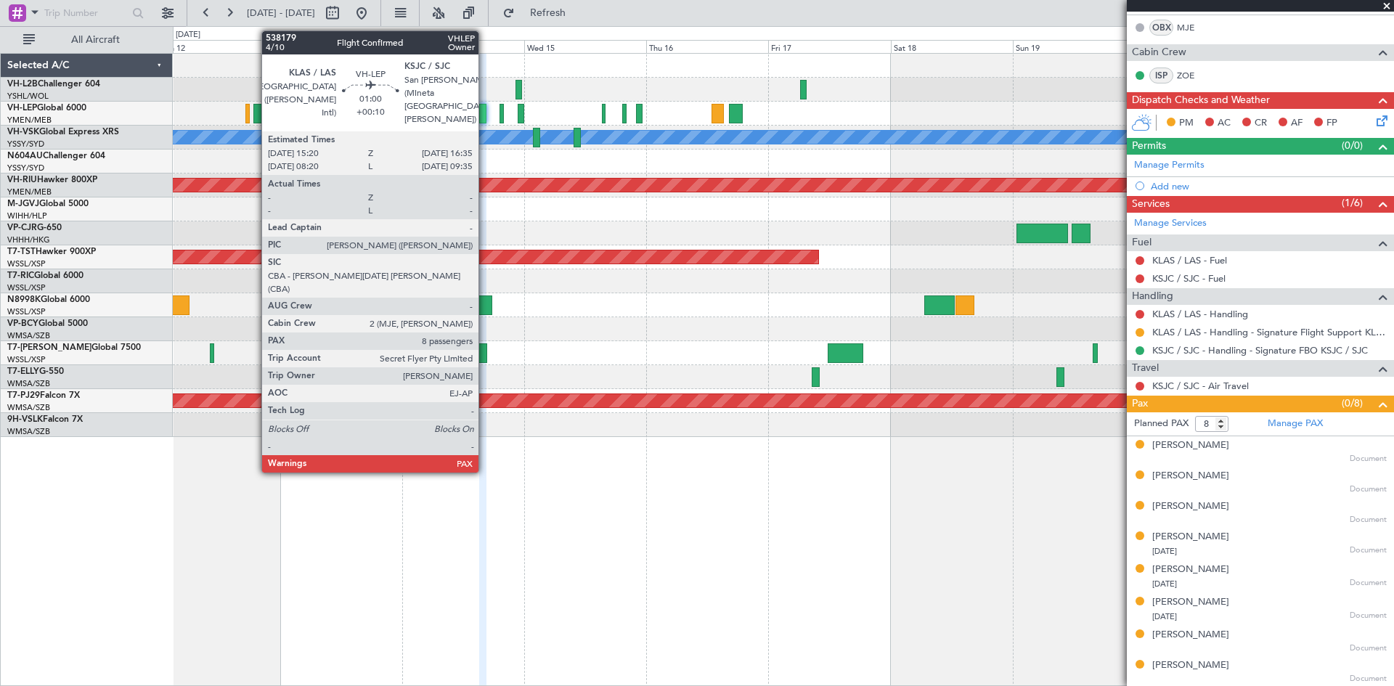
click at [485, 118] on div at bounding box center [482, 114] width 7 height 20
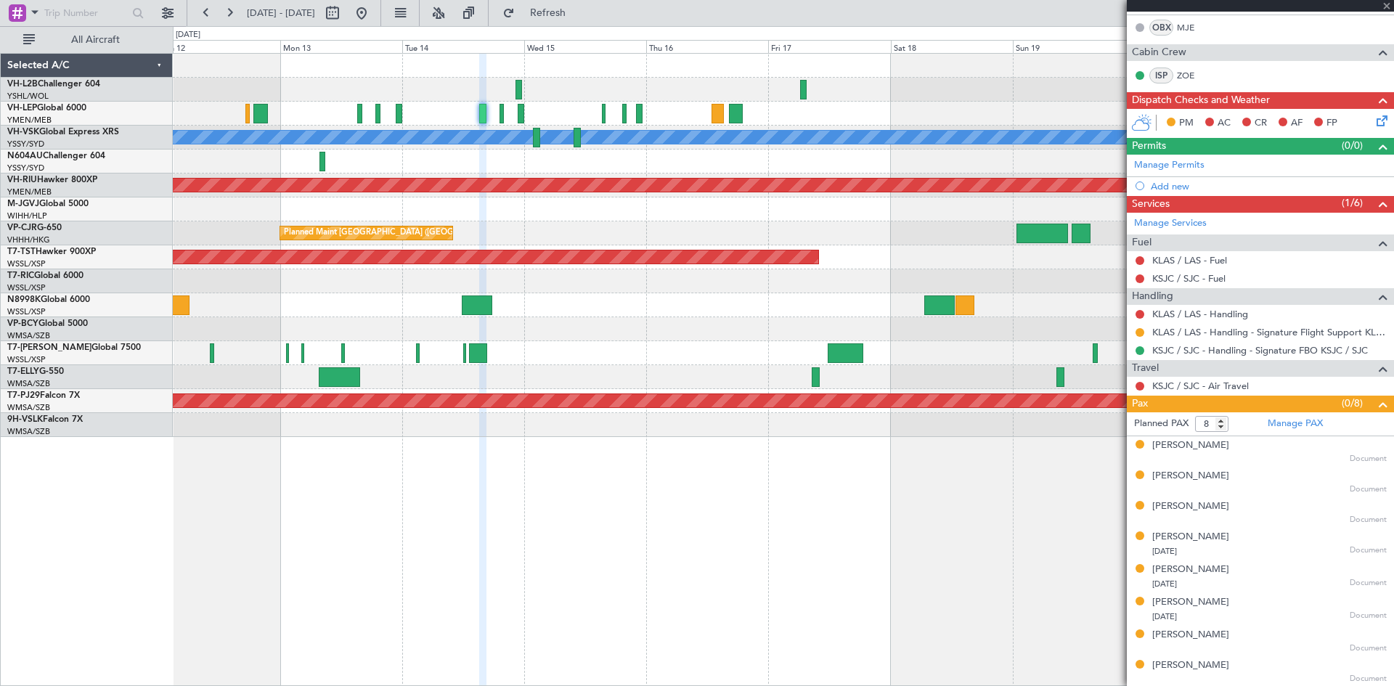
click at [847, 263] on div "Planned Maint [GEOGRAPHIC_DATA] (Seletar)" at bounding box center [783, 257] width 1220 height 24
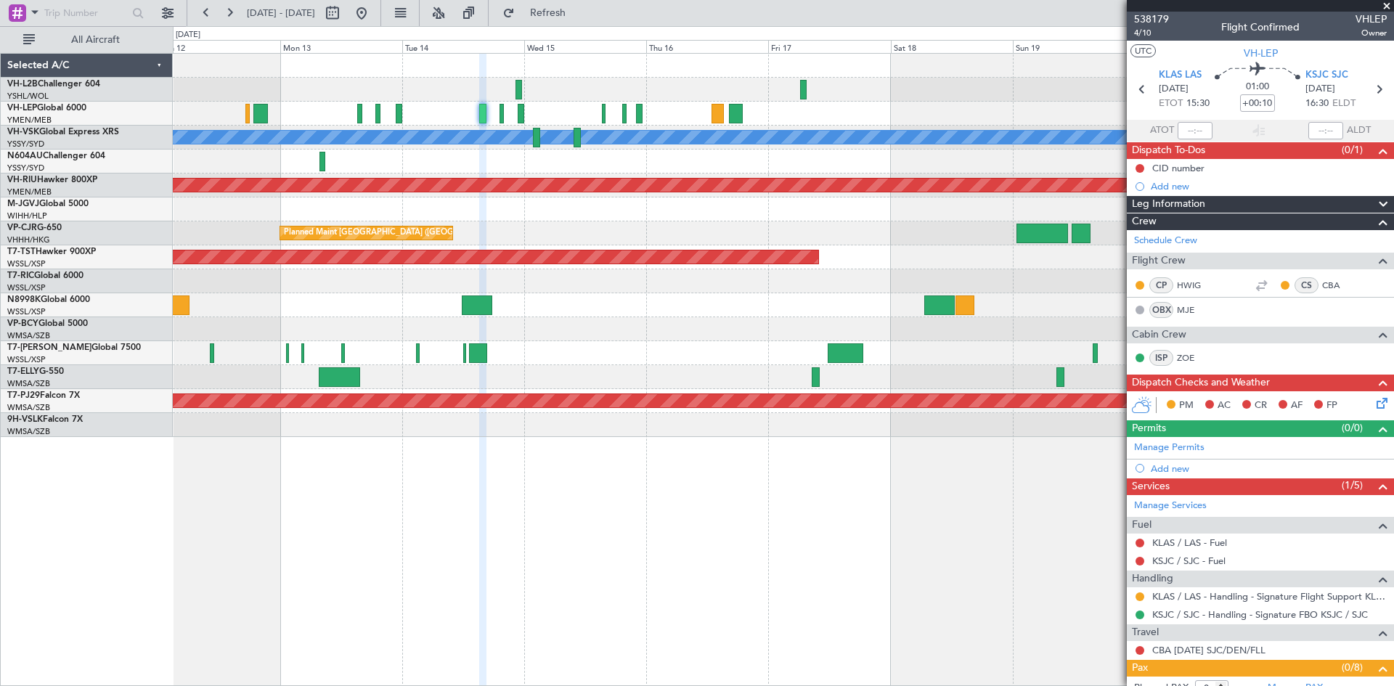
scroll to position [264, 0]
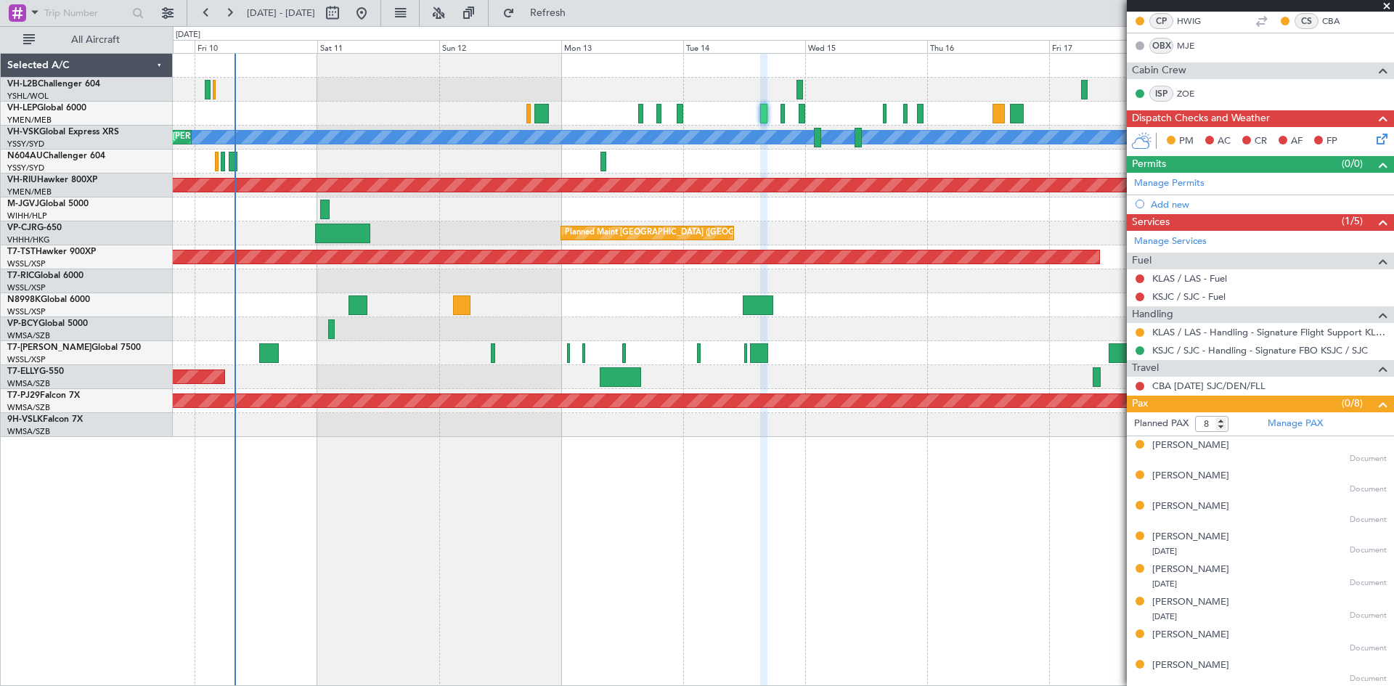
click at [719, 158] on div at bounding box center [783, 162] width 1220 height 24
